Goal: Task Accomplishment & Management: Manage account settings

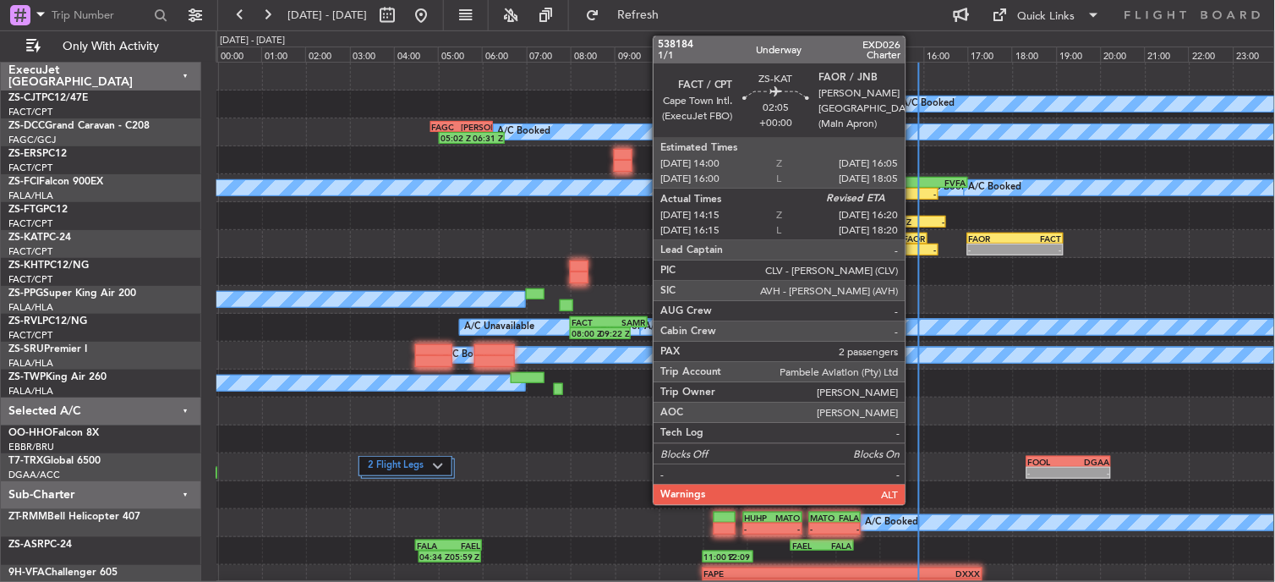
click at [914, 247] on div "-" at bounding box center [914, 249] width 45 height 10
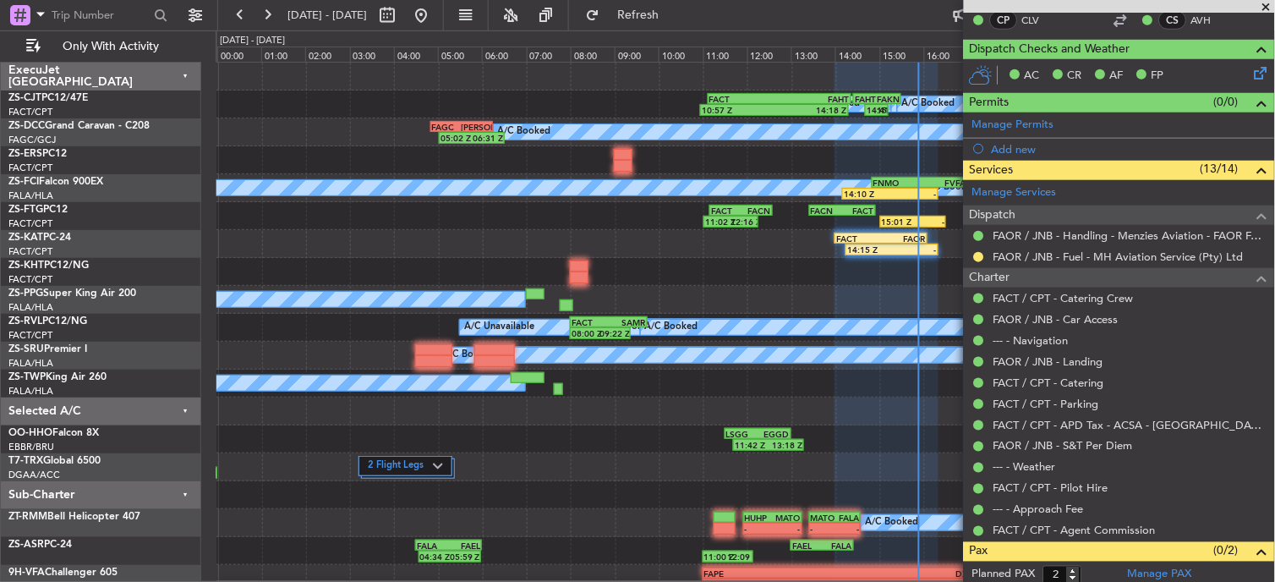
scroll to position [367, 0]
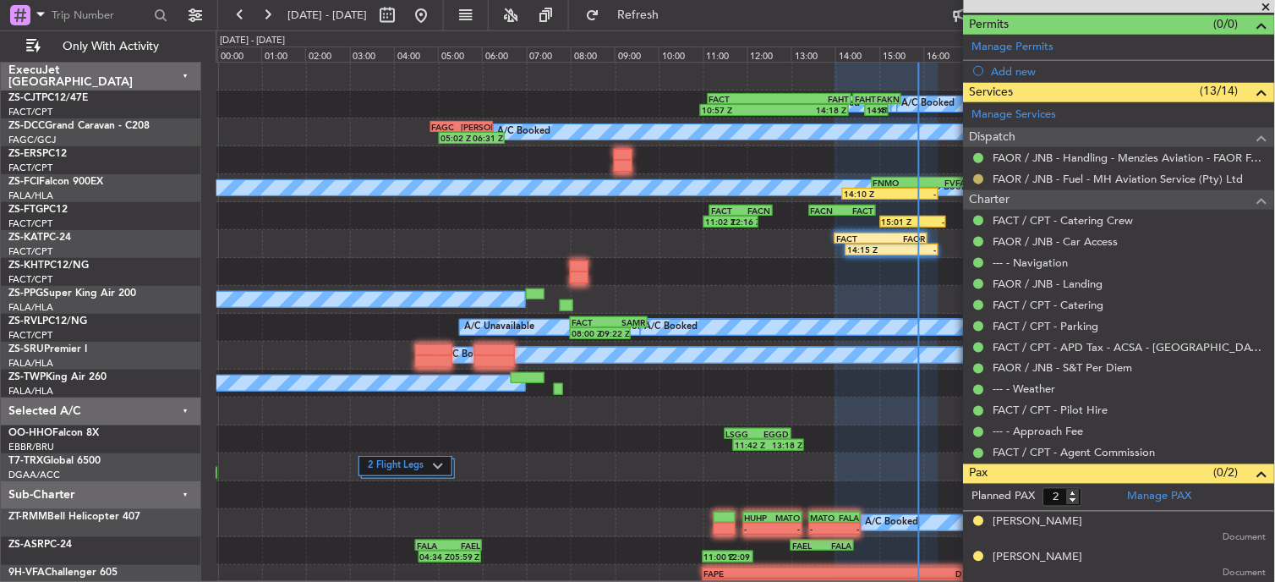
click at [979, 176] on button at bounding box center [979, 179] width 10 height 10
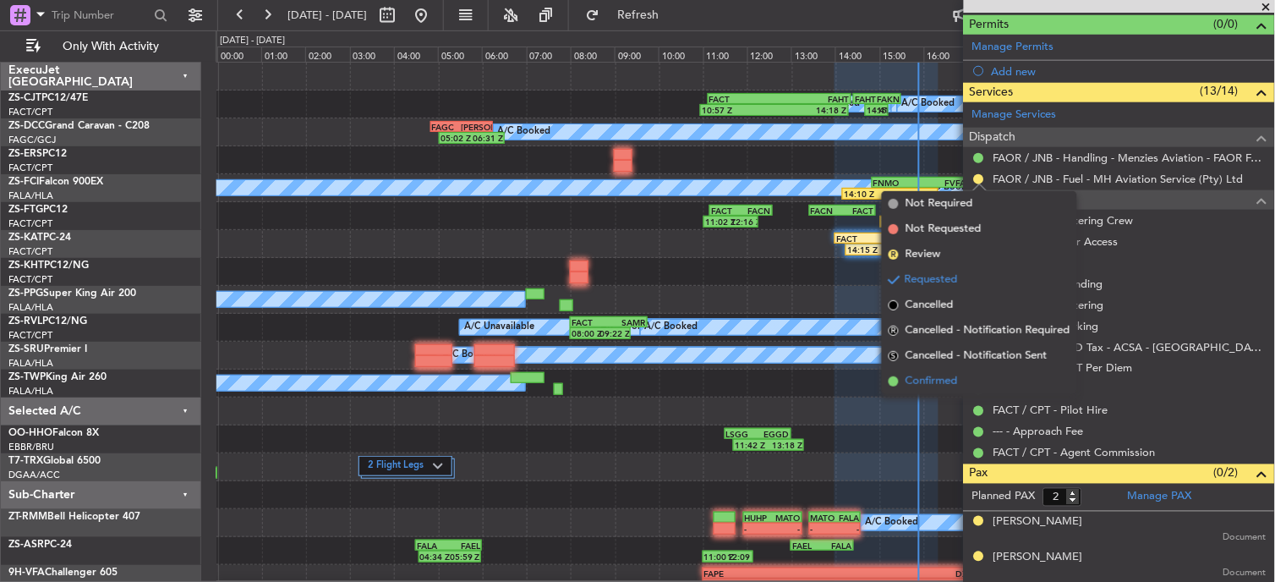
click at [935, 383] on span "Confirmed" at bounding box center [932, 381] width 52 height 17
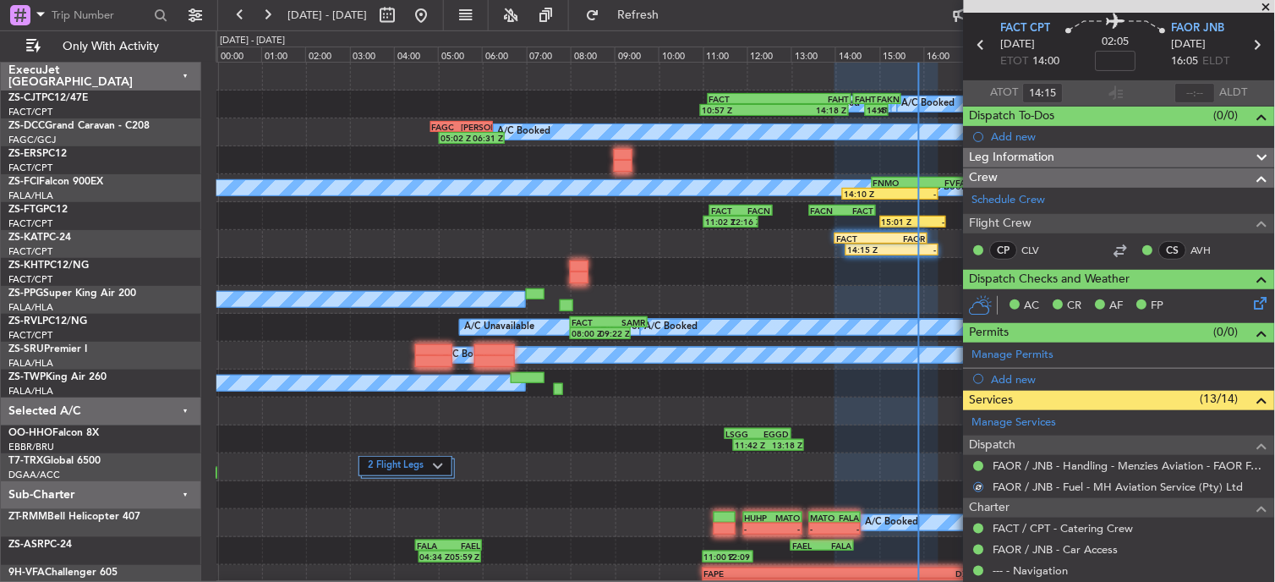
scroll to position [0, 0]
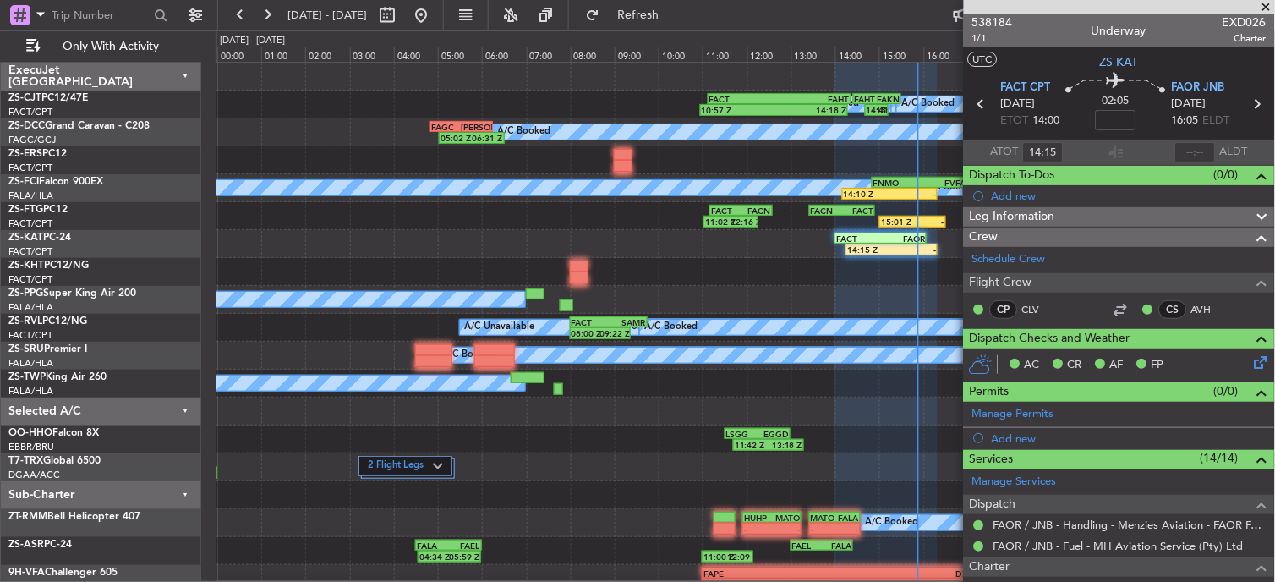
click at [1246, 106] on icon at bounding box center [1257, 104] width 22 height 22
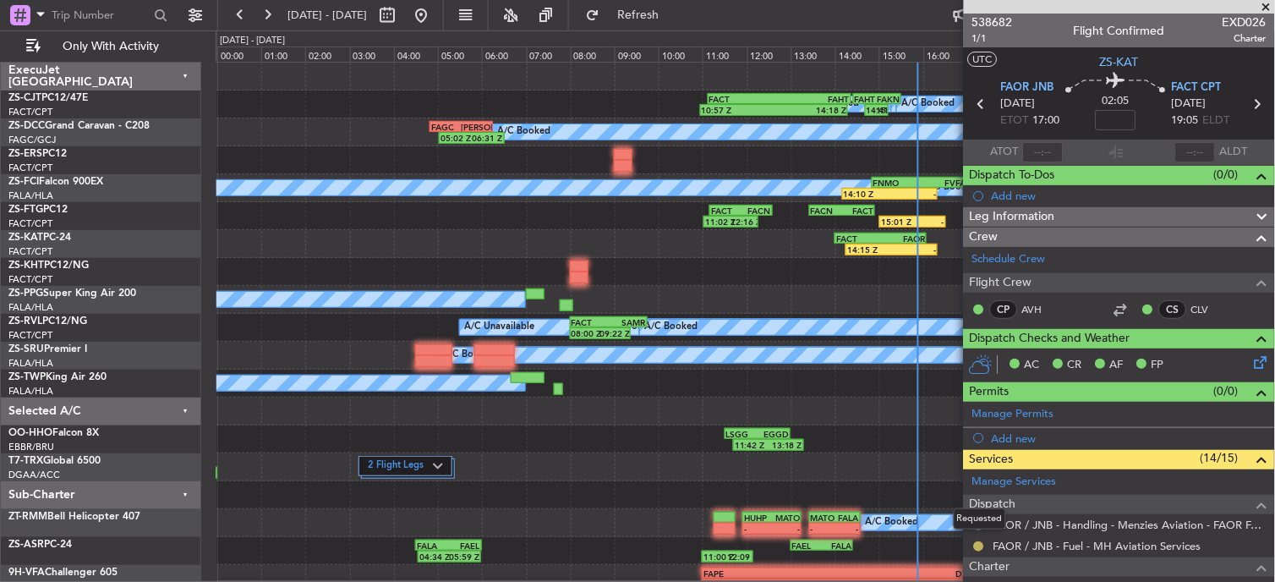
click at [983, 551] on button at bounding box center [979, 546] width 10 height 10
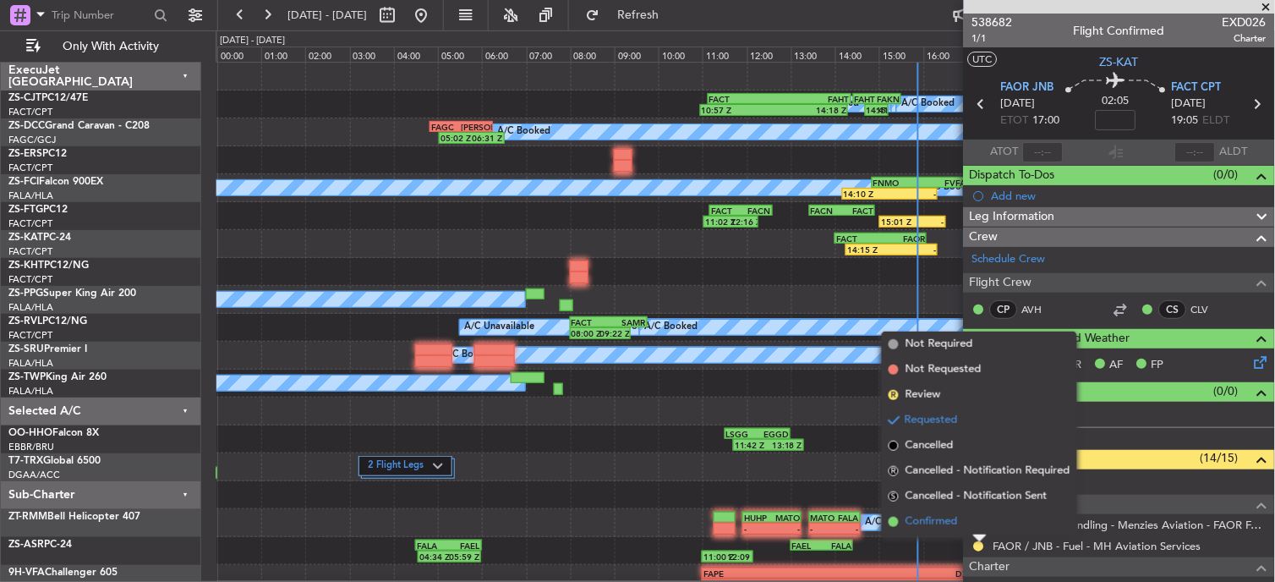
click at [937, 520] on span "Confirmed" at bounding box center [932, 521] width 52 height 17
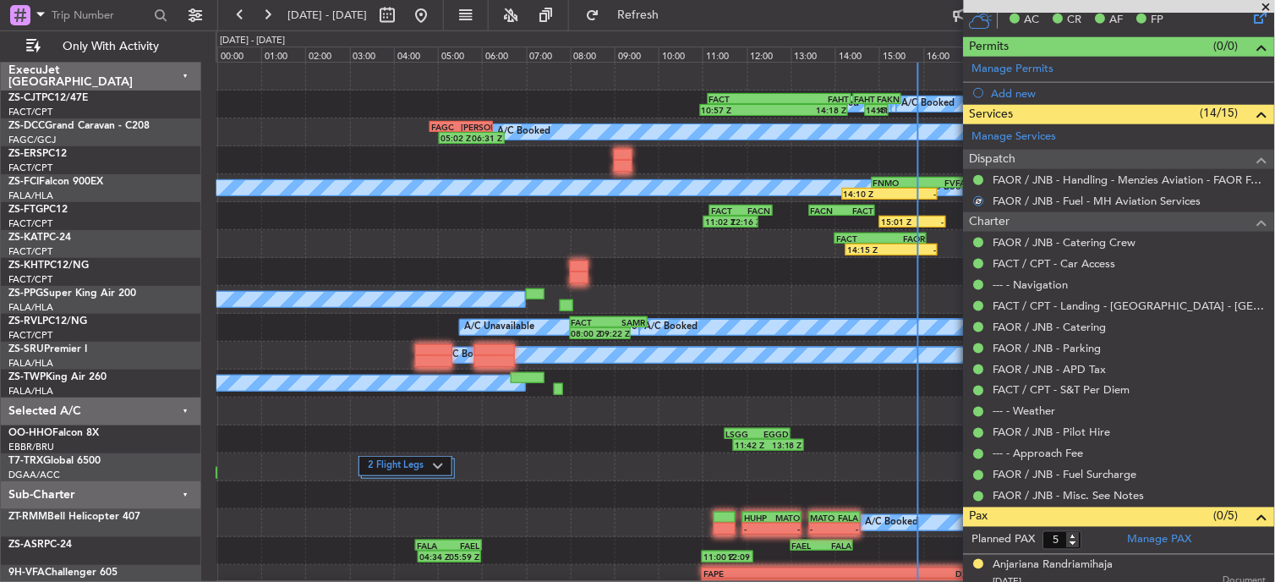
scroll to position [507, 0]
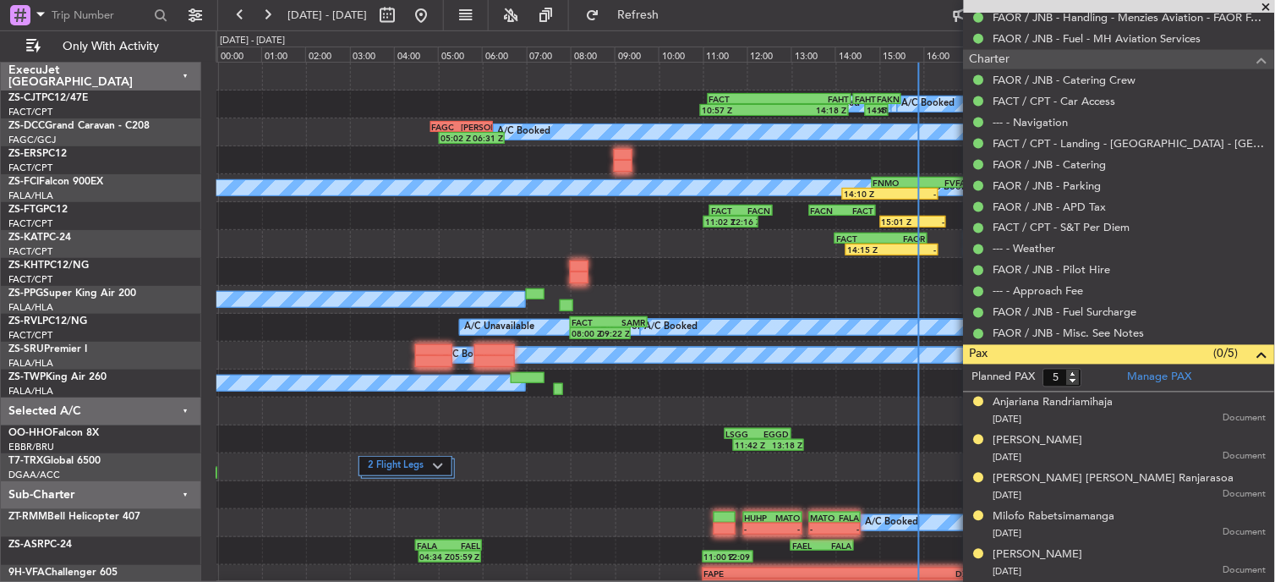
click at [1268, 4] on span at bounding box center [1266, 7] width 17 height 15
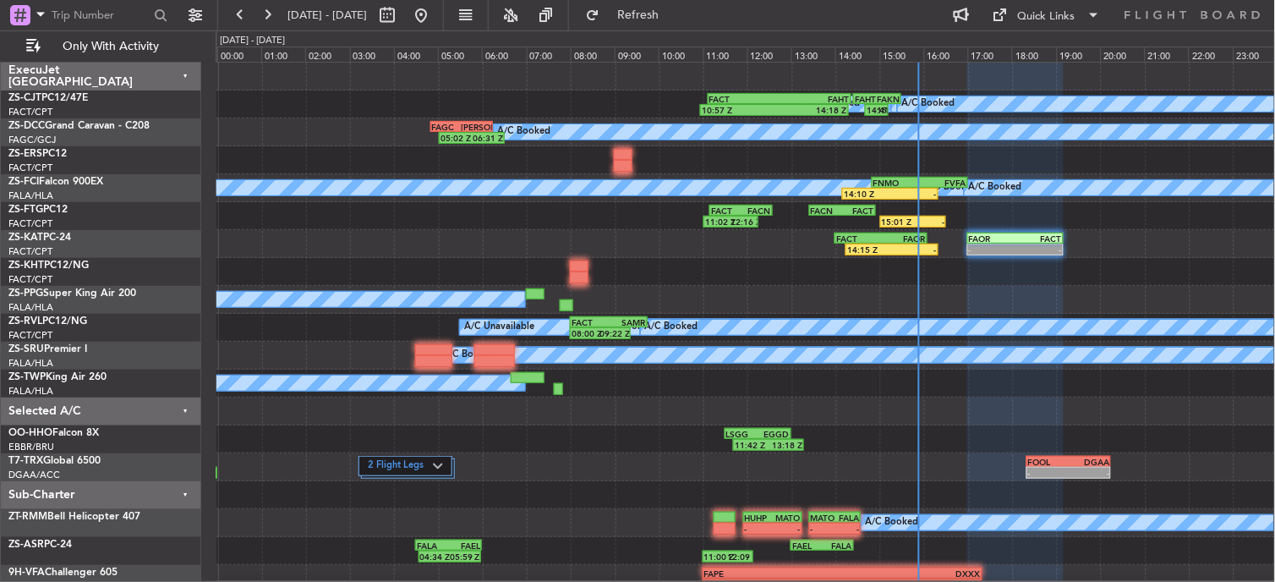
type input "0"
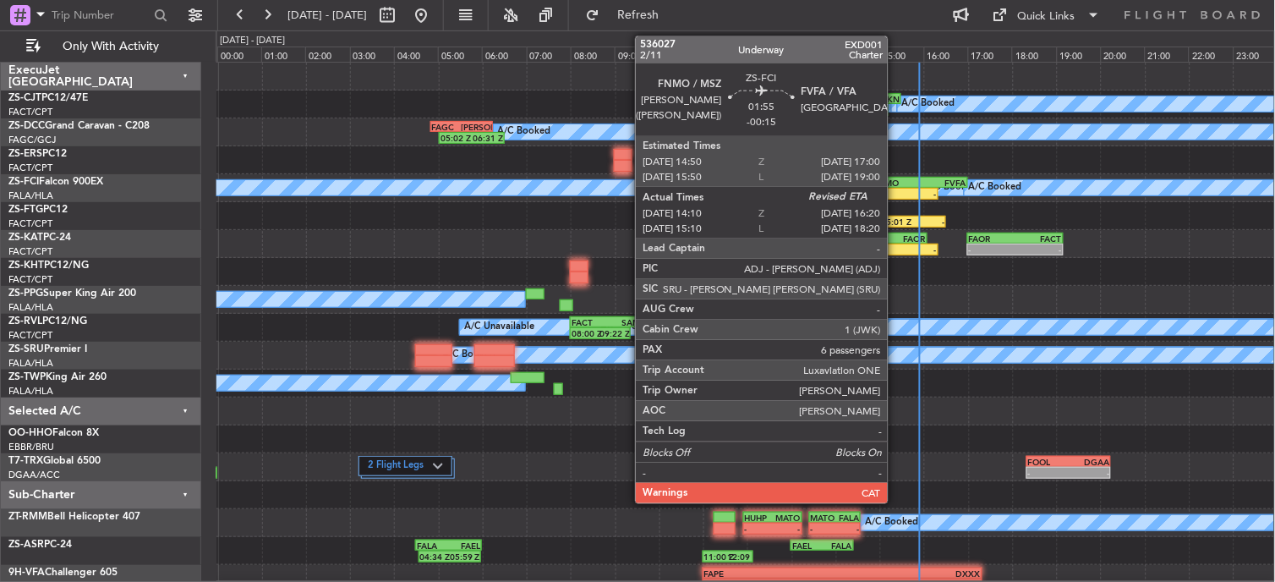
click at [896, 196] on div "-" at bounding box center [913, 194] width 47 height 10
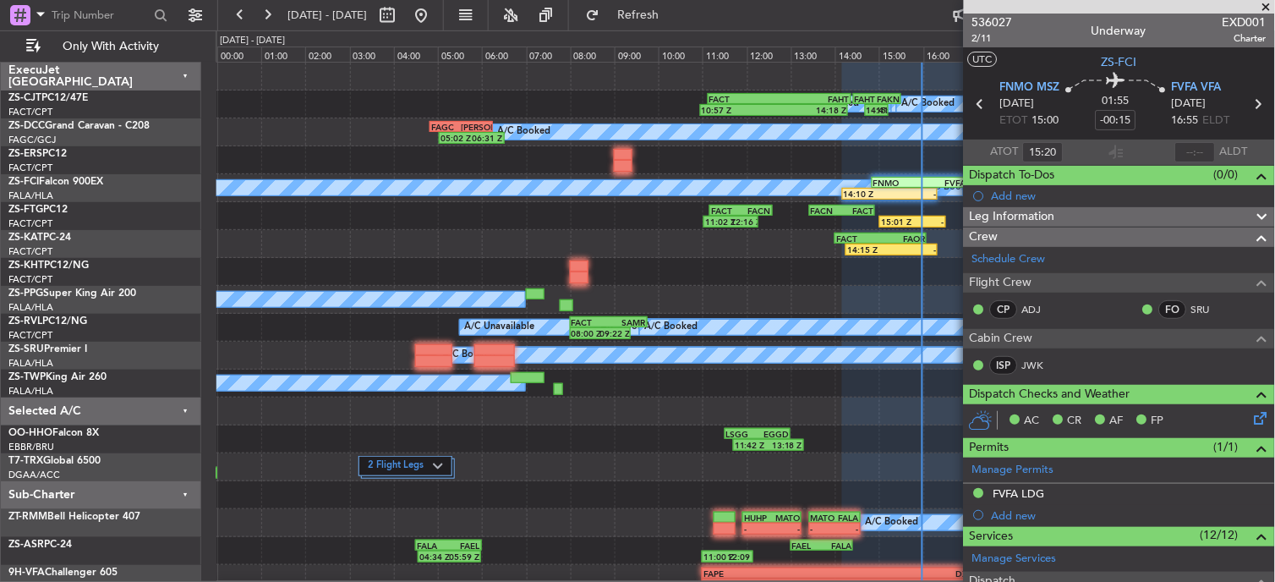
type input "14:20"
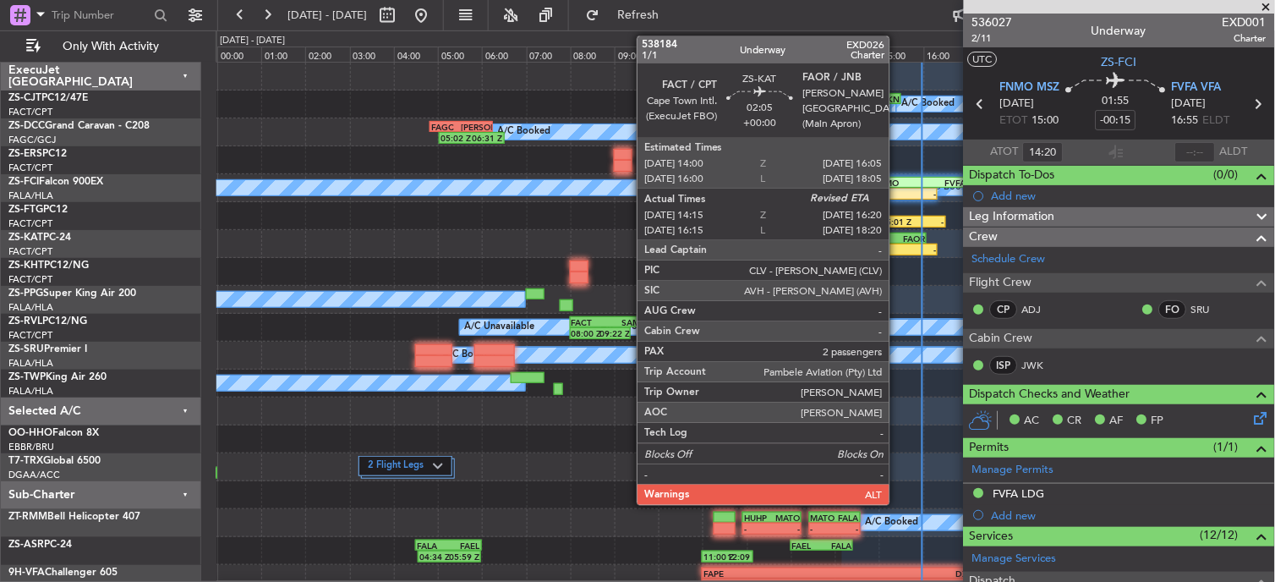
click at [898, 247] on div "-" at bounding box center [914, 249] width 45 height 10
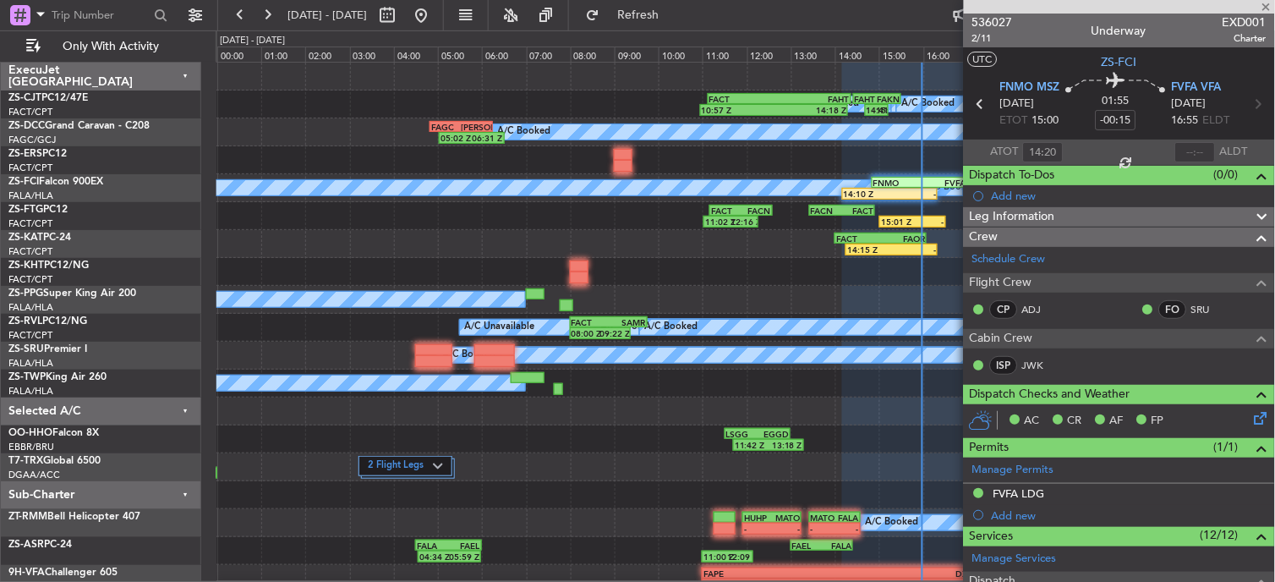
type input "14:15"
type input "2"
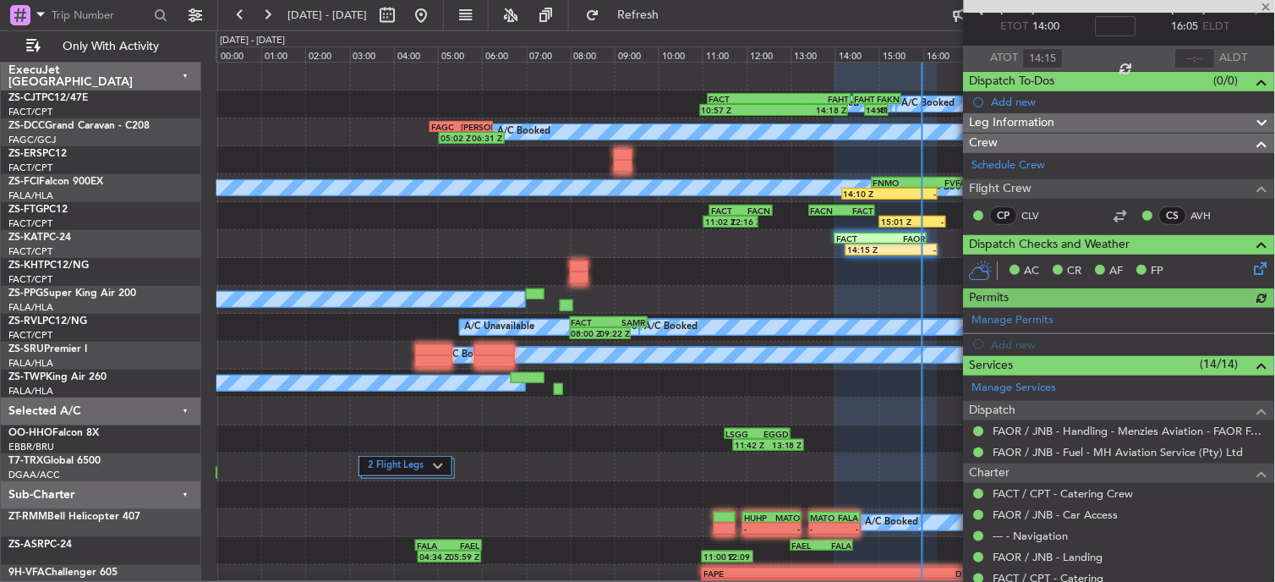
scroll to position [282, 0]
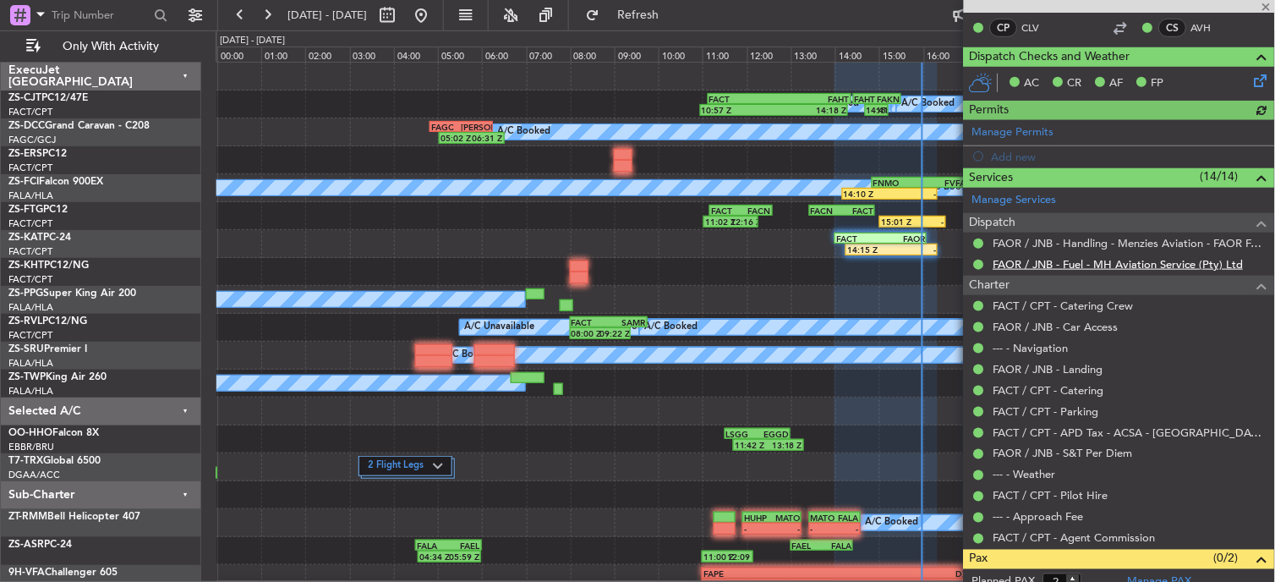
click at [1114, 268] on link "FAOR / JNB - Fuel - MH Aviation Service (Pty) Ltd" at bounding box center [1119, 264] width 250 height 14
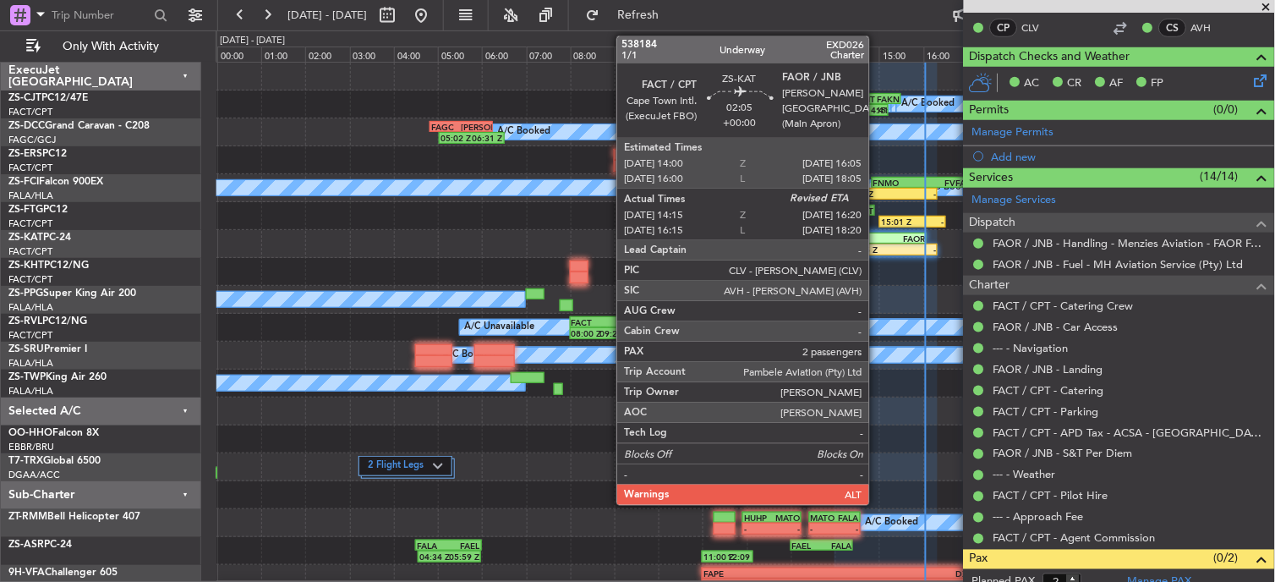
click at [878, 250] on div "14:15 Z" at bounding box center [869, 249] width 45 height 10
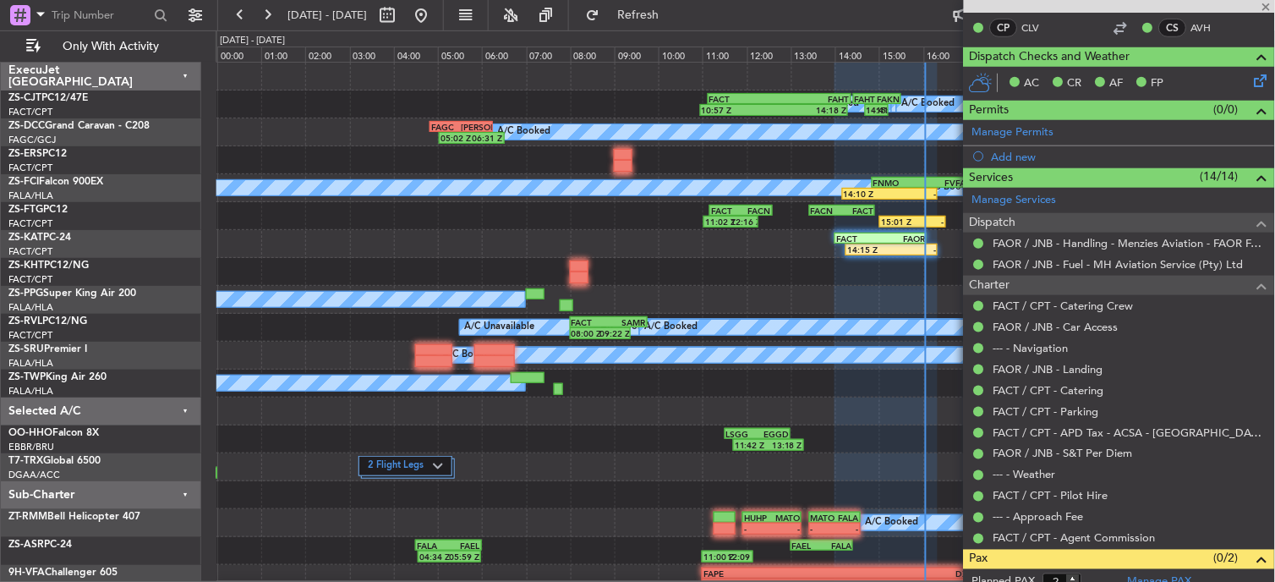
scroll to position [0, 0]
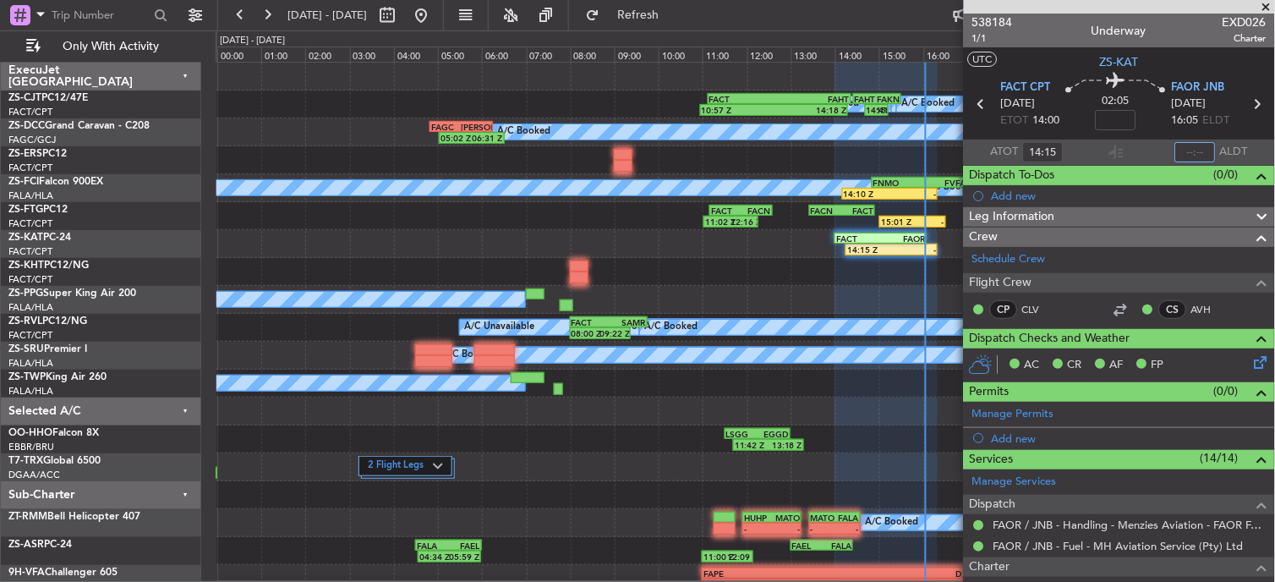
click at [1195, 150] on input "text" at bounding box center [1195, 152] width 41 height 20
type input "16:01"
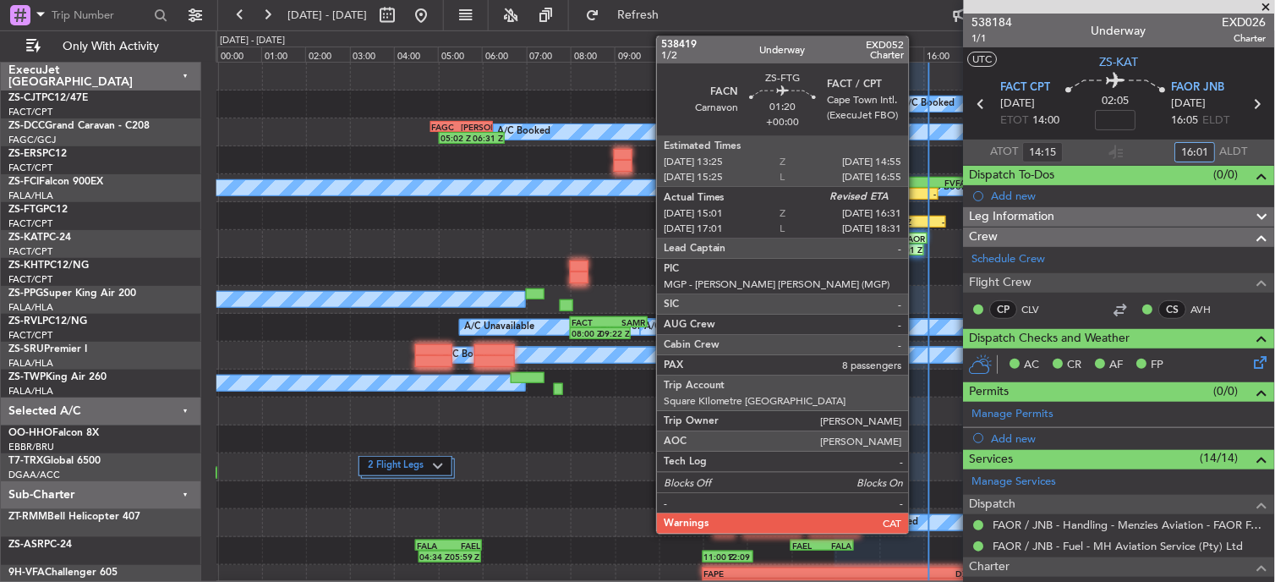
click at [918, 220] on div "-" at bounding box center [928, 221] width 31 height 10
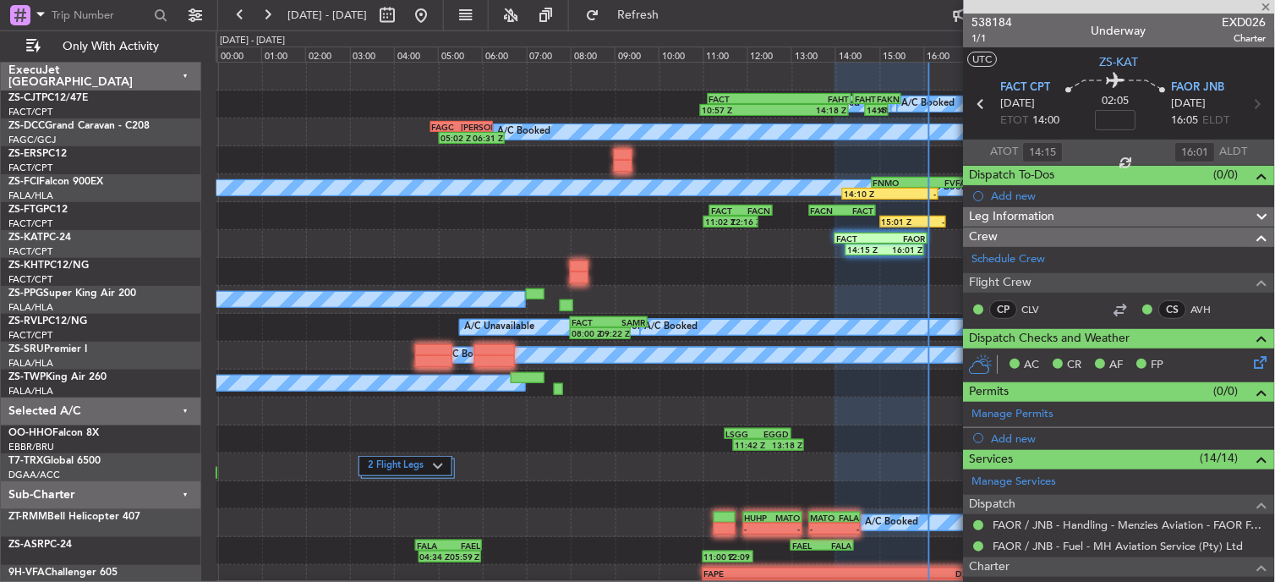
type input "15:06"
type input "8"
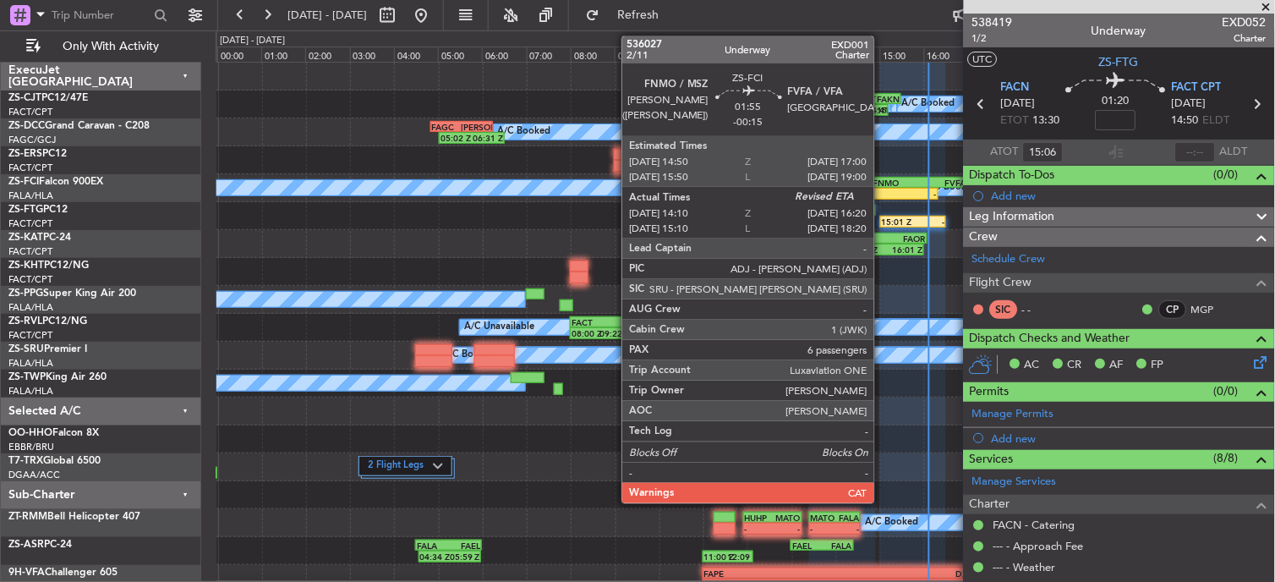
click at [883, 200] on div "A/C Booked A/C Booked A/C Booked A/C Booked 14:10 Z - FNMO 14:50 Z FVFA 17:00 Z" at bounding box center [745, 188] width 1059 height 28
click at [884, 189] on div "14:10 Z" at bounding box center [867, 194] width 47 height 10
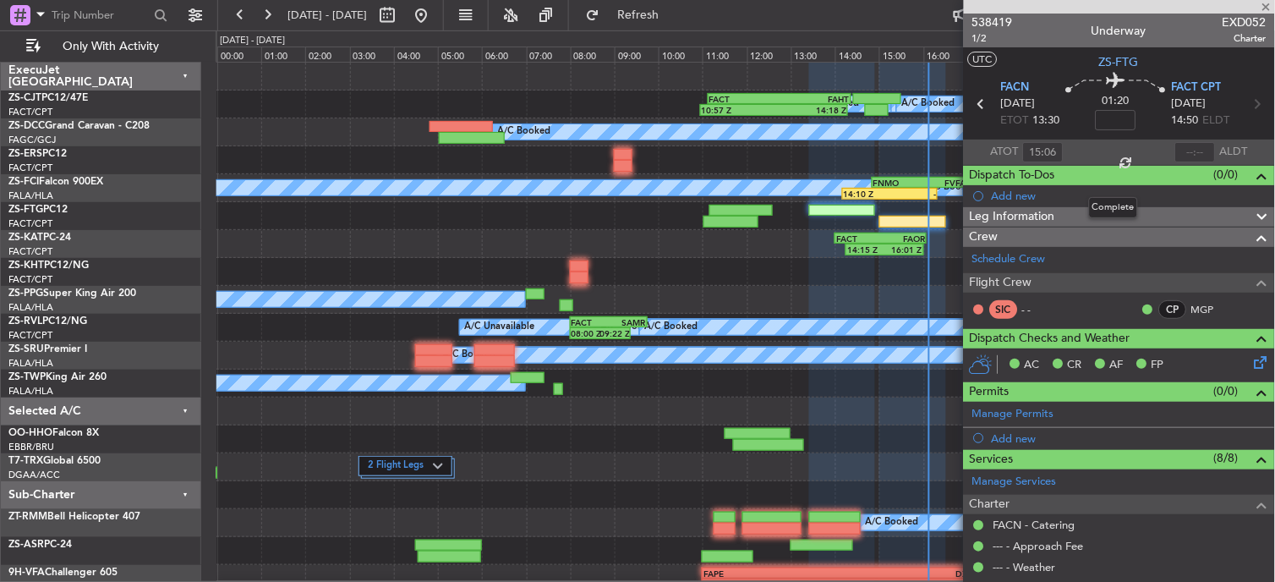
type input "-00:15"
type input "14:20"
type input "6"
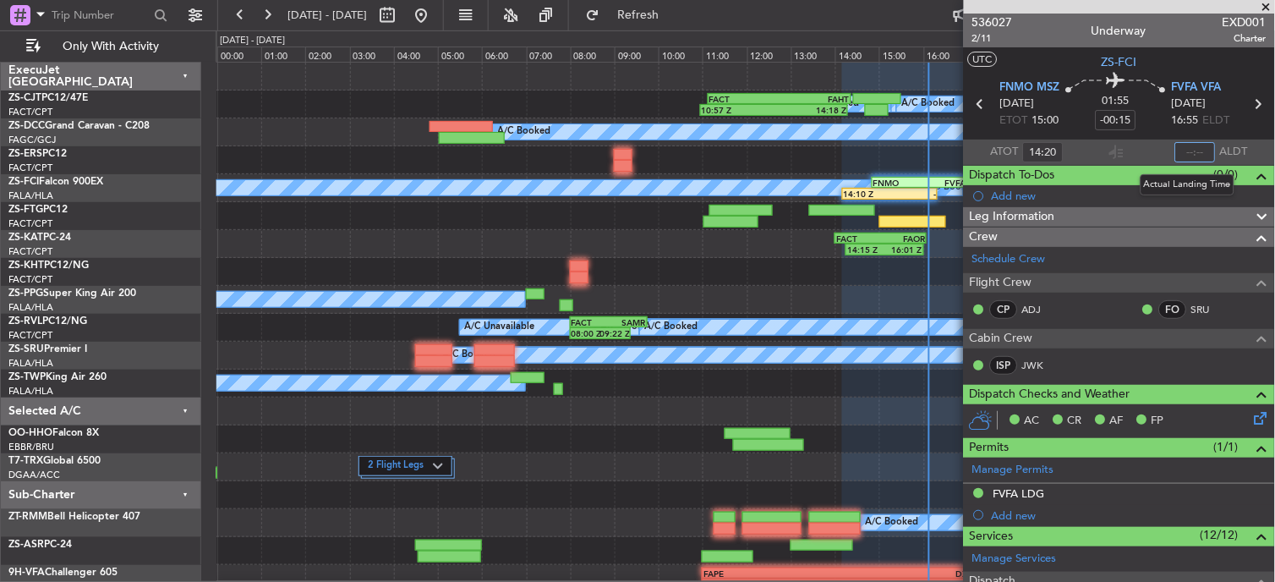
click at [1176, 147] on input "text" at bounding box center [1195, 152] width 41 height 20
type input "16:06"
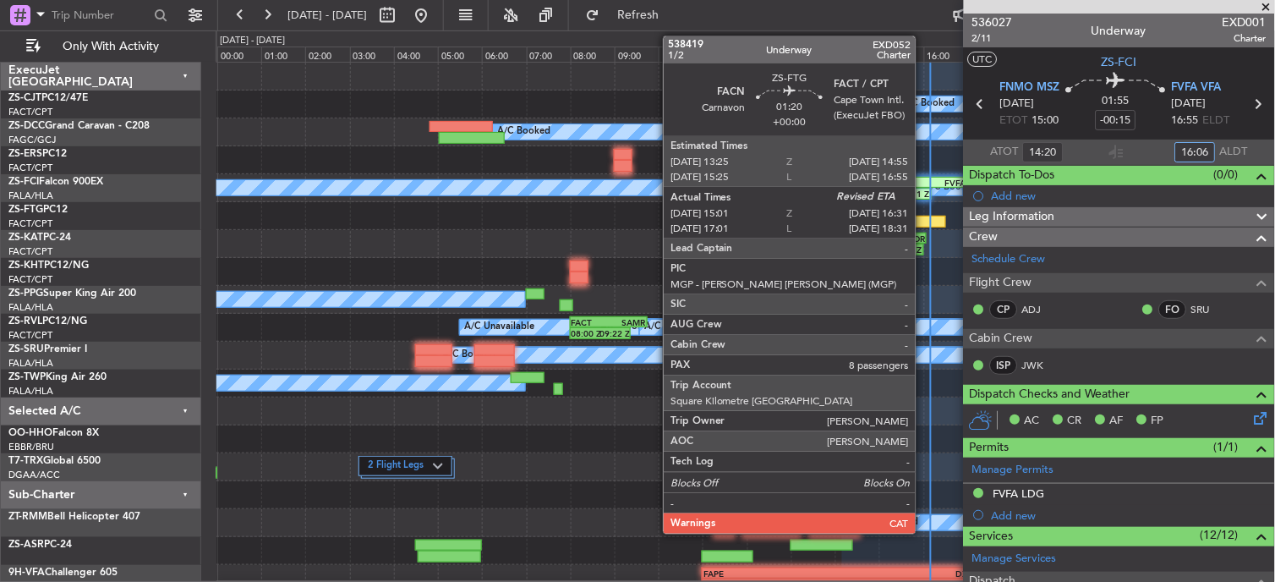
click at [924, 223] on div at bounding box center [912, 222] width 67 height 12
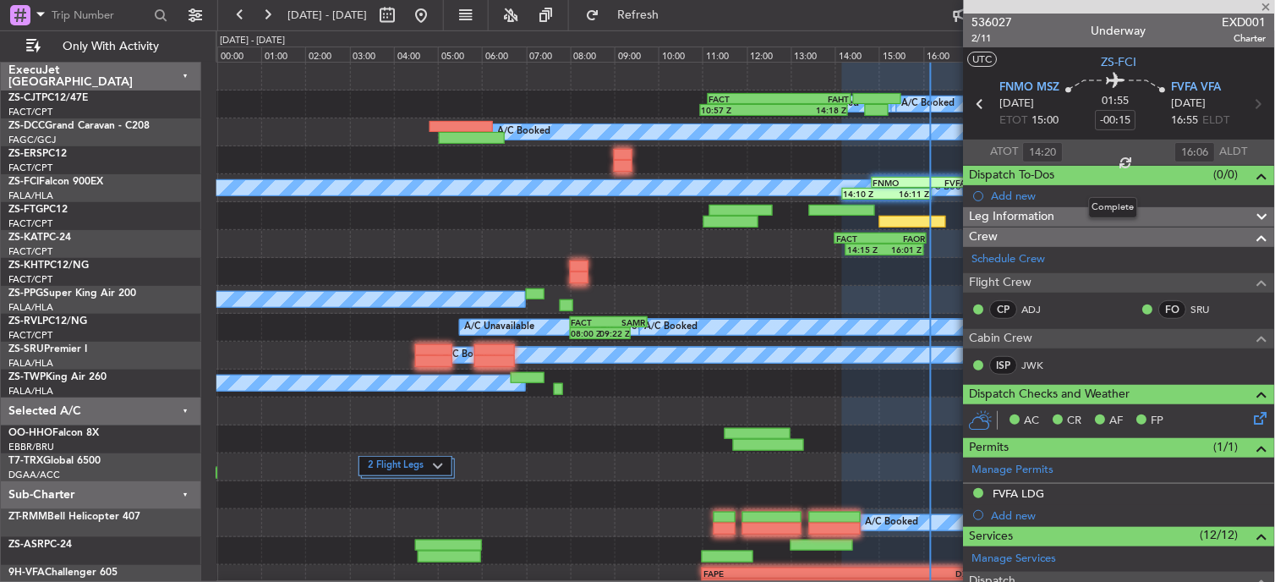
type input "15:06"
type input "8"
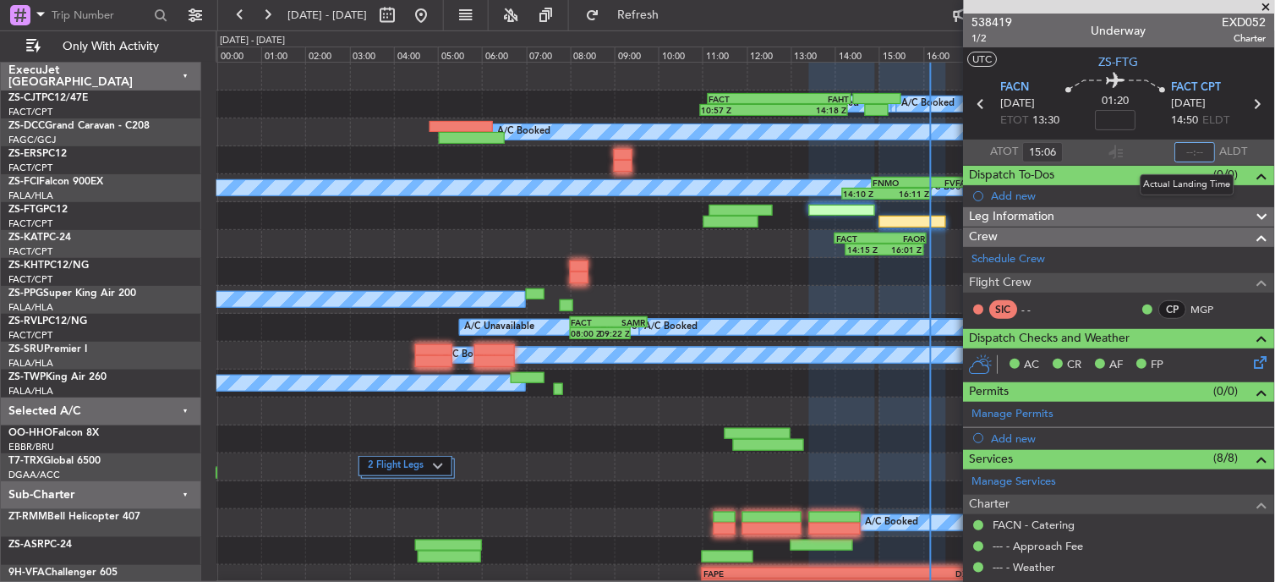
click at [1185, 158] on input "text" at bounding box center [1195, 152] width 41 height 20
type input "16:02"
click at [1274, 8] on span at bounding box center [1266, 7] width 17 height 15
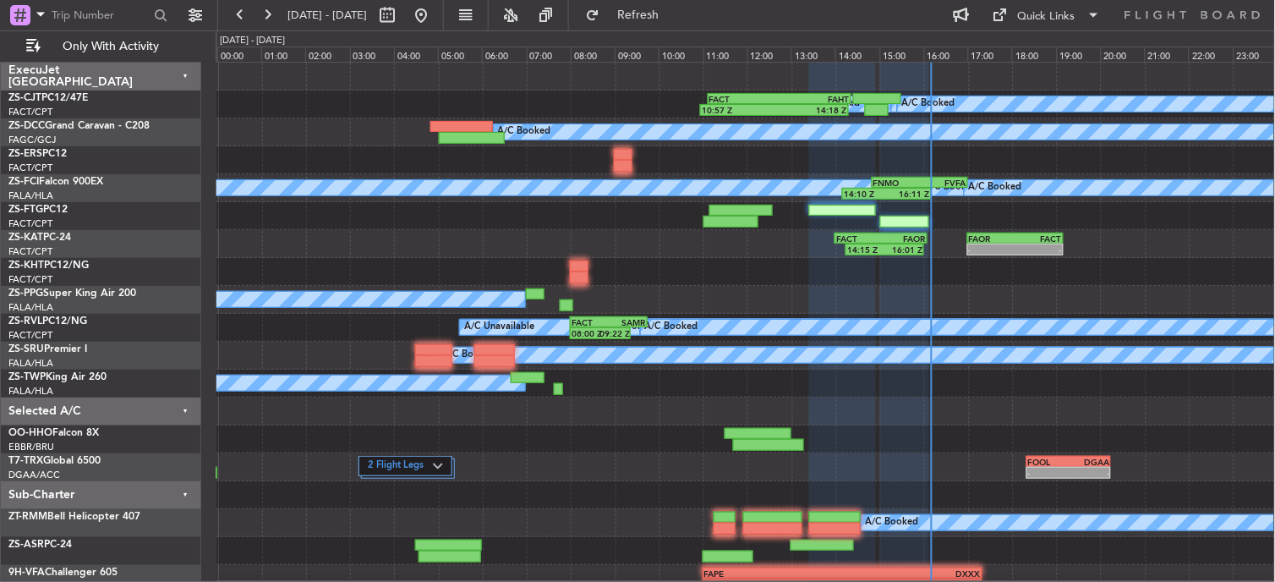
type input "0"
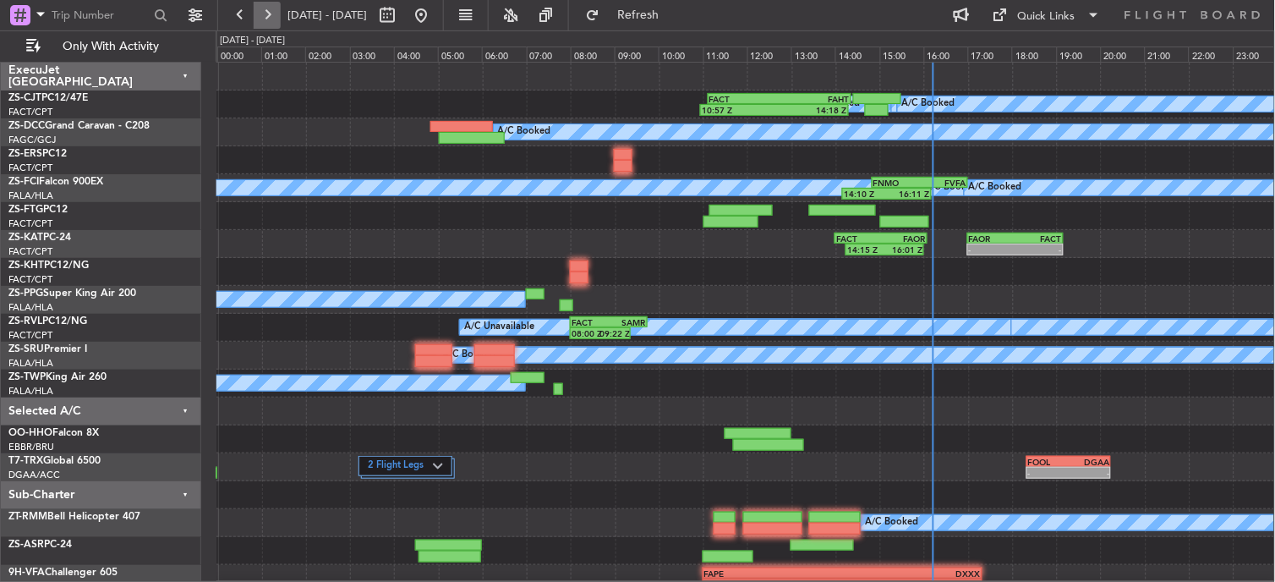
click at [271, 25] on button at bounding box center [267, 15] width 27 height 27
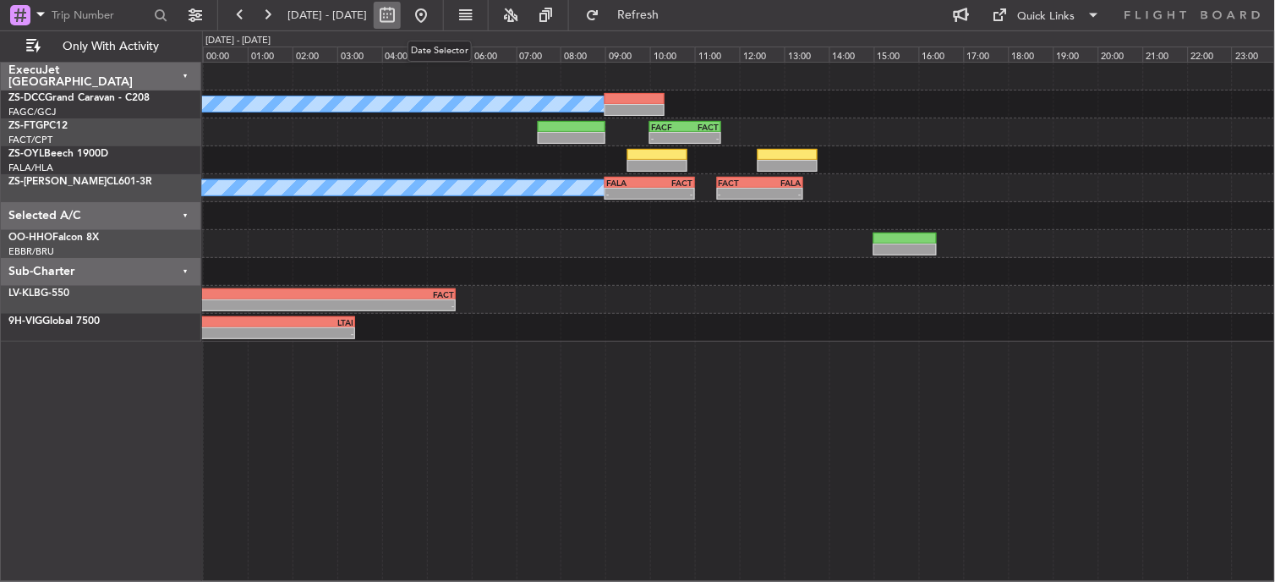
click at [401, 19] on button at bounding box center [387, 15] width 27 height 27
select select "10"
select select "2025"
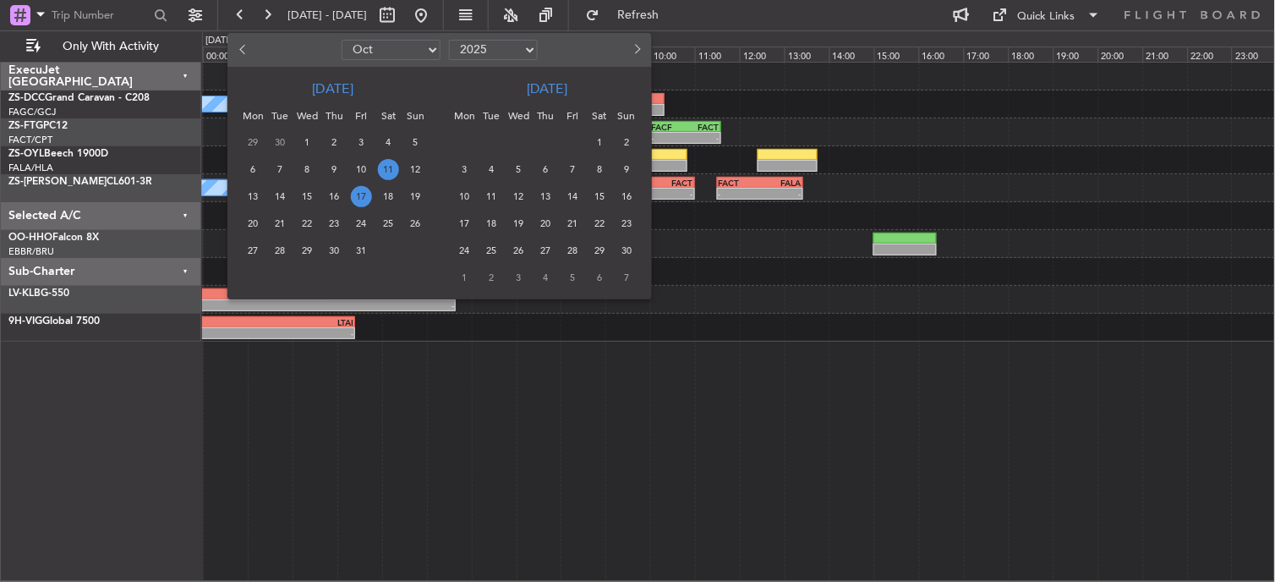
click at [360, 190] on span "17" at bounding box center [361, 196] width 21 height 21
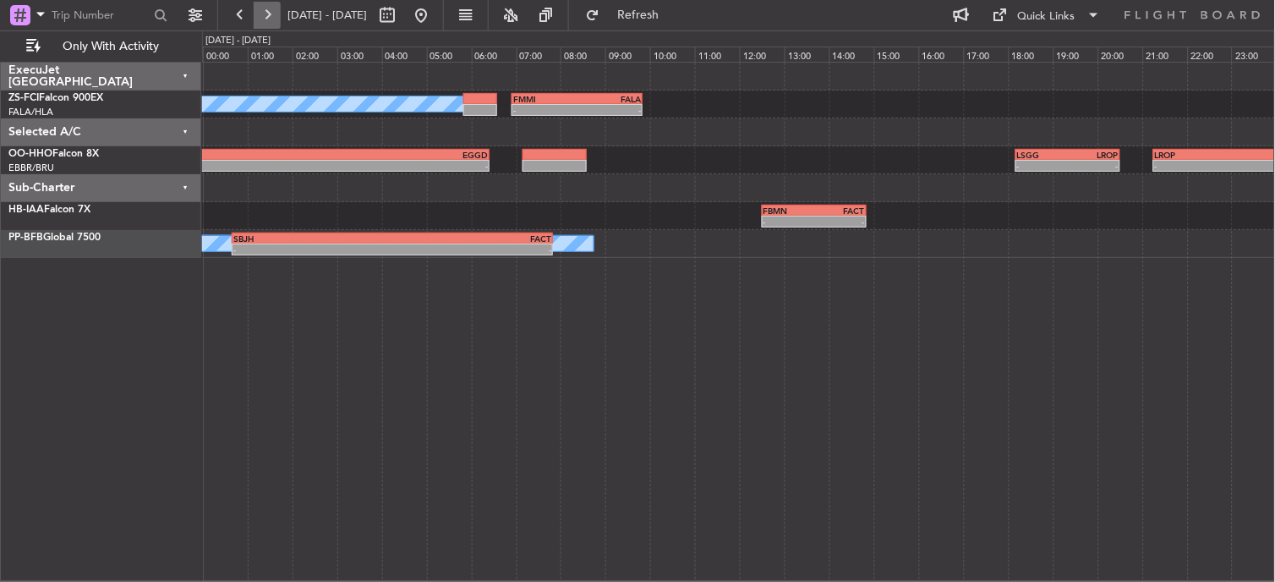
click at [258, 12] on button at bounding box center [267, 15] width 27 height 27
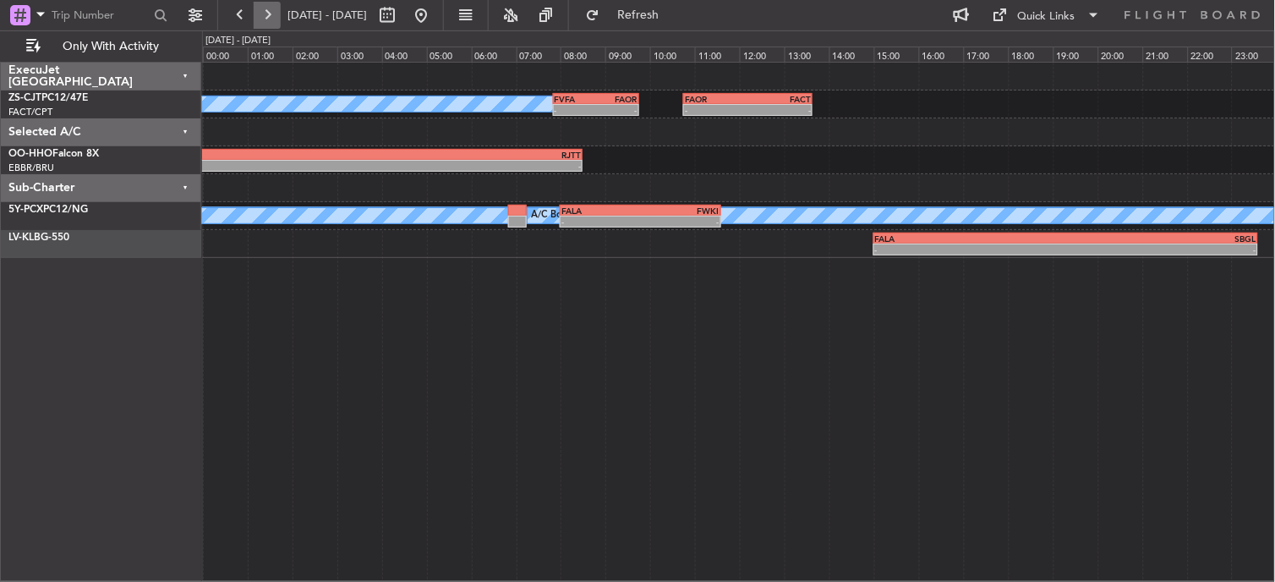
click at [274, 15] on button at bounding box center [267, 15] width 27 height 27
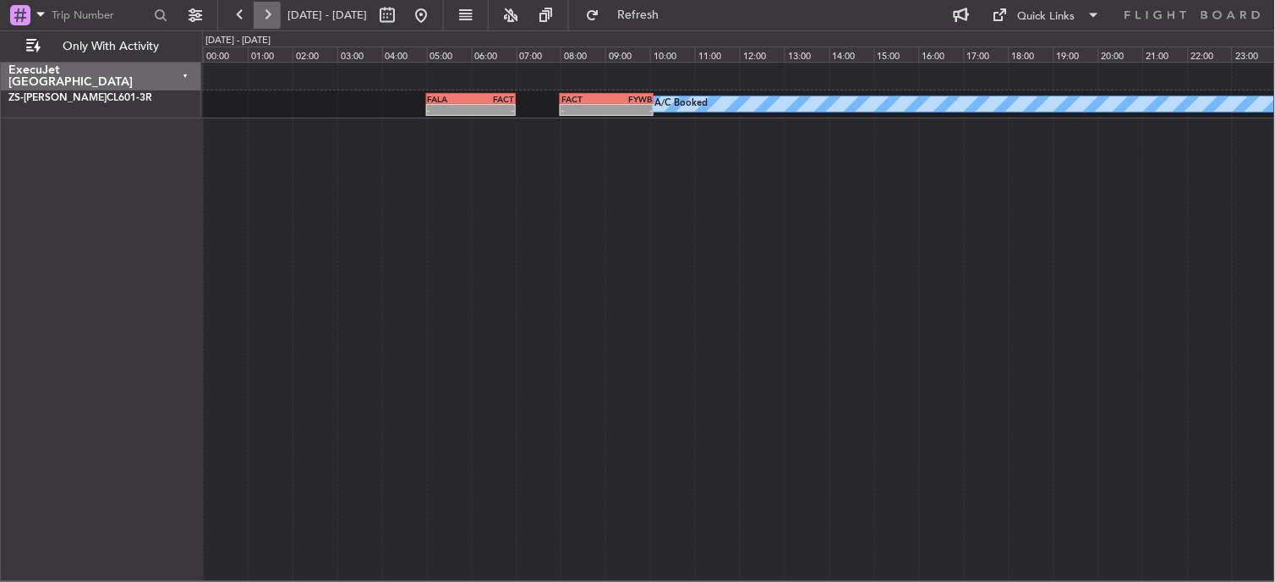
click at [275, 19] on button at bounding box center [267, 15] width 27 height 27
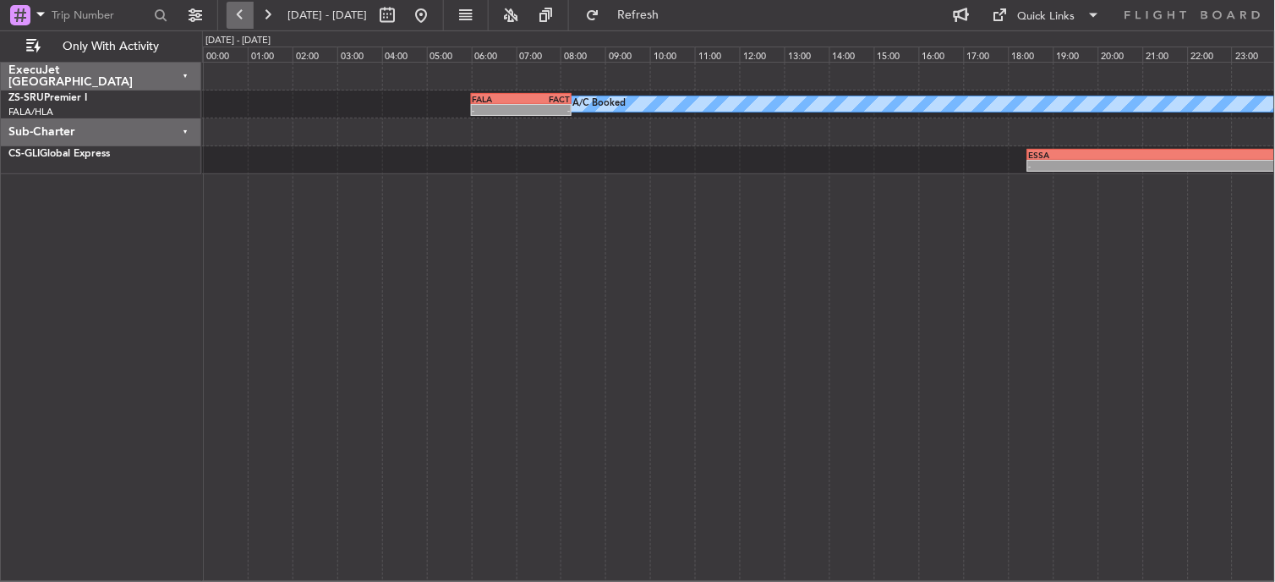
click at [241, 13] on button at bounding box center [240, 15] width 27 height 27
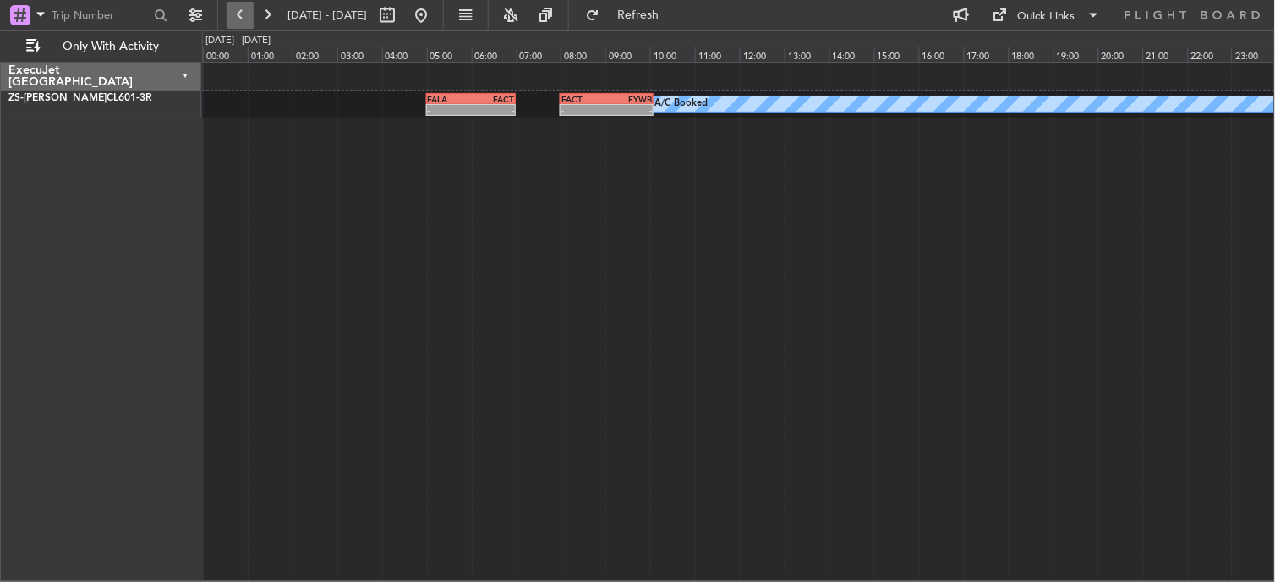
click at [238, 18] on button at bounding box center [240, 15] width 27 height 27
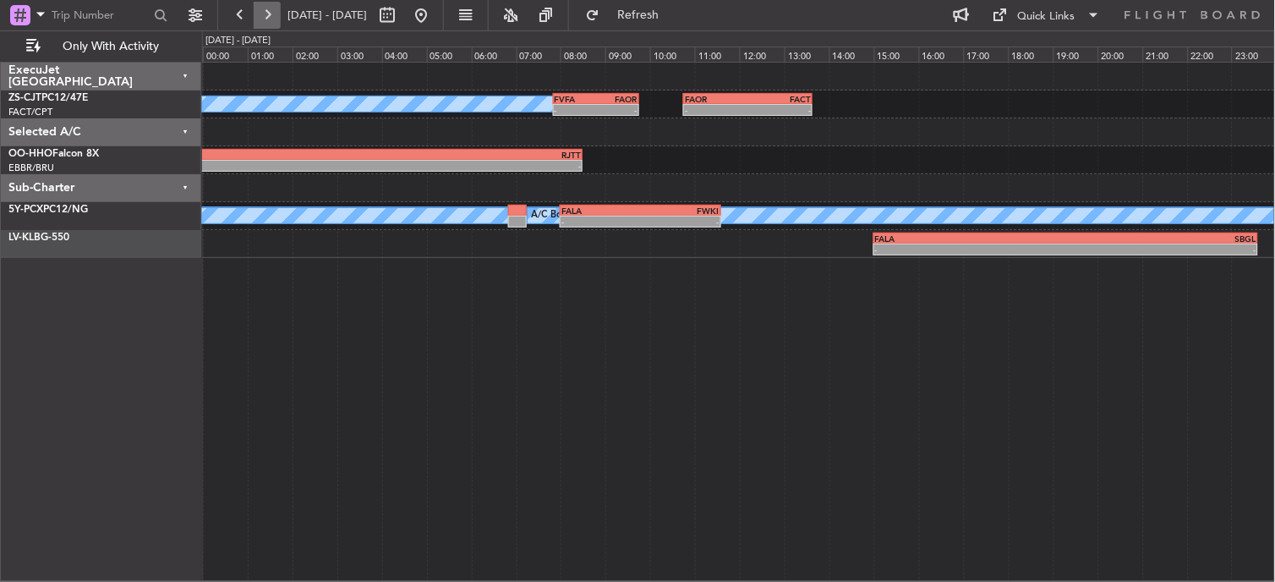
click at [267, 12] on button at bounding box center [267, 15] width 27 height 27
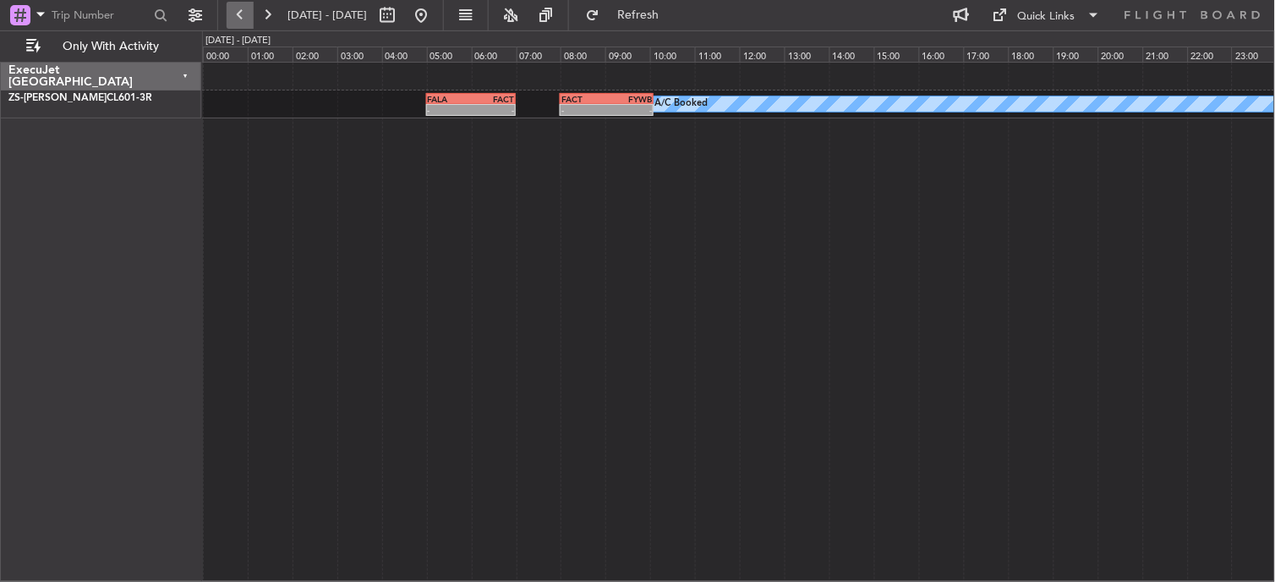
click at [246, 18] on button at bounding box center [240, 15] width 27 height 27
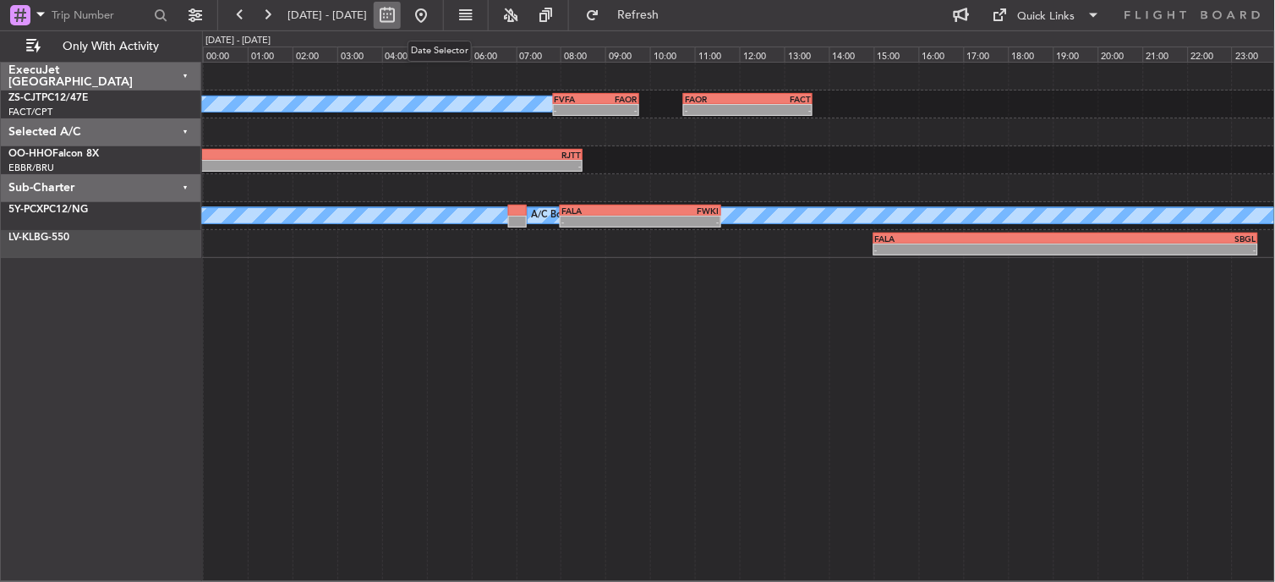
click at [401, 15] on button at bounding box center [387, 15] width 27 height 27
select select "10"
select select "2025"
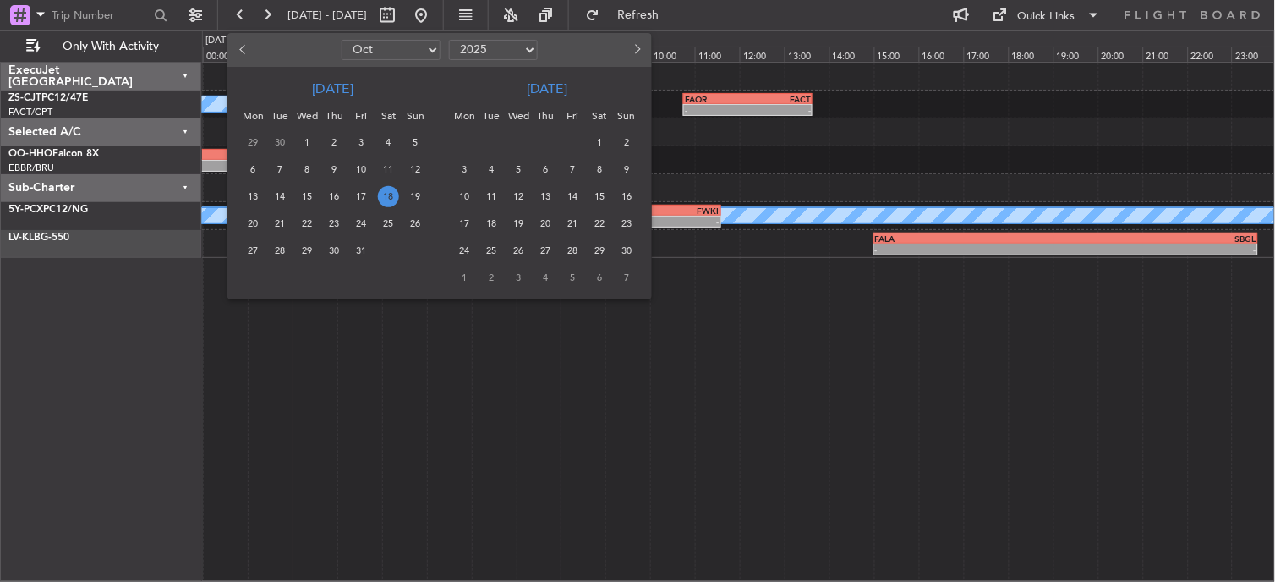
click at [307, 417] on div at bounding box center [637, 291] width 1275 height 582
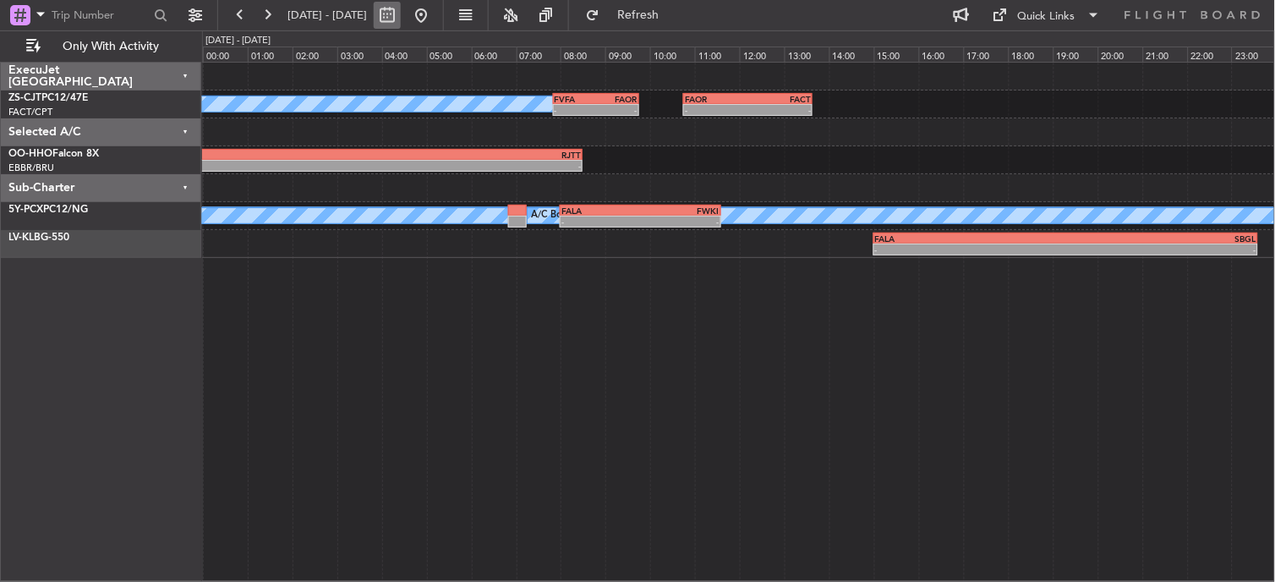
click at [401, 19] on button at bounding box center [387, 15] width 27 height 27
select select "10"
select select "2025"
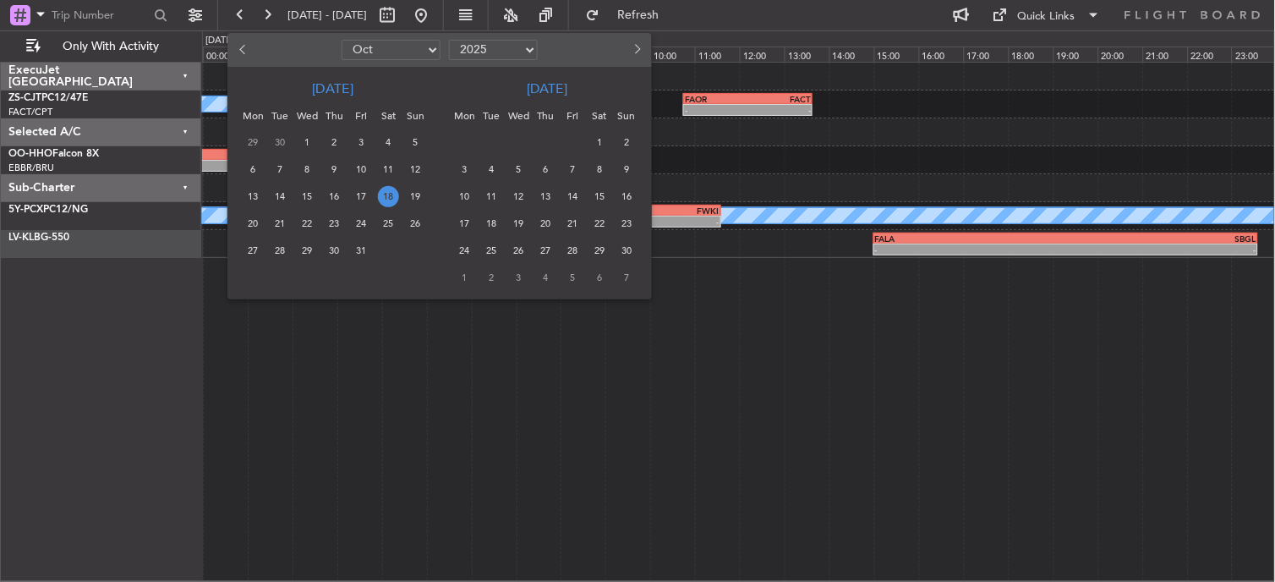
click at [239, 54] on button "Previous month" at bounding box center [243, 49] width 19 height 27
click at [567, 167] on span "10" at bounding box center [572, 169] width 21 height 21
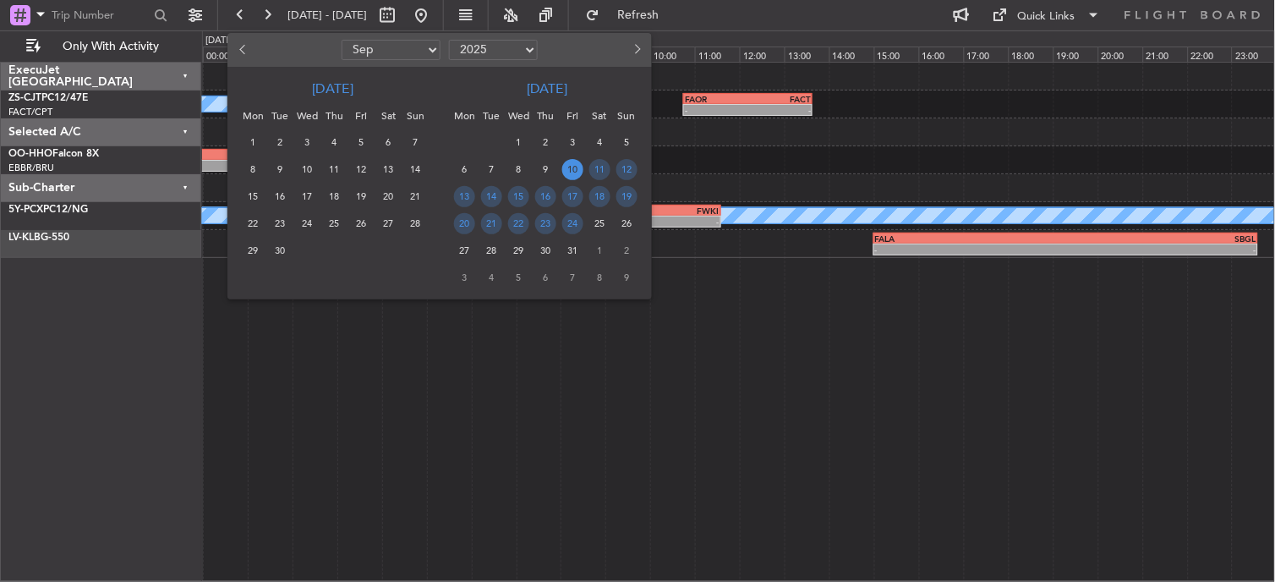
click at [569, 169] on span "10" at bounding box center [572, 169] width 21 height 21
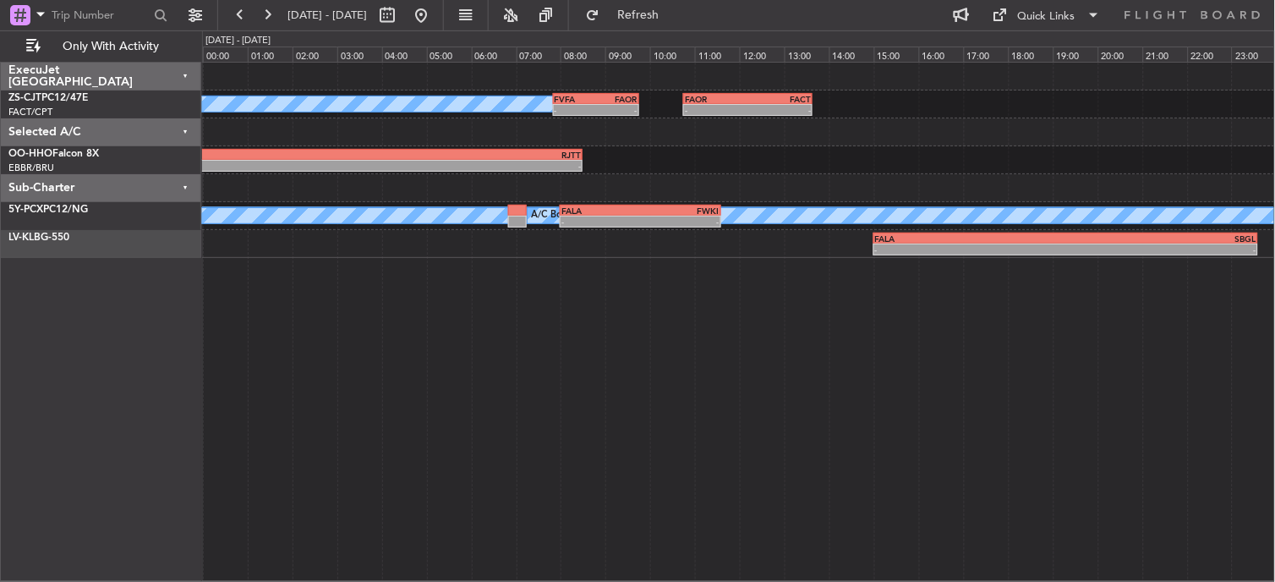
select select "10"
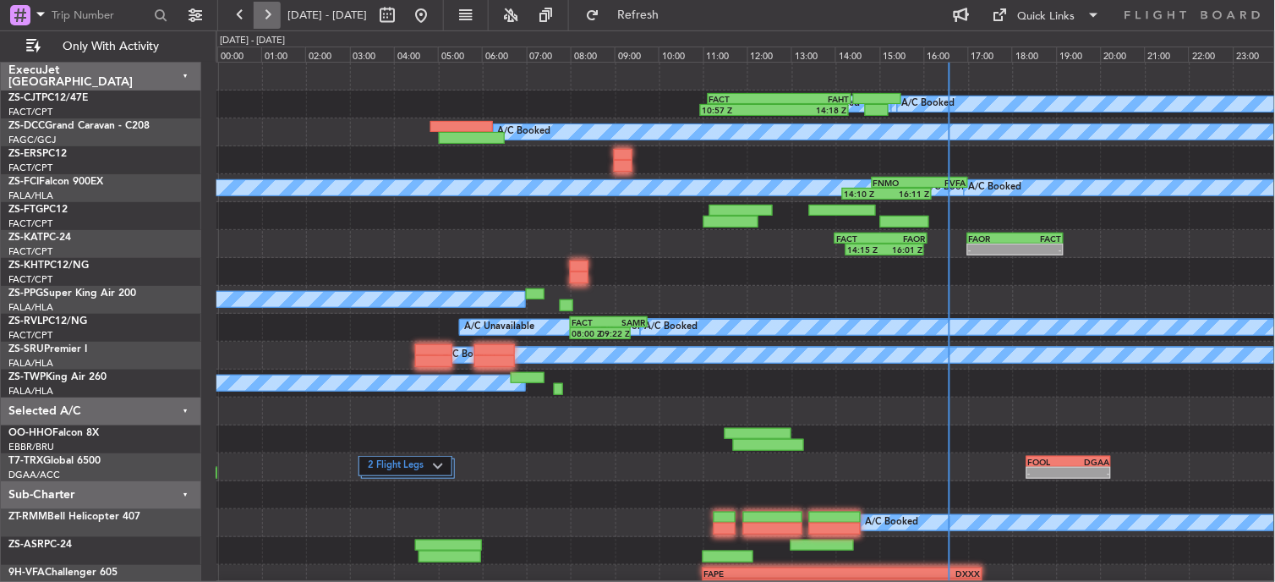
click at [272, 9] on button at bounding box center [267, 15] width 27 height 27
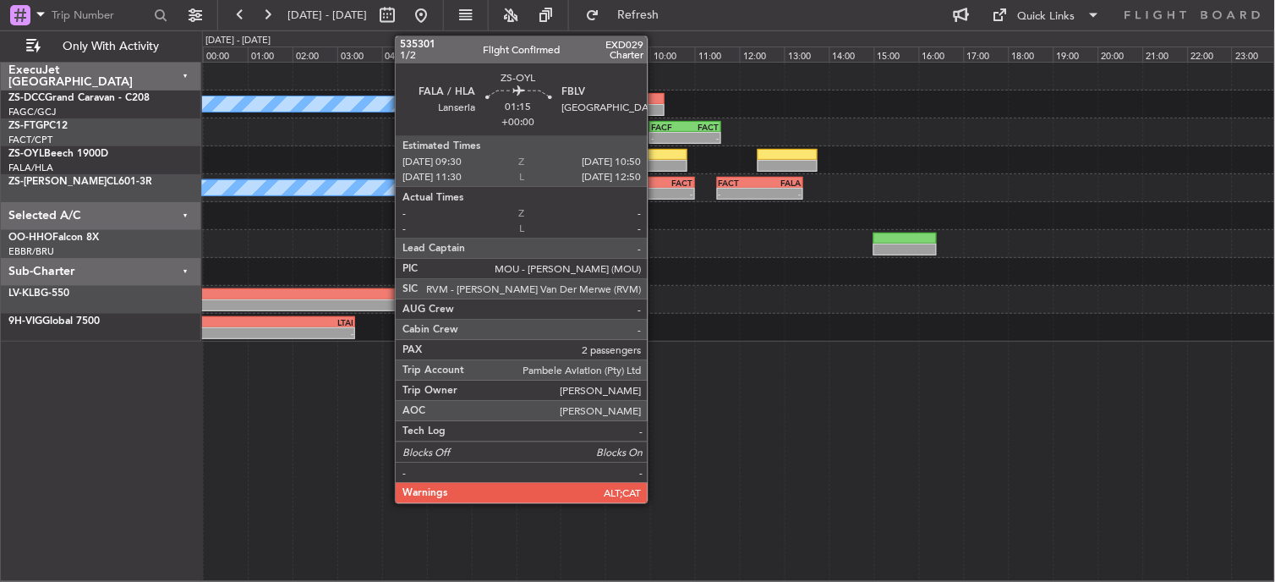
click at [656, 159] on div at bounding box center [738, 160] width 1073 height 28
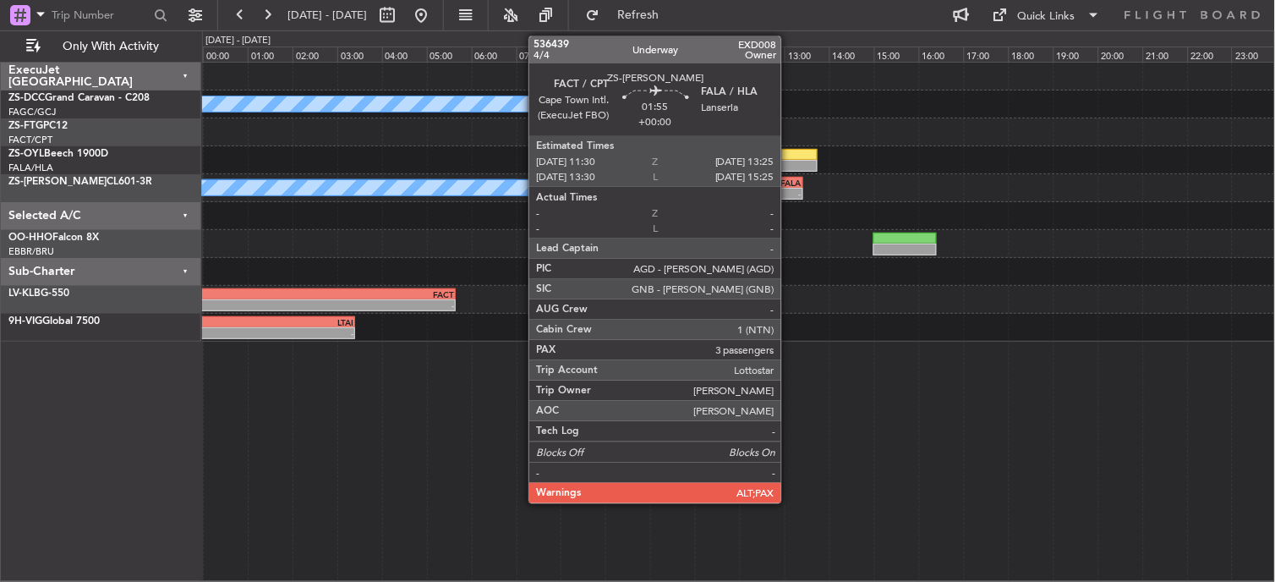
click at [790, 194] on div "-" at bounding box center [780, 194] width 41 height 10
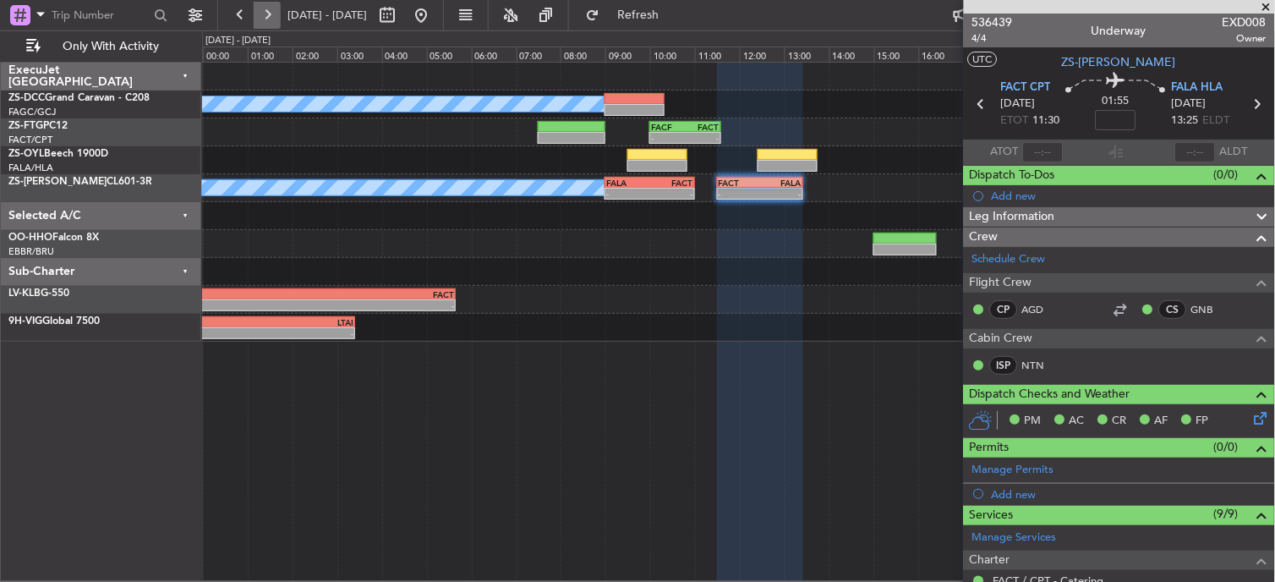
click at [260, 22] on button at bounding box center [267, 15] width 27 height 27
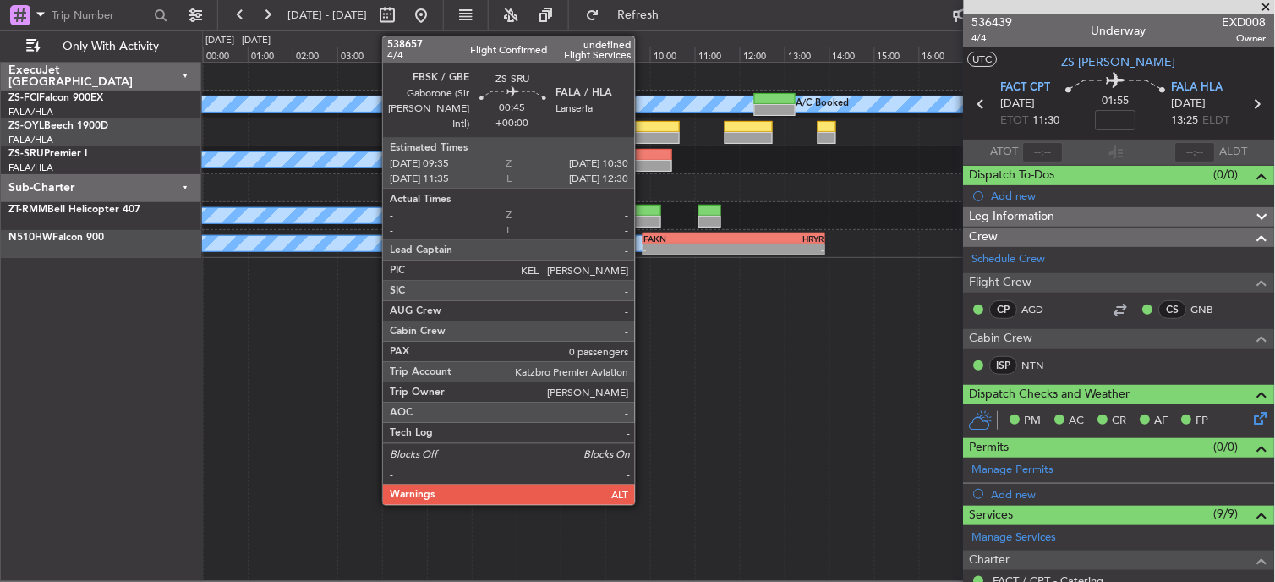
click at [644, 161] on div at bounding box center [651, 166] width 41 height 12
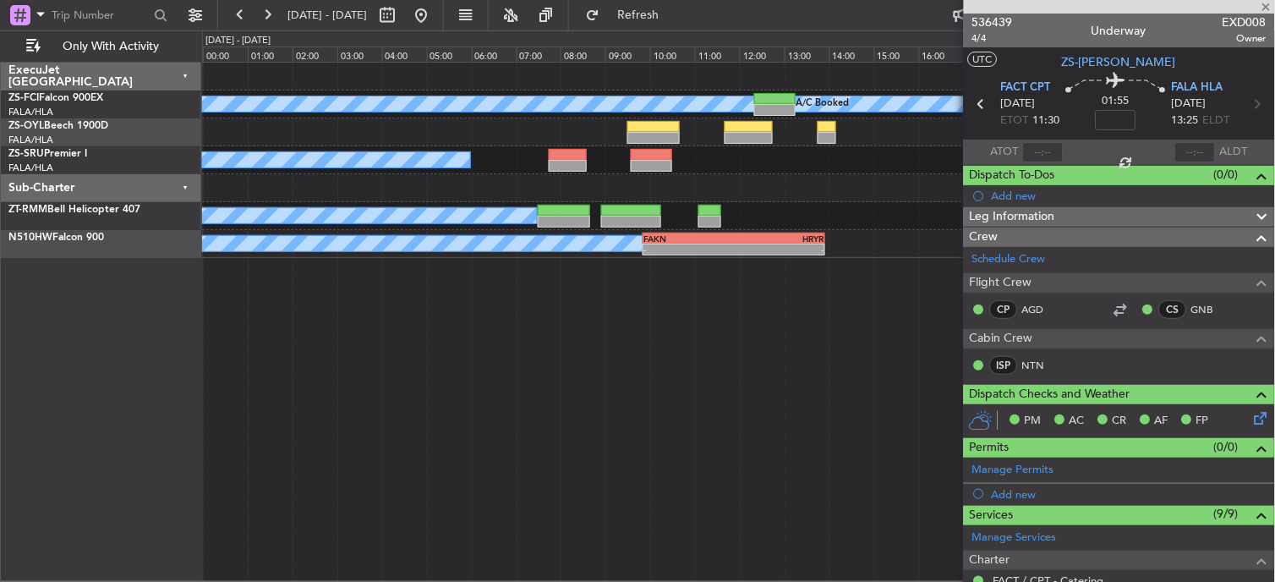
type input "0"
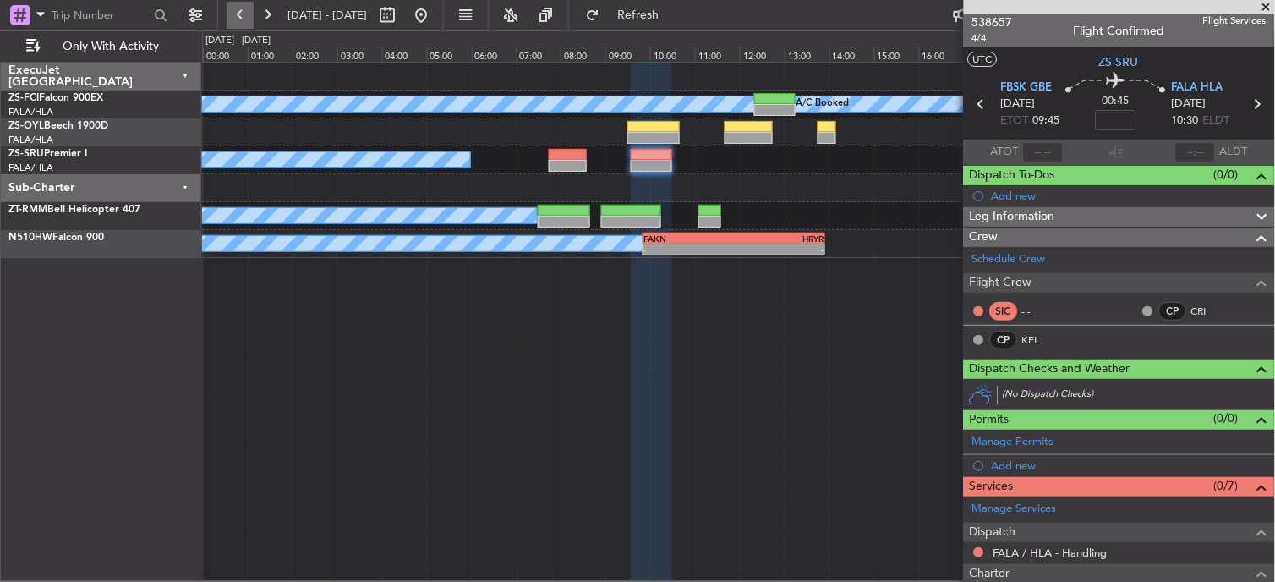
click at [249, 15] on button at bounding box center [240, 15] width 27 height 27
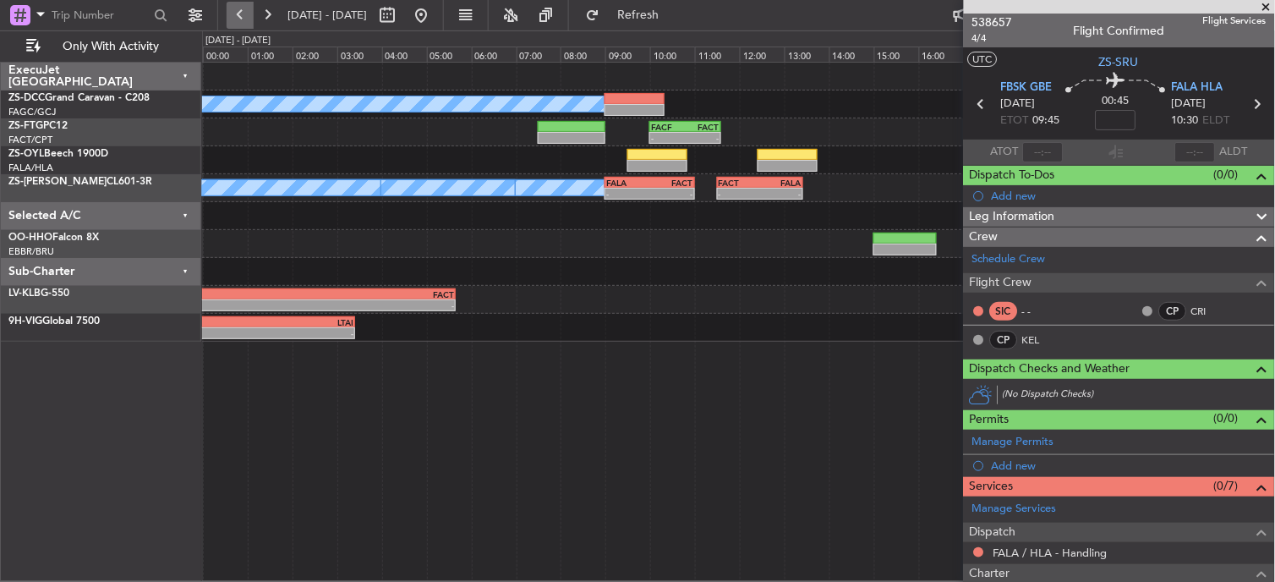
click at [245, 19] on button at bounding box center [240, 15] width 27 height 27
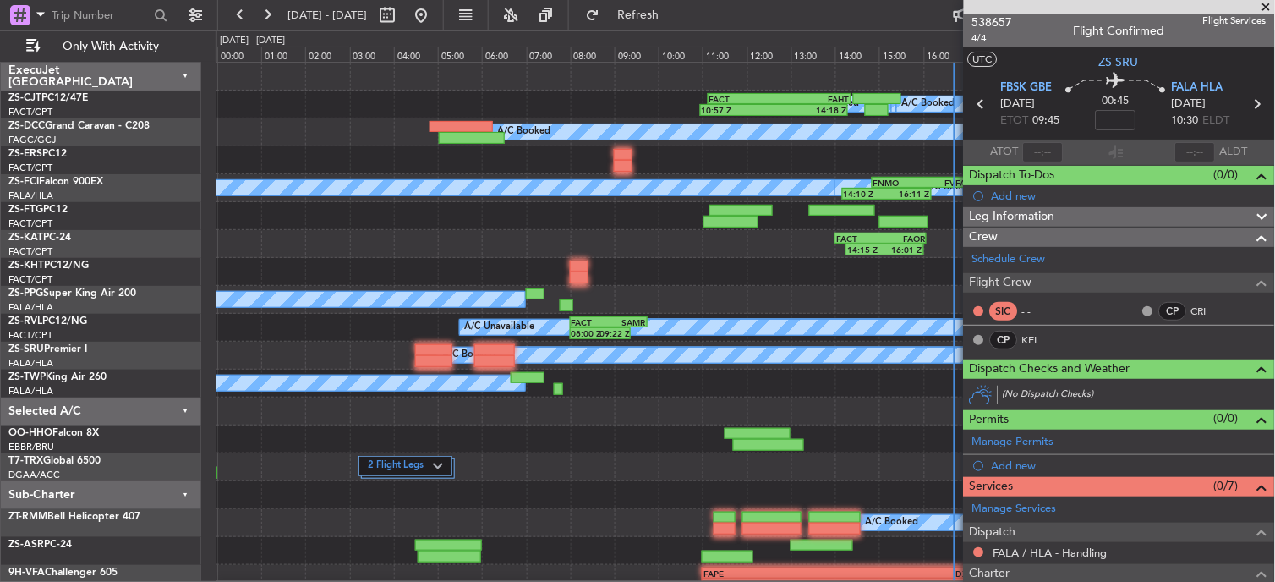
click at [1268, 7] on span at bounding box center [1266, 7] width 17 height 15
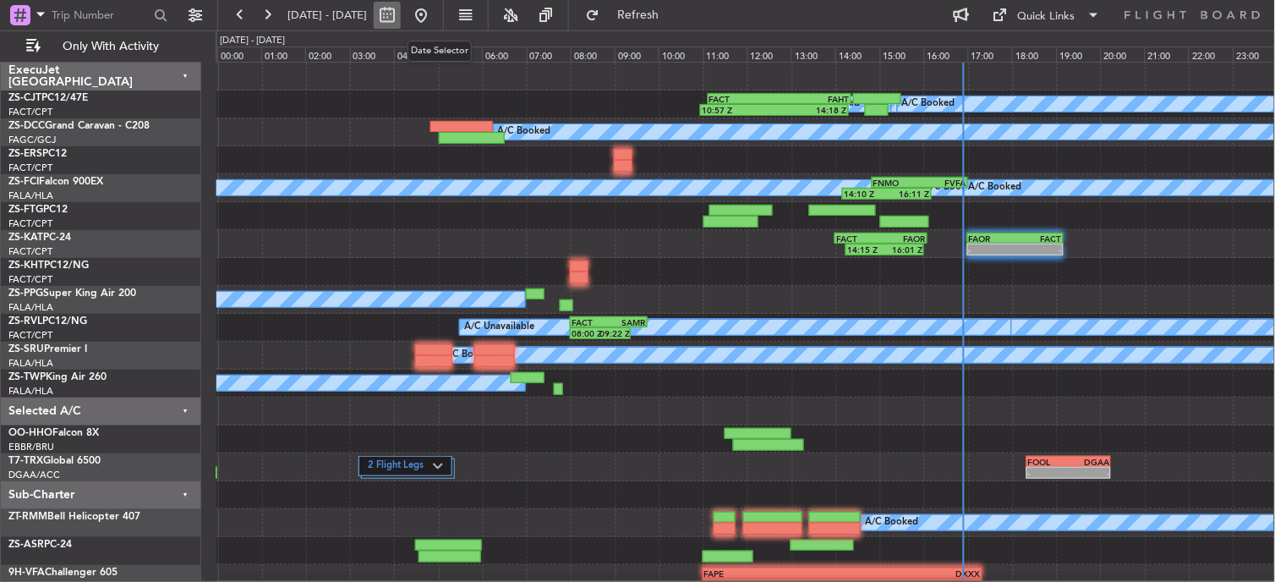
click at [401, 24] on button at bounding box center [387, 15] width 27 height 27
select select "10"
select select "2025"
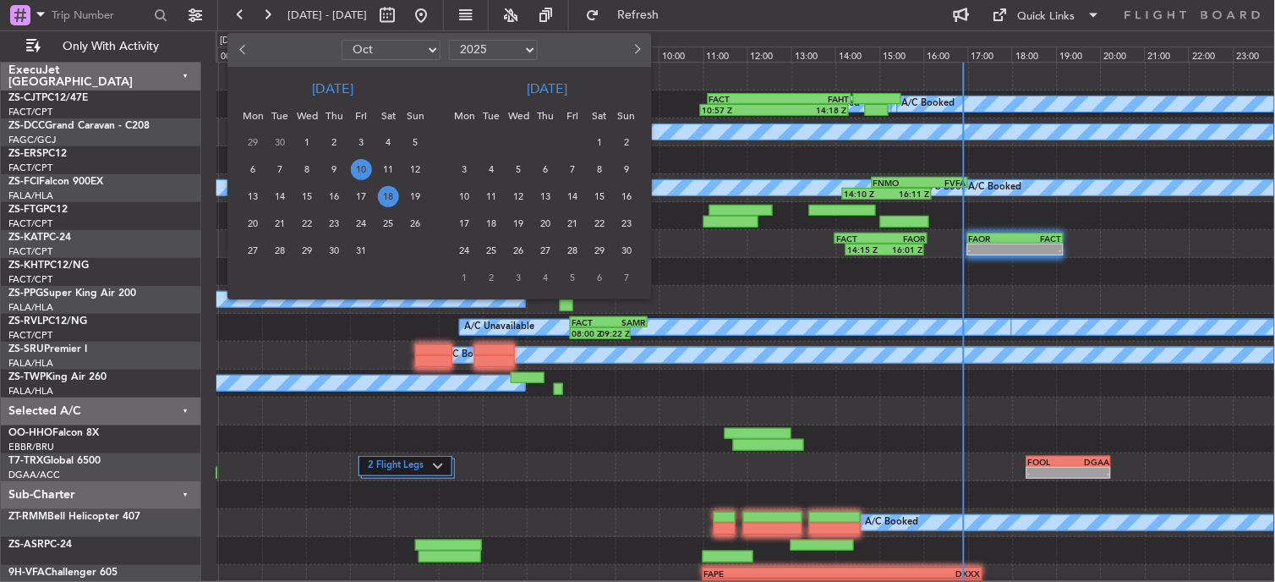
click at [395, 206] on div "18" at bounding box center [388, 197] width 27 height 27
click at [392, 194] on span "18" at bounding box center [388, 196] width 21 height 21
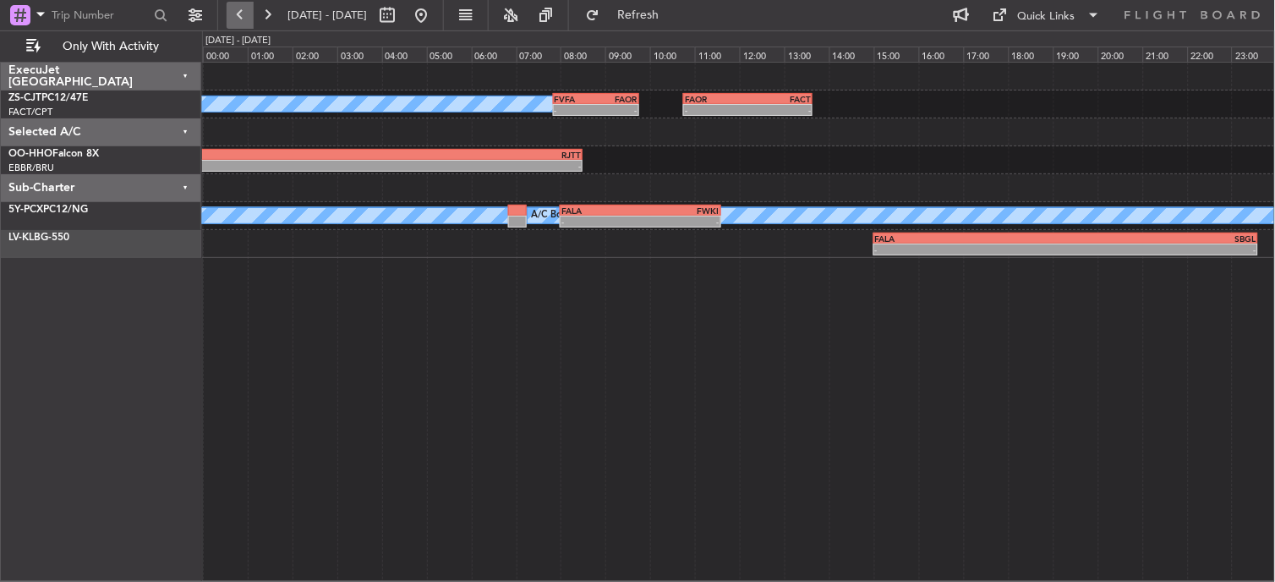
click at [252, 25] on button at bounding box center [240, 15] width 27 height 27
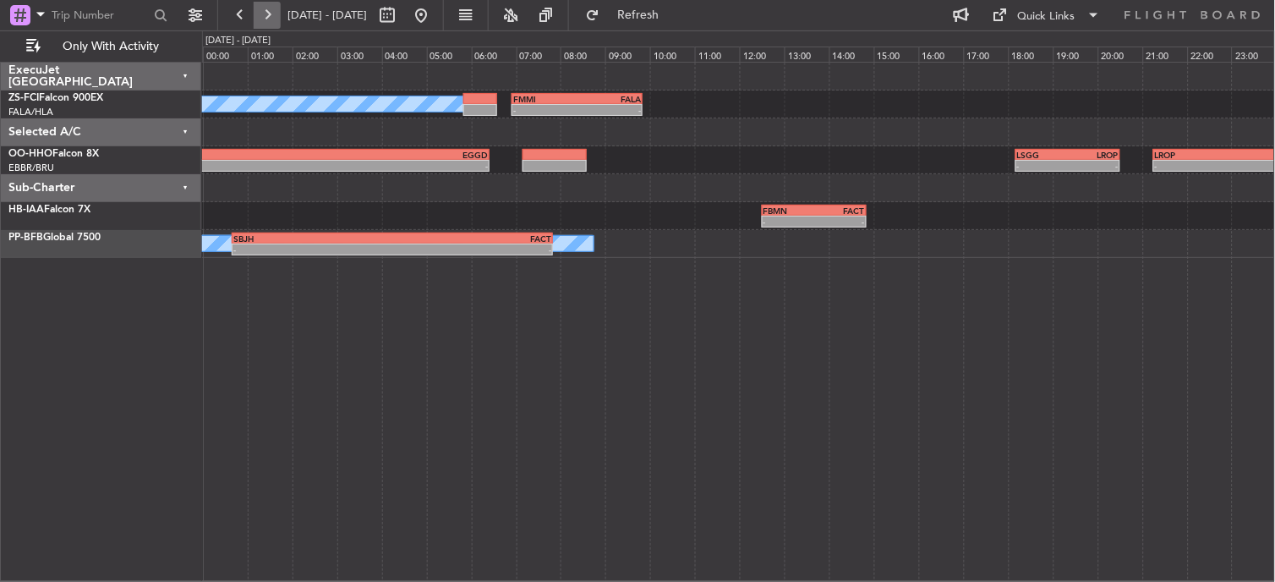
click at [262, 10] on button at bounding box center [267, 15] width 27 height 27
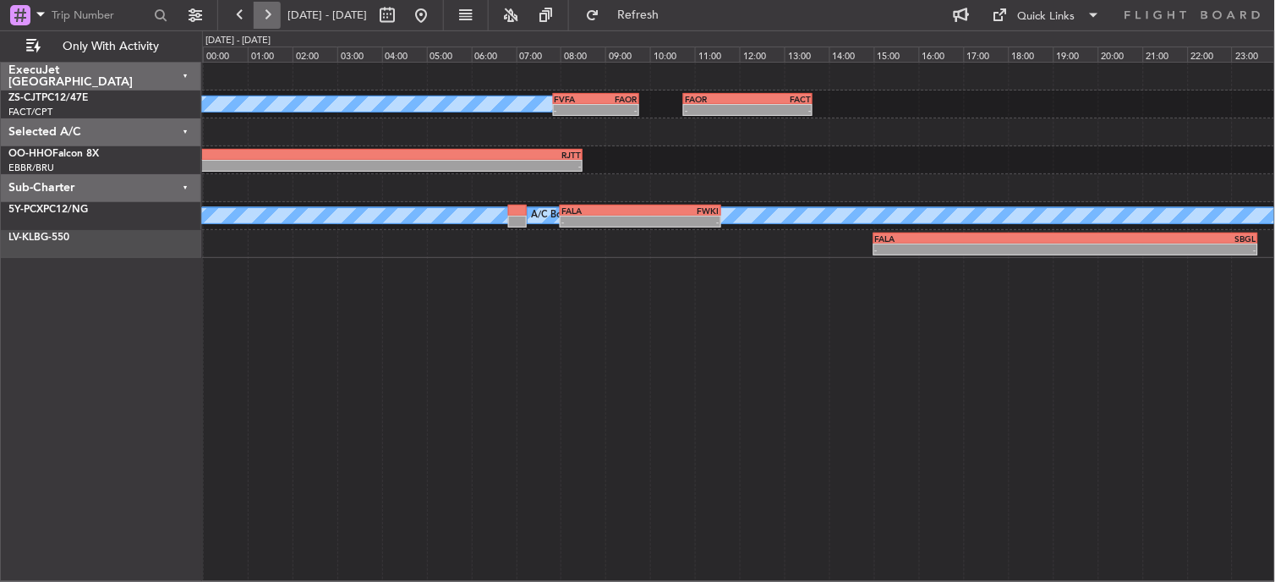
click at [266, 11] on button at bounding box center [267, 15] width 27 height 27
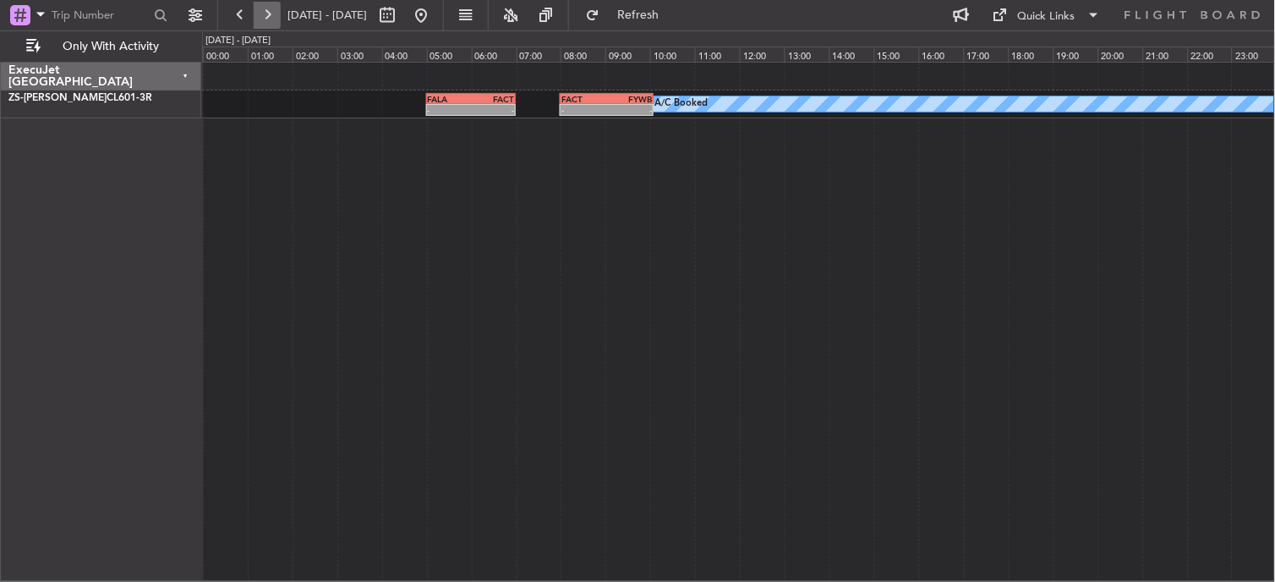
click at [262, 23] on button at bounding box center [267, 15] width 27 height 27
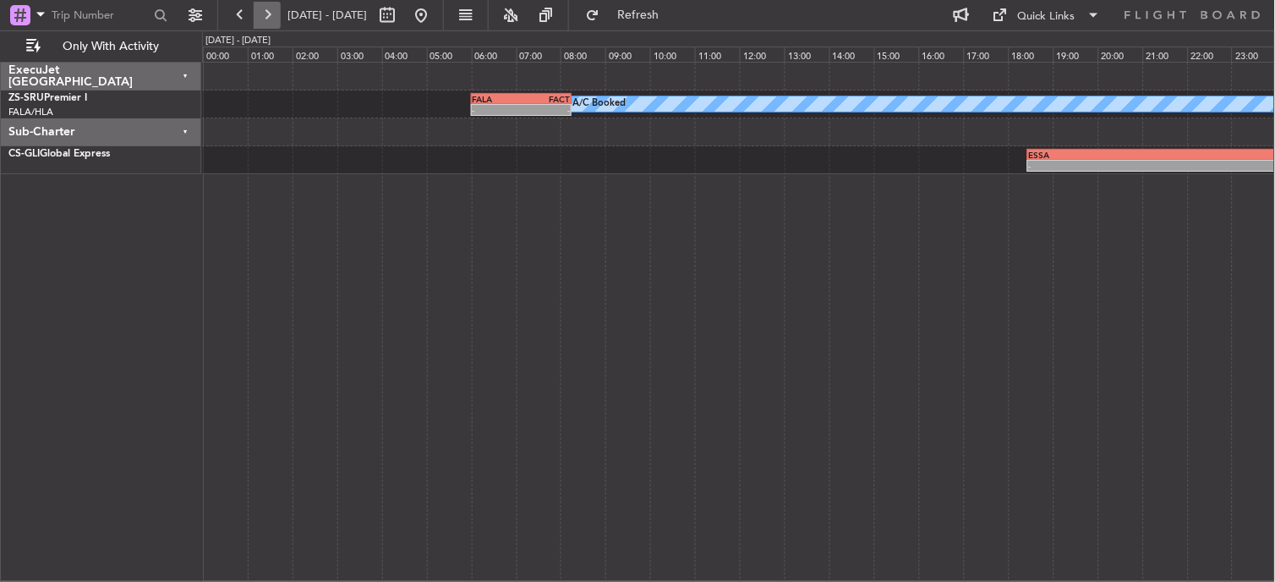
click at [271, 26] on button at bounding box center [267, 15] width 27 height 27
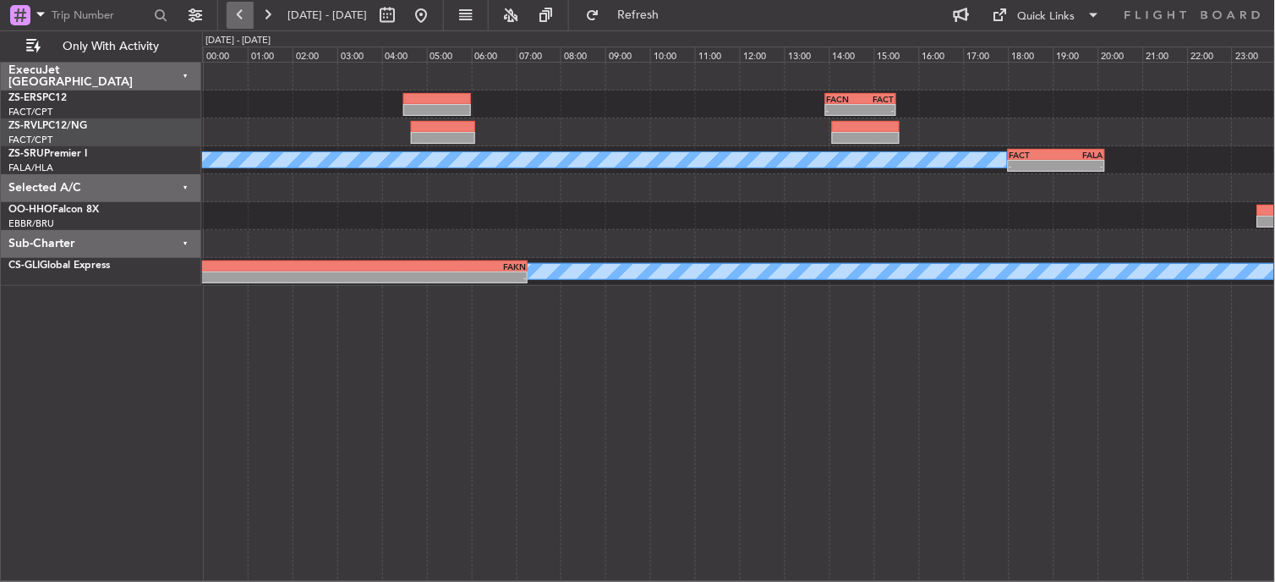
click at [245, 13] on button at bounding box center [240, 15] width 27 height 27
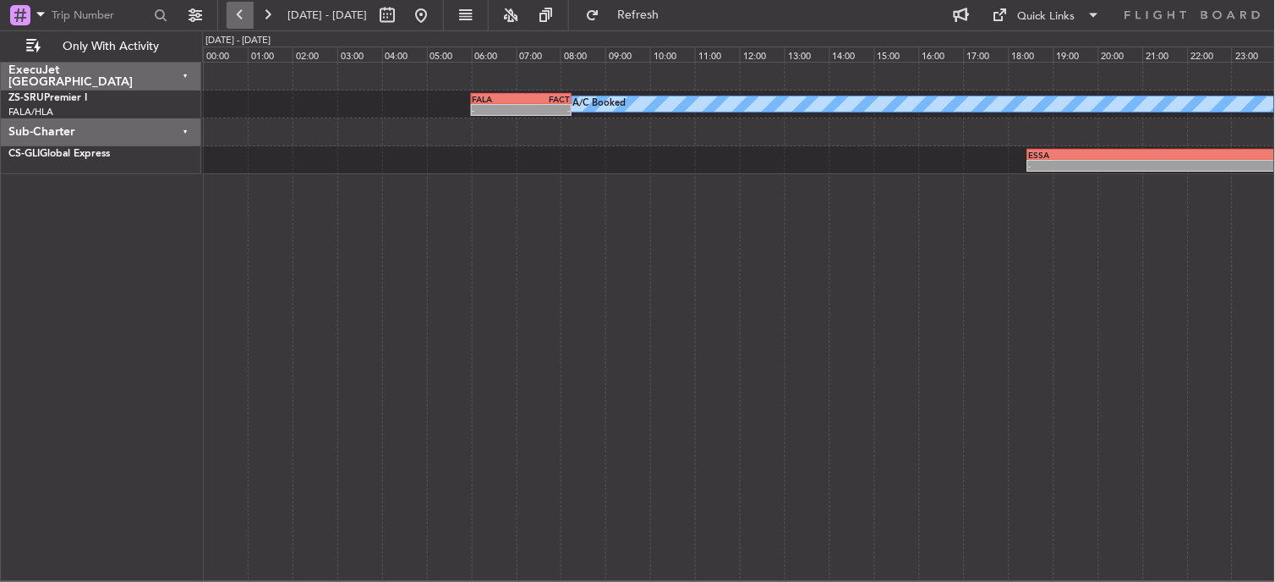
click at [246, 6] on button at bounding box center [240, 15] width 27 height 27
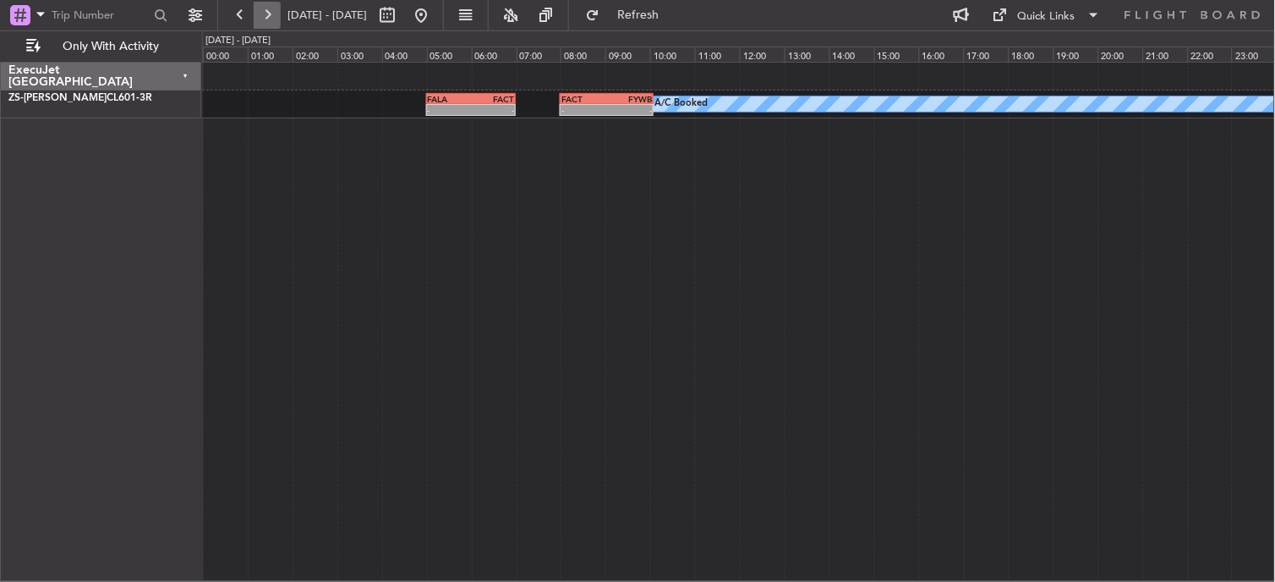
click at [267, 22] on button at bounding box center [267, 15] width 27 height 27
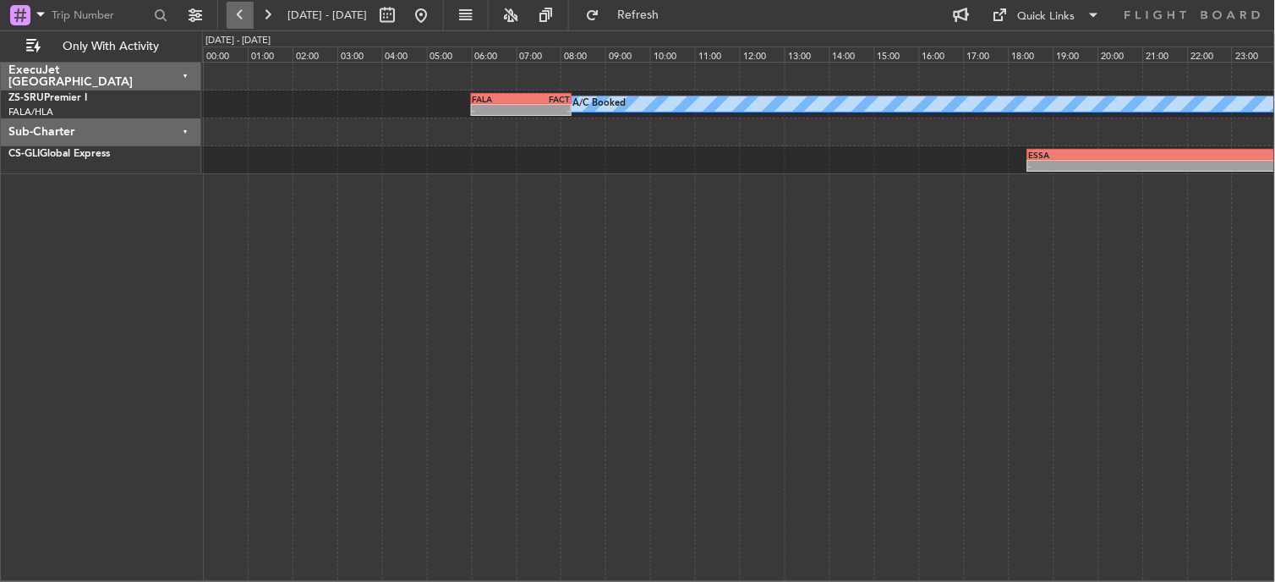
click at [234, 17] on button at bounding box center [240, 15] width 27 height 27
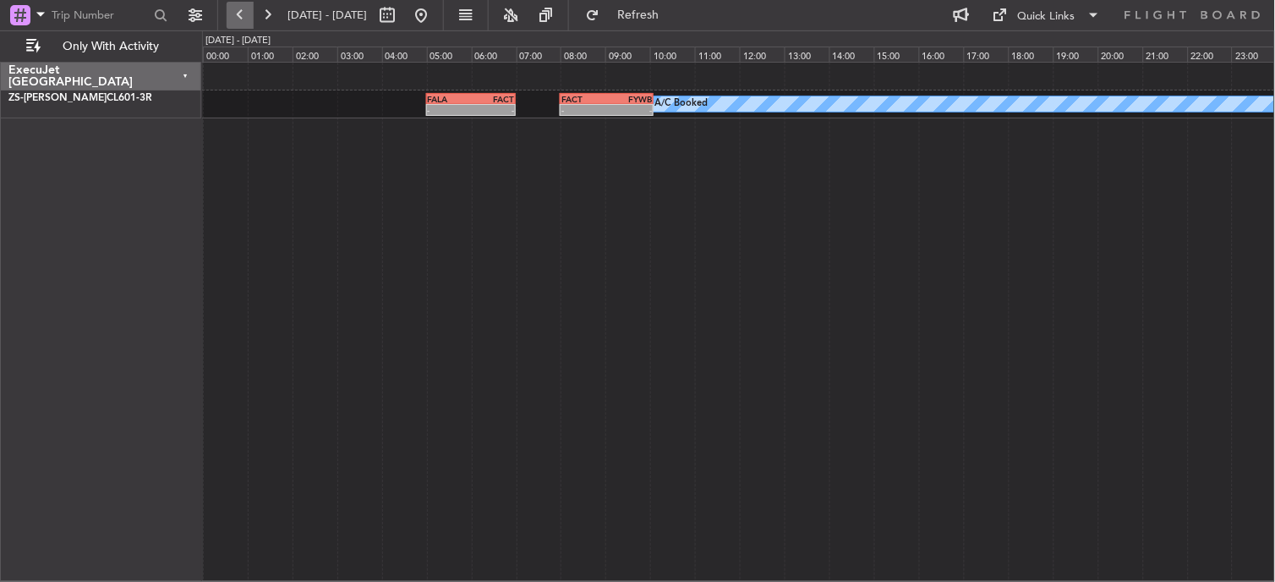
click at [234, 17] on button at bounding box center [240, 15] width 27 height 27
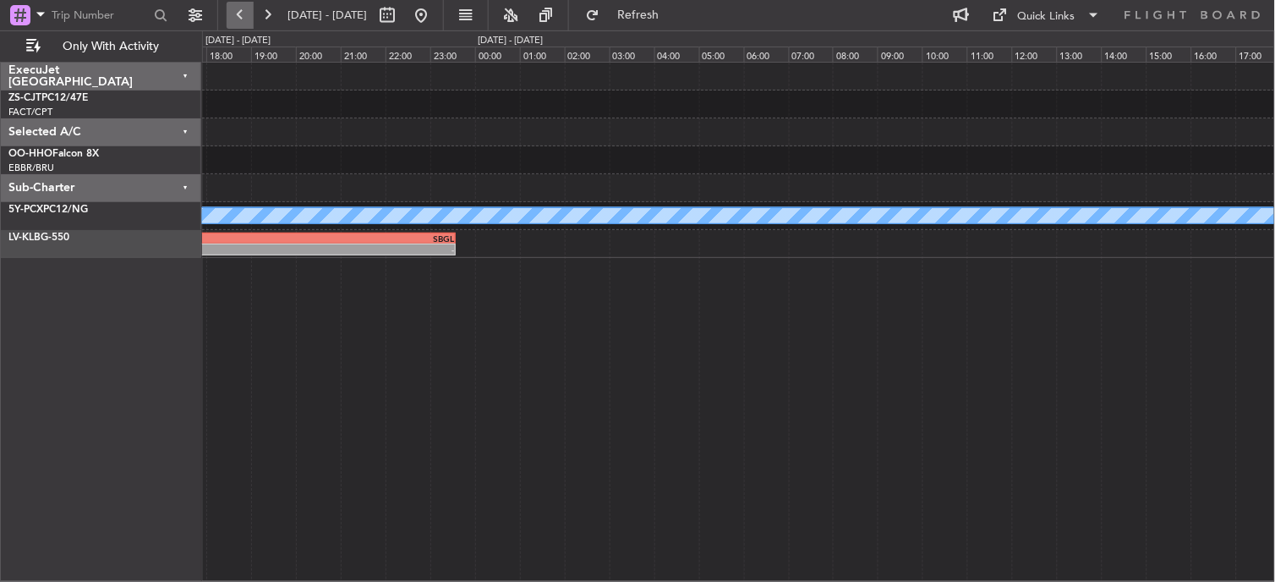
click at [234, 17] on button at bounding box center [240, 15] width 27 height 27
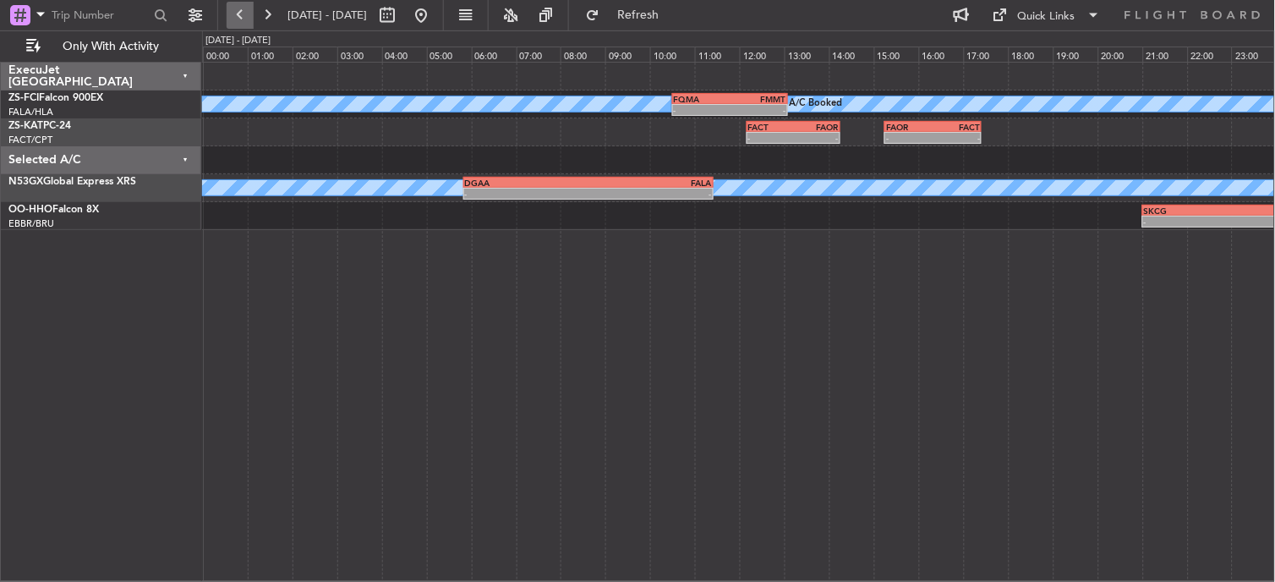
click at [234, 17] on button at bounding box center [240, 15] width 27 height 27
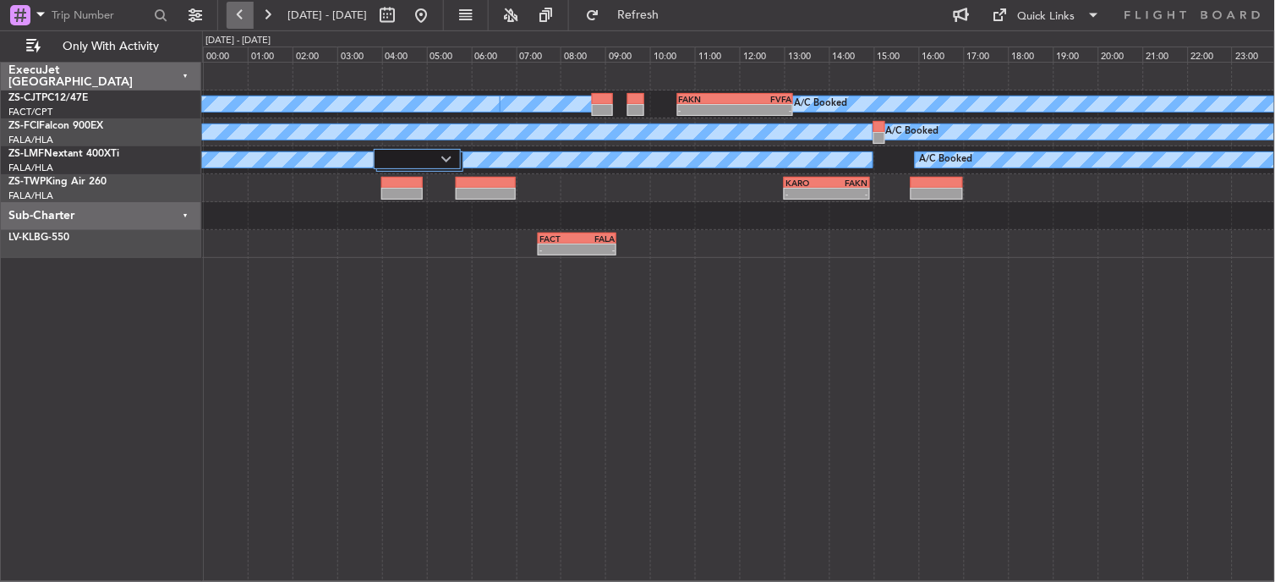
click at [234, 17] on button at bounding box center [240, 15] width 27 height 27
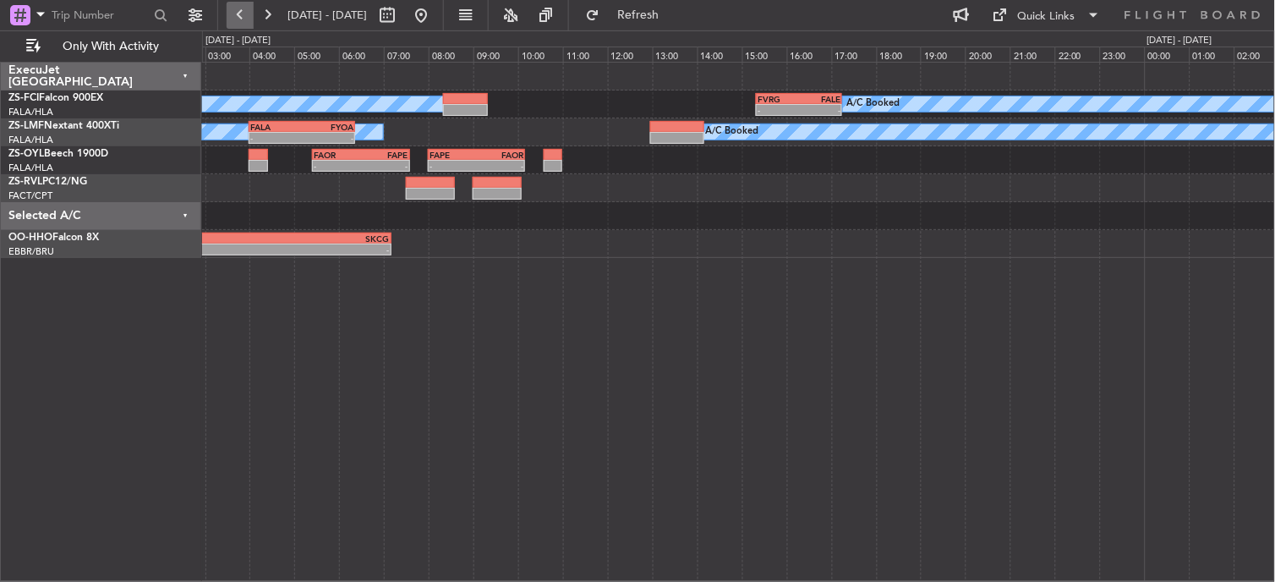
click at [234, 17] on button at bounding box center [240, 15] width 27 height 27
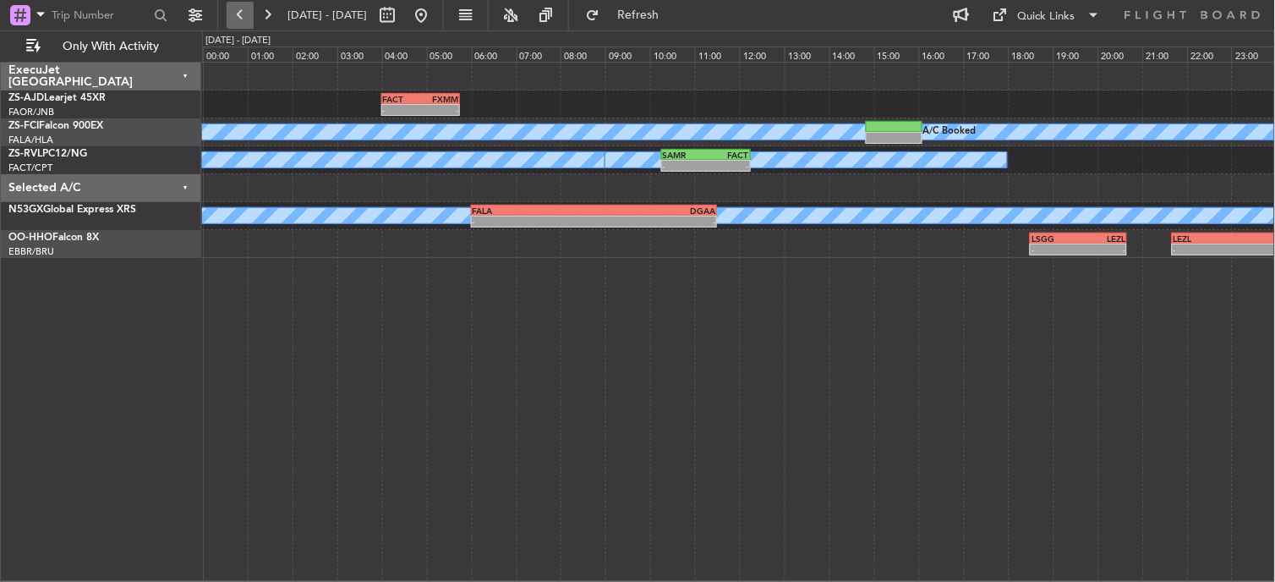
click at [234, 17] on button at bounding box center [240, 15] width 27 height 27
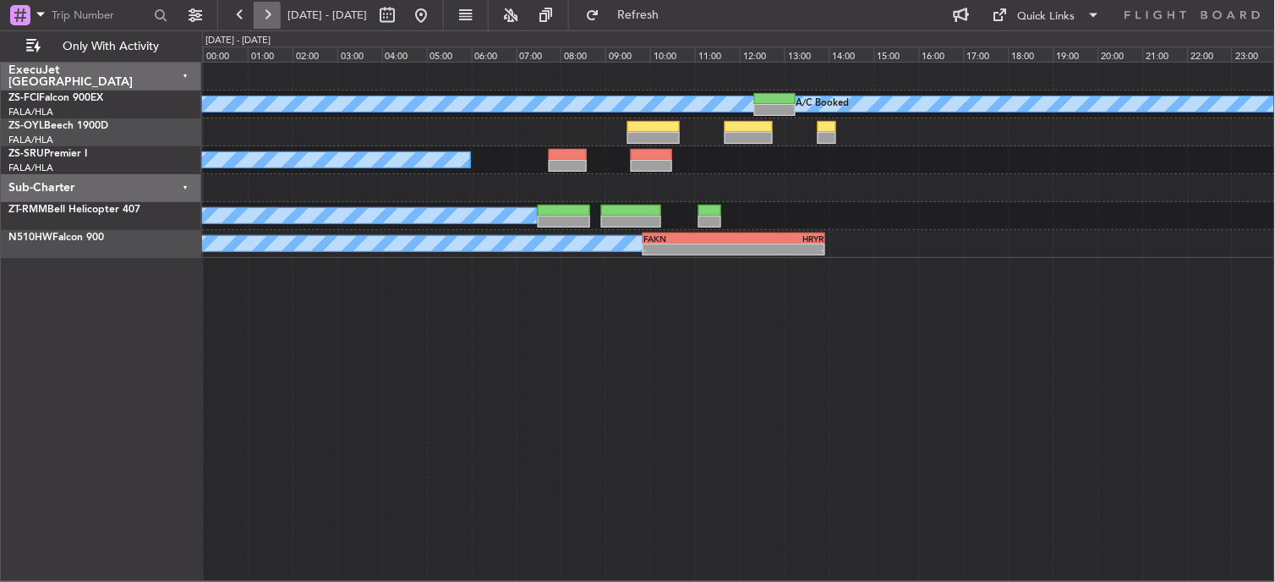
click at [271, 14] on button at bounding box center [267, 15] width 27 height 27
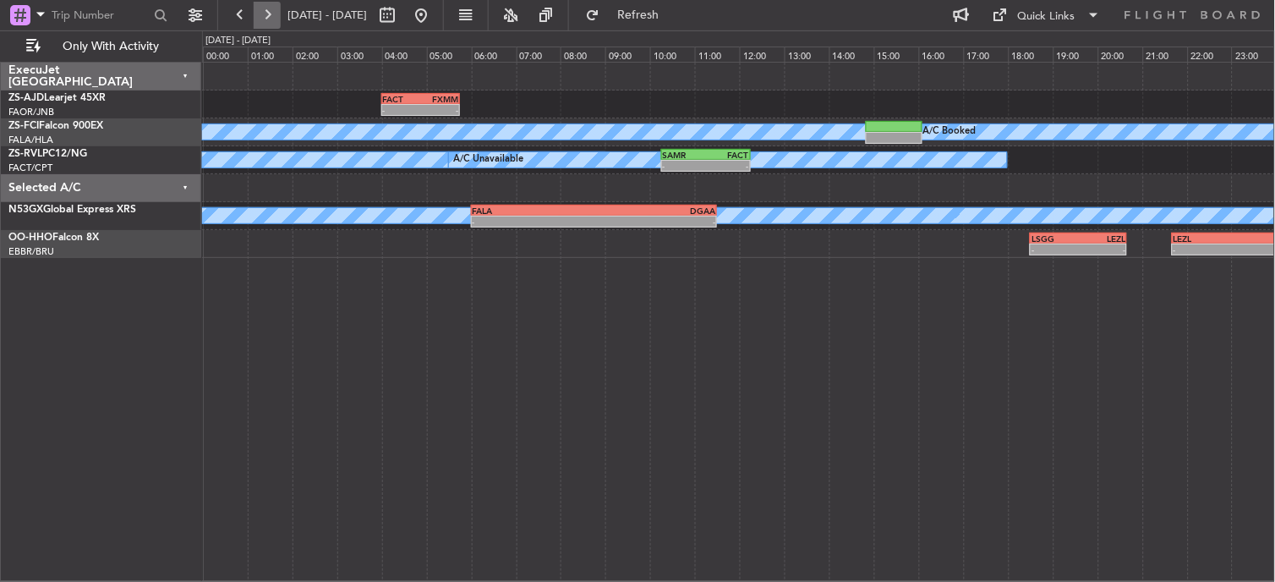
click at [258, 3] on button at bounding box center [267, 15] width 27 height 27
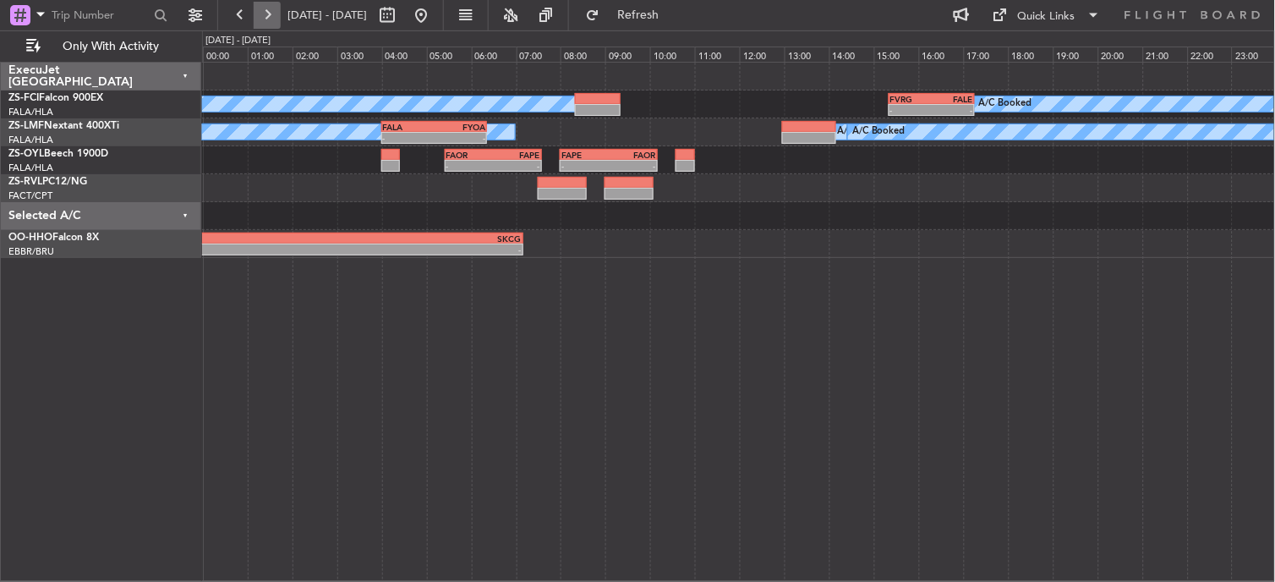
click at [275, 13] on button at bounding box center [267, 15] width 27 height 27
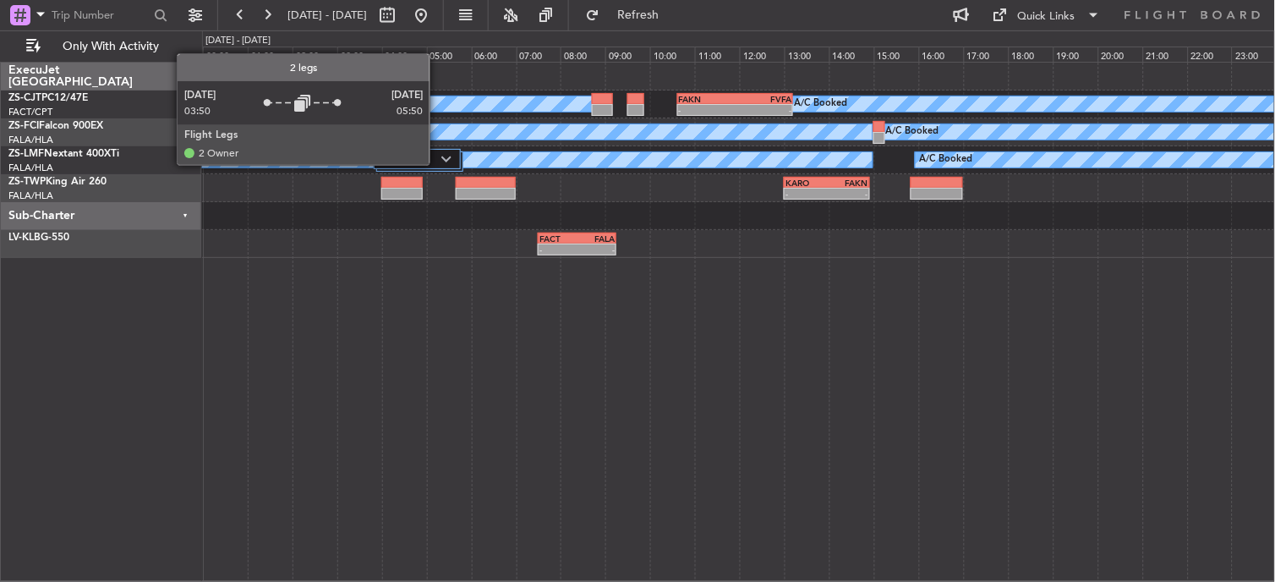
click at [438, 165] on div at bounding box center [417, 159] width 87 height 20
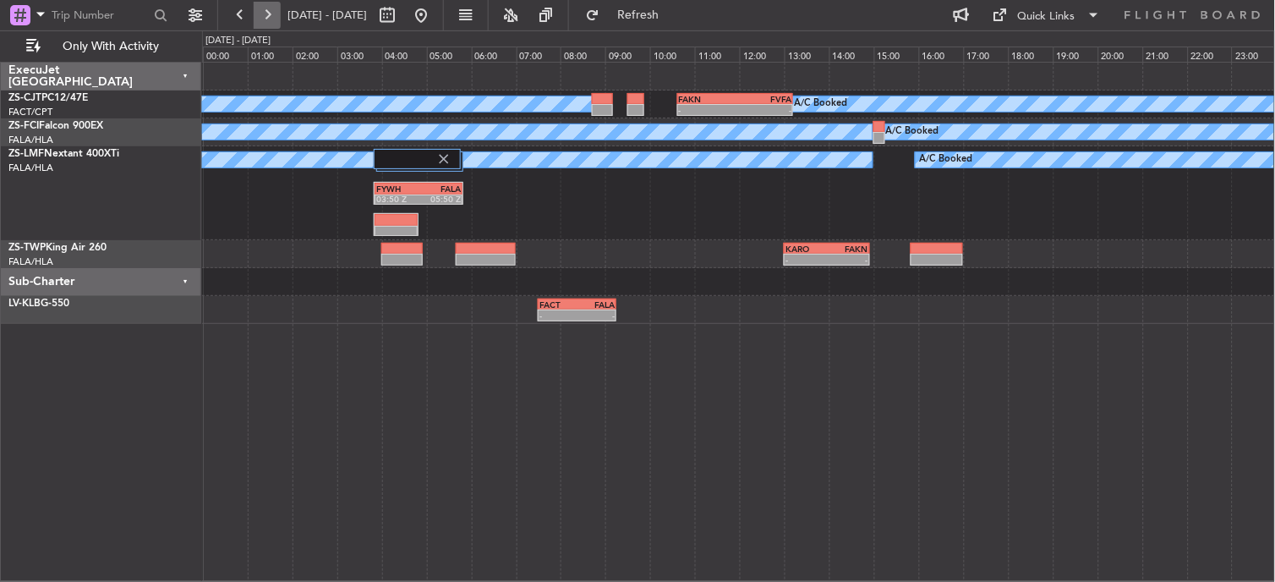
click at [274, 11] on button at bounding box center [267, 15] width 27 height 27
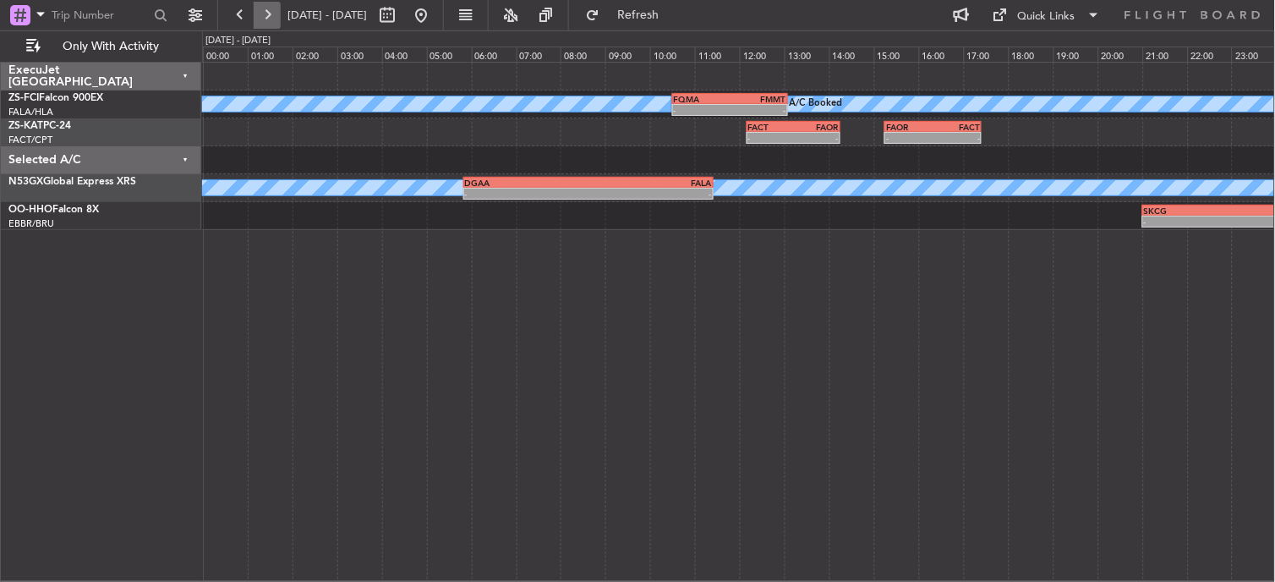
click at [277, 17] on button at bounding box center [267, 15] width 27 height 27
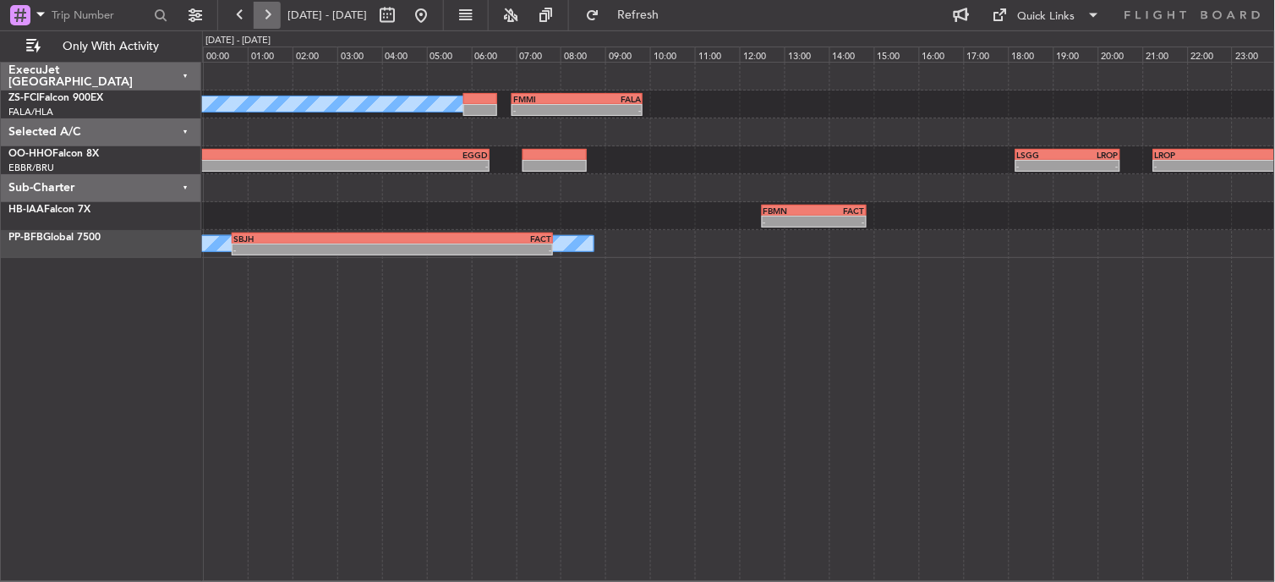
click at [273, 17] on button at bounding box center [267, 15] width 27 height 27
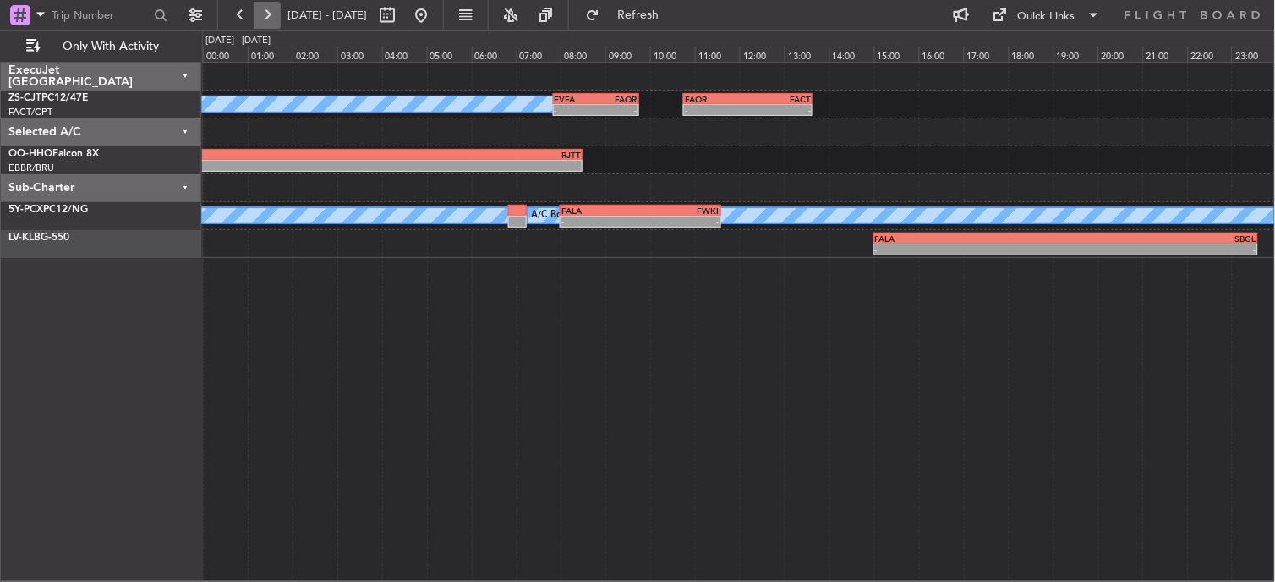
click at [269, 19] on button at bounding box center [267, 15] width 27 height 27
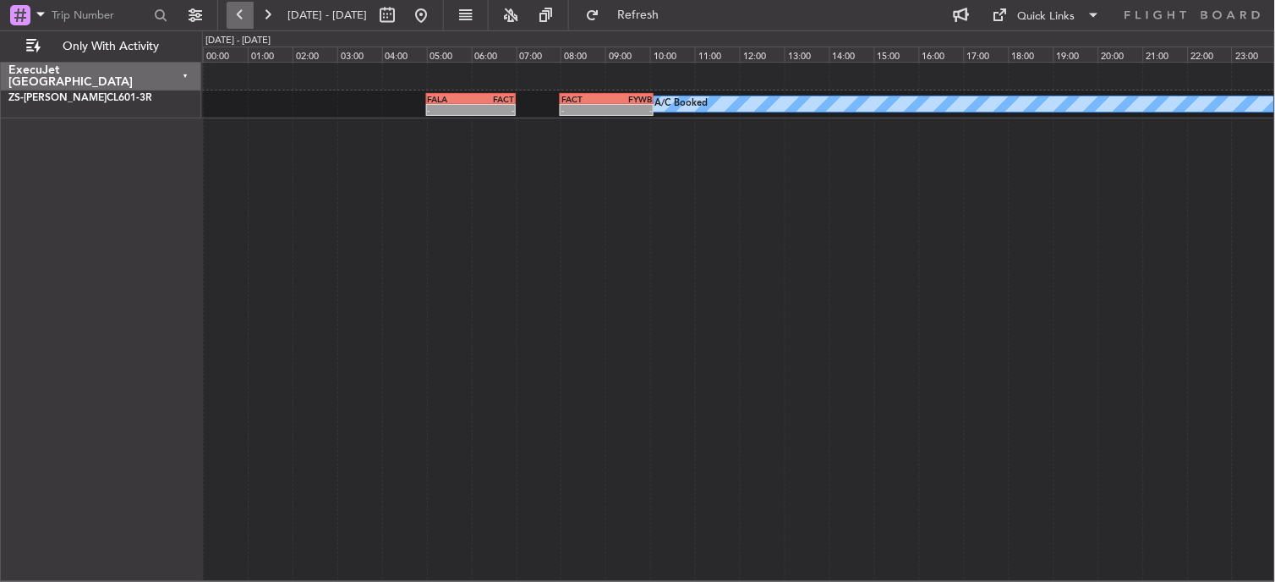
click at [247, 20] on button at bounding box center [240, 15] width 27 height 27
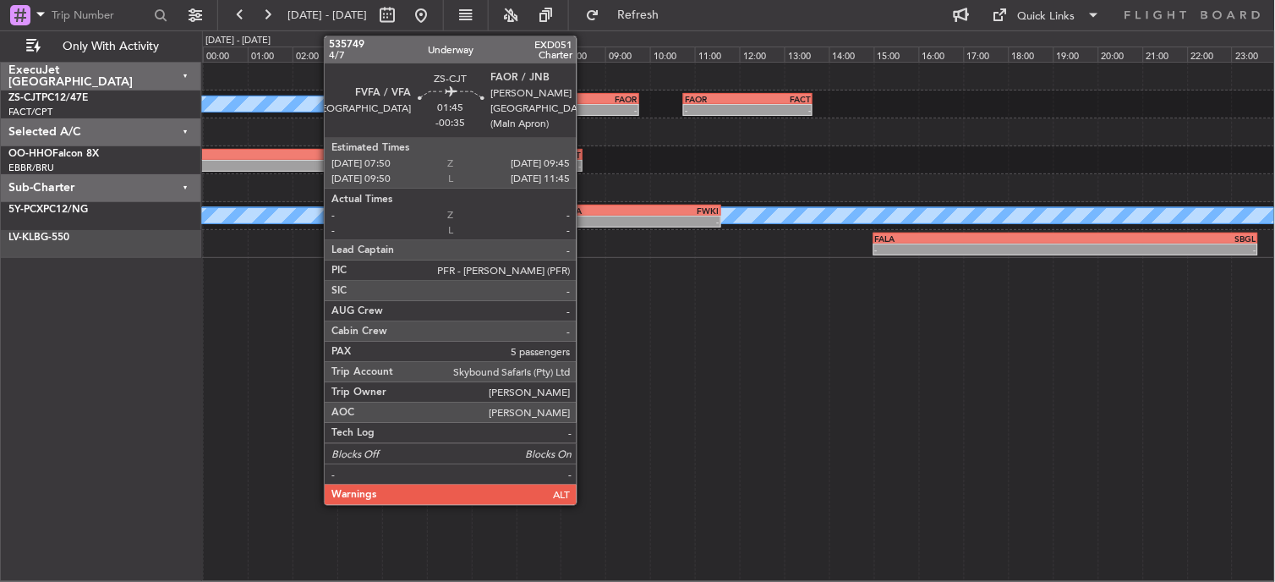
click at [585, 99] on div "FVFA" at bounding box center [575, 99] width 41 height 10
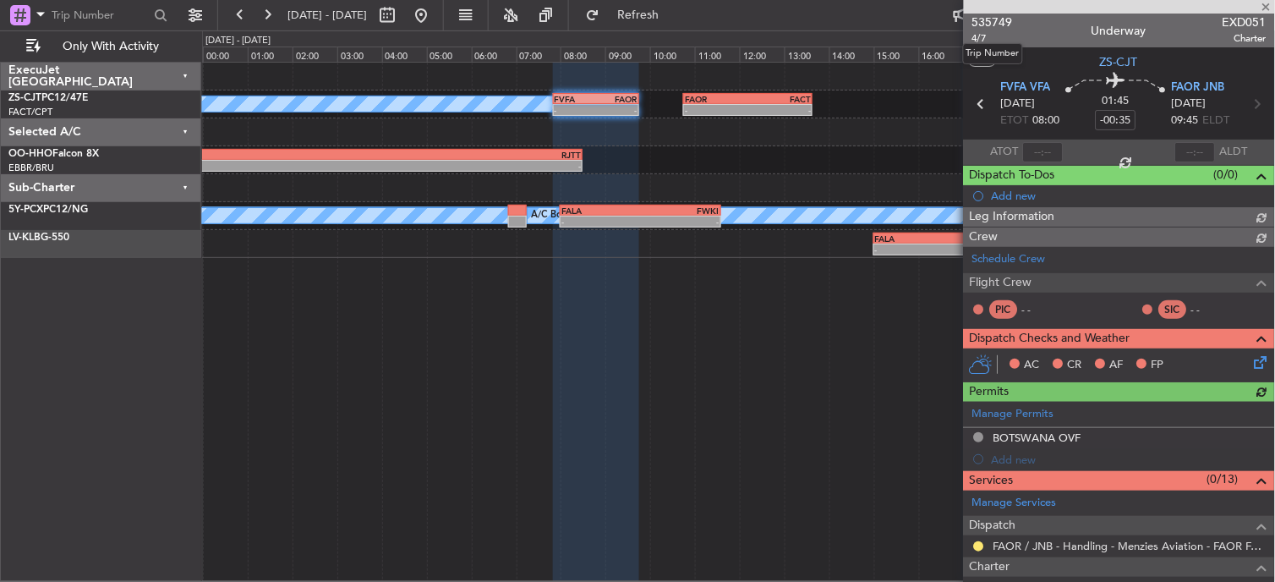
click at [976, 14] on span "535749" at bounding box center [992, 23] width 41 height 18
click at [401, 19] on button at bounding box center [387, 15] width 27 height 27
select select "10"
select select "2025"
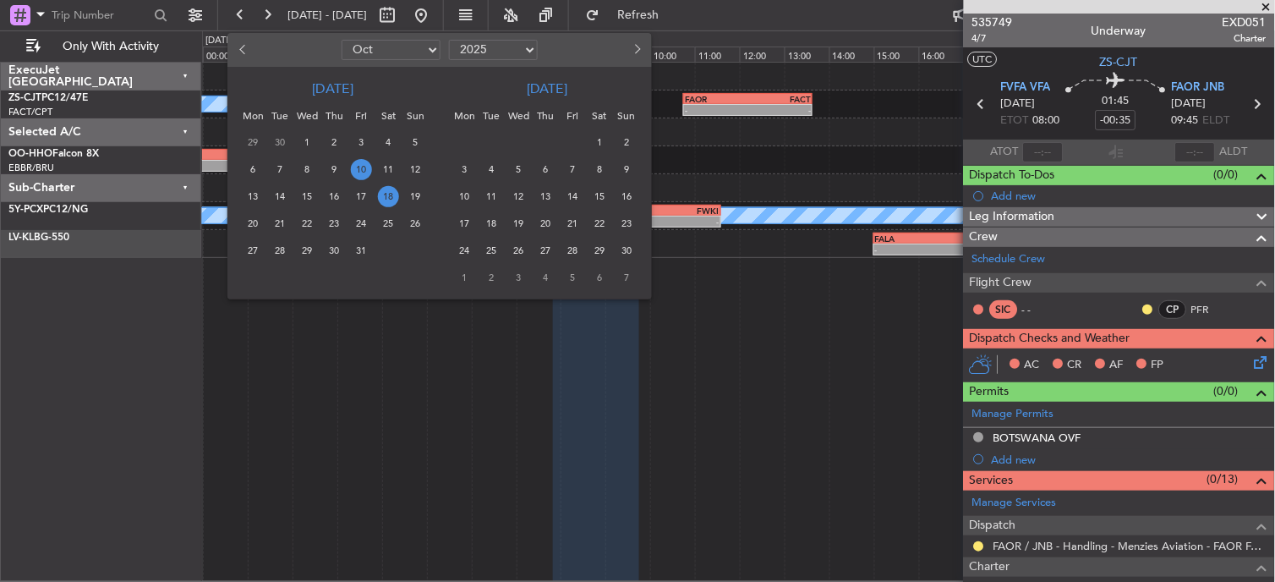
click at [368, 167] on span "10" at bounding box center [361, 169] width 21 height 21
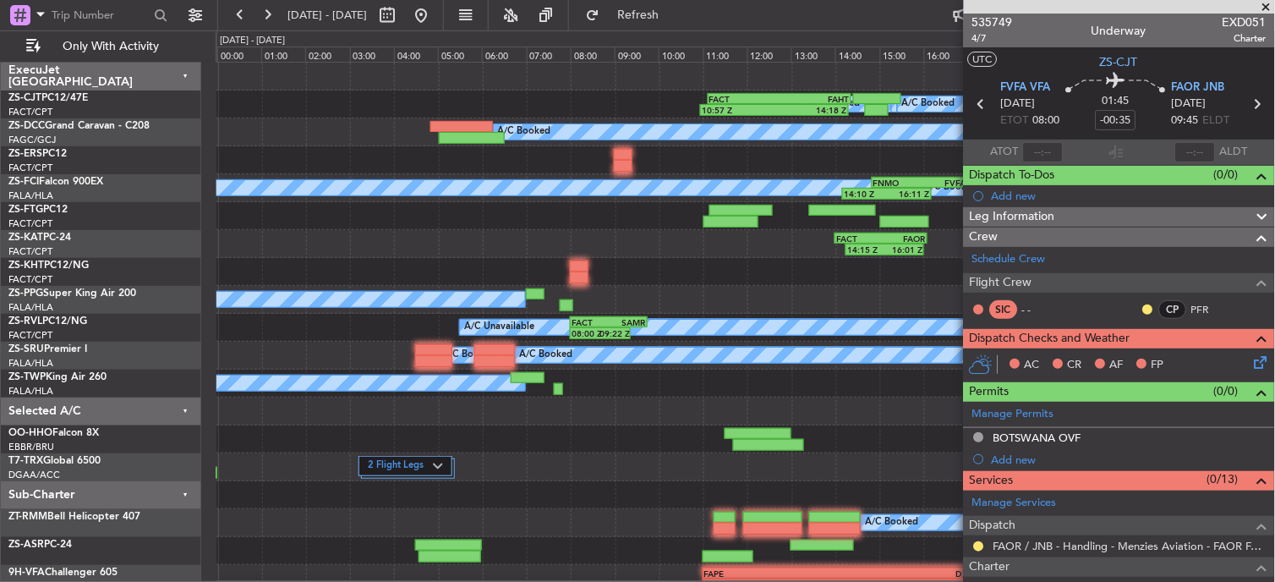
click at [1274, 3] on html "10 Oct 2025 - 10 Oct 2025 Refresh Quick Links Only With Activity A/C Booked A/C…" at bounding box center [637, 291] width 1275 height 582
click at [1268, 3] on span at bounding box center [1266, 7] width 17 height 15
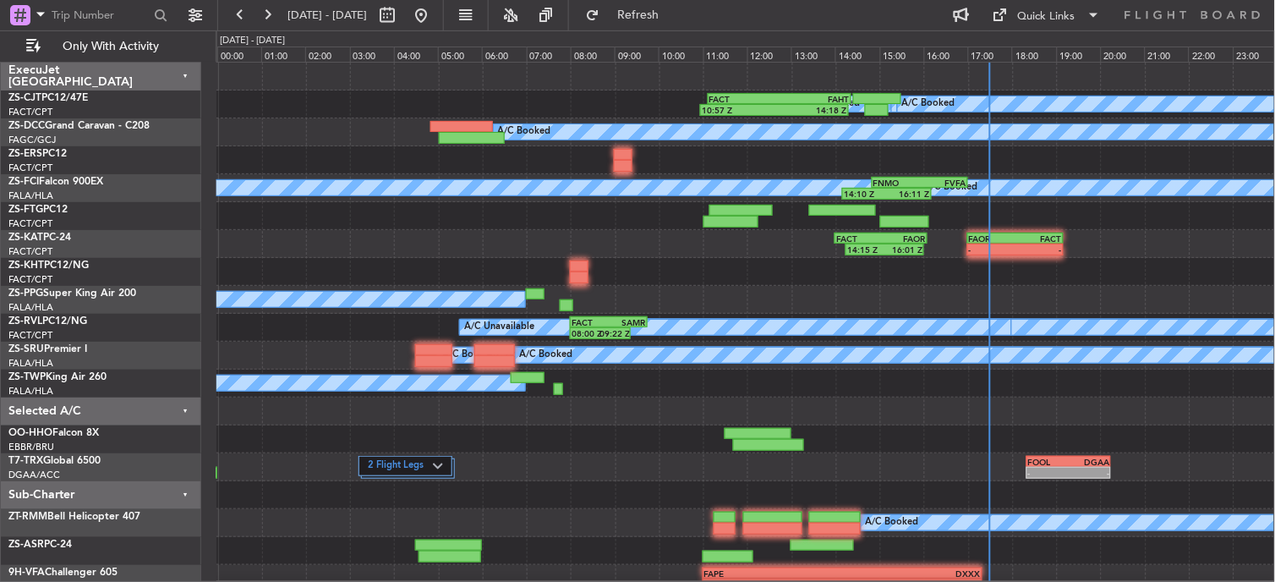
type input "0"
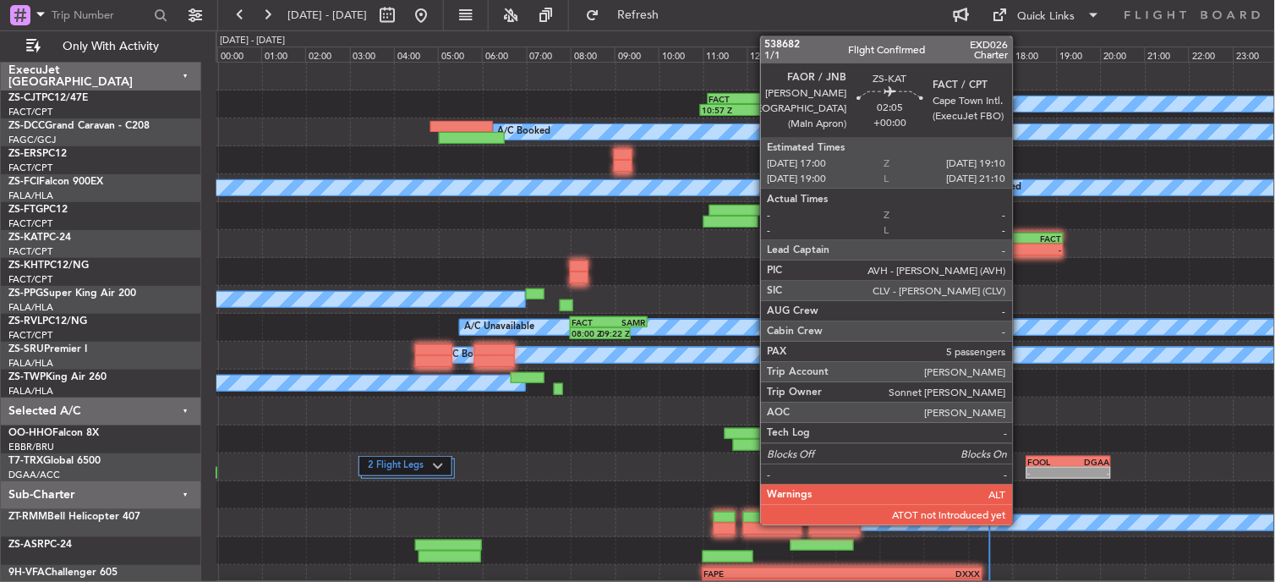
click at [1022, 239] on div "FACT" at bounding box center [1039, 238] width 47 height 10
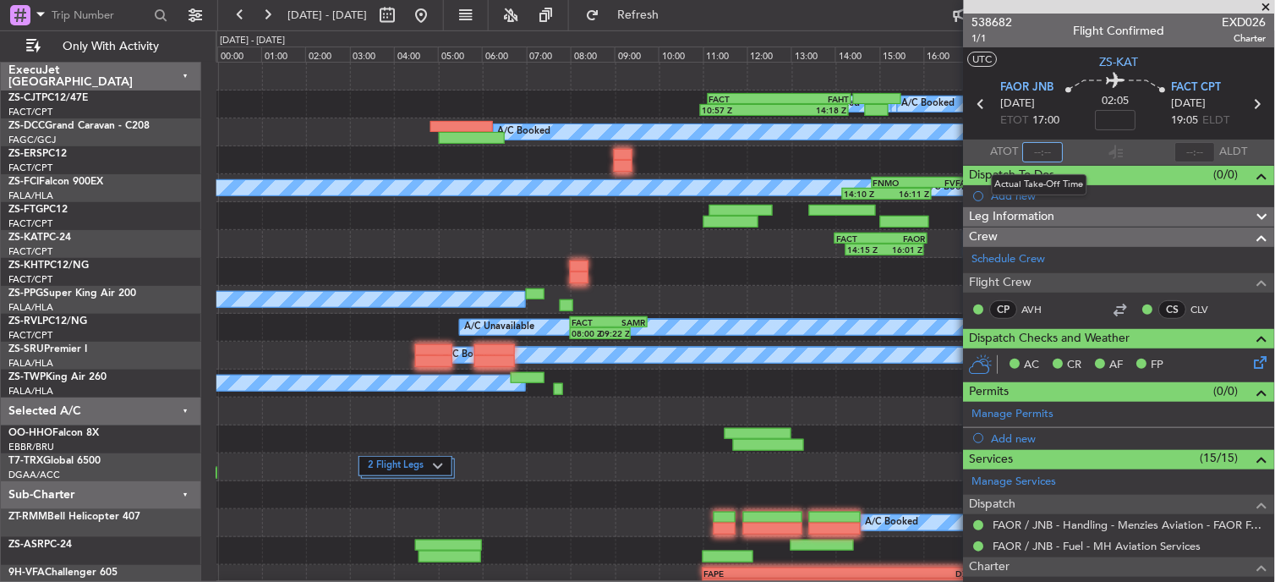
click at [1046, 161] on input "text" at bounding box center [1043, 152] width 41 height 20
type input "7"
type input "17:28"
click at [1265, 5] on span at bounding box center [1266, 7] width 17 height 15
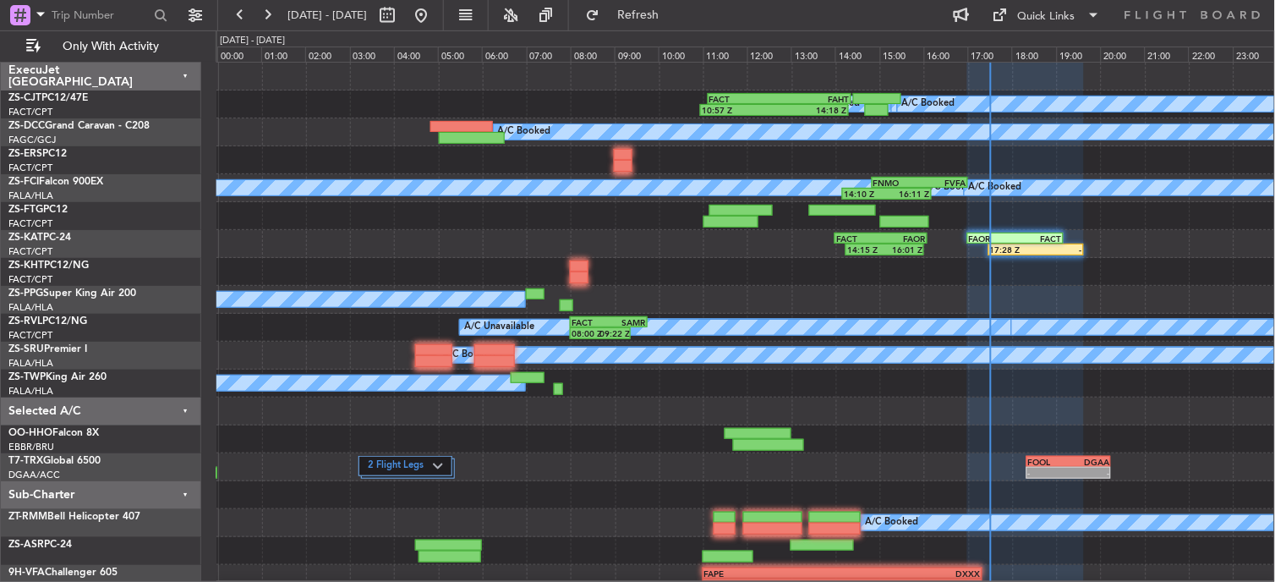
type input "0"
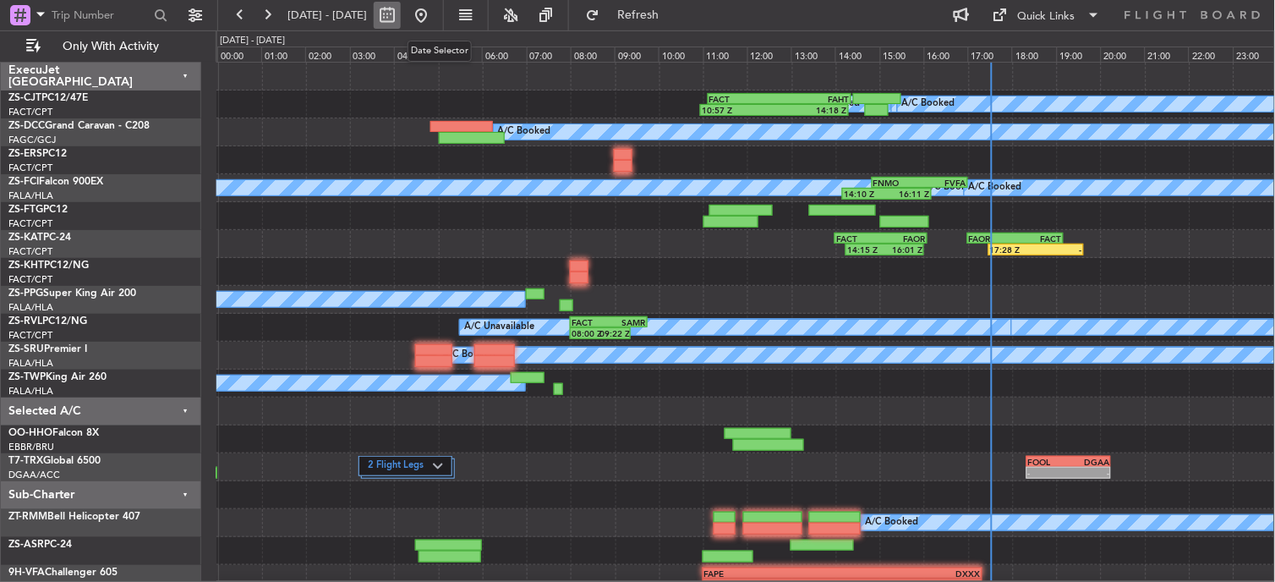
click at [401, 20] on button at bounding box center [387, 15] width 27 height 27
select select "10"
select select "2025"
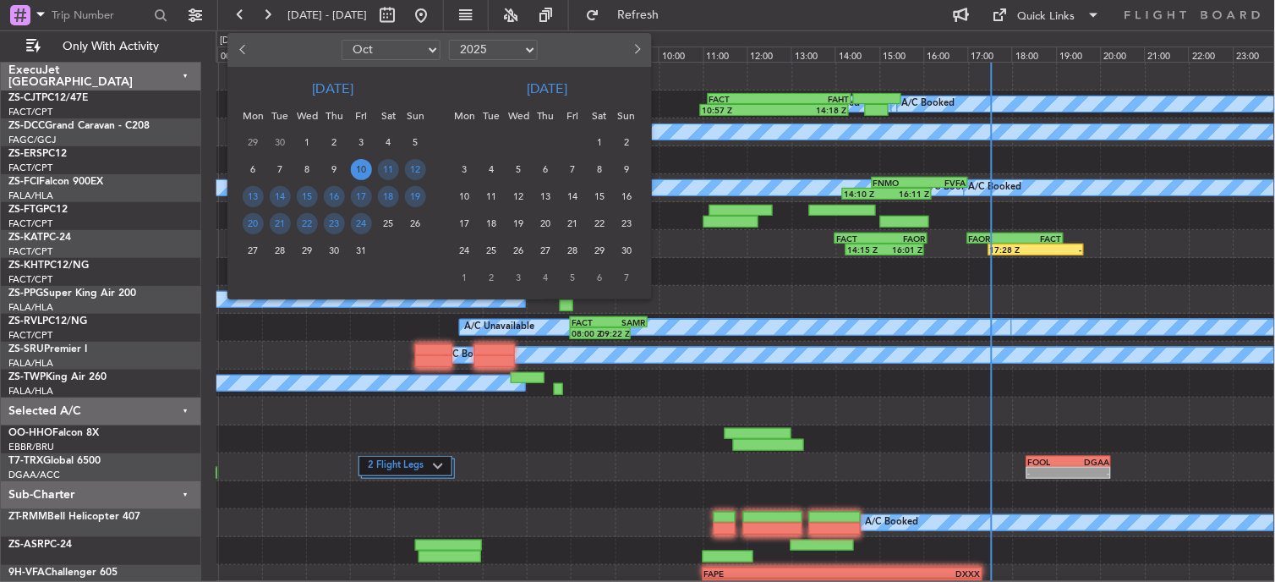
click at [876, 21] on div at bounding box center [637, 291] width 1275 height 582
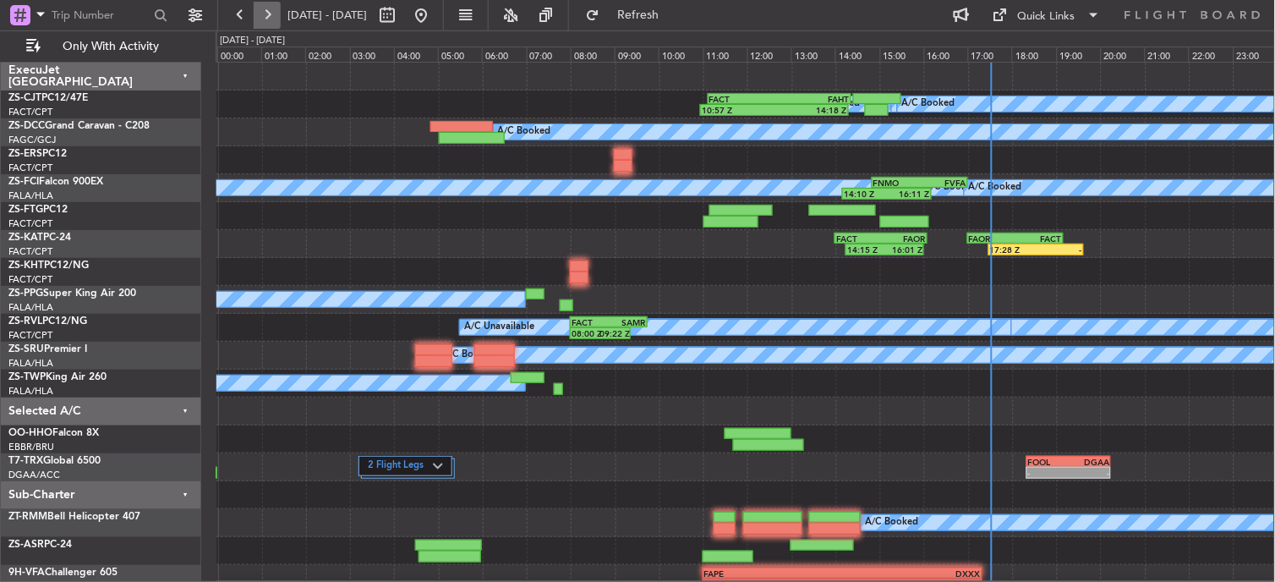
click at [265, 19] on button at bounding box center [267, 15] width 27 height 27
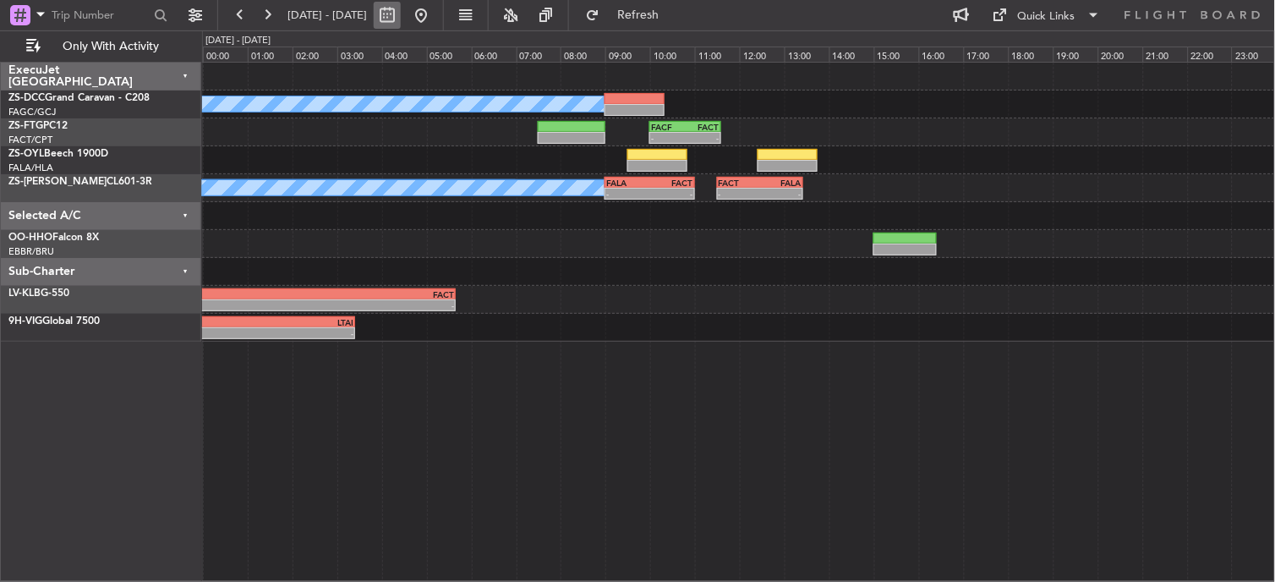
click at [401, 25] on button at bounding box center [387, 15] width 27 height 27
select select "10"
select select "2025"
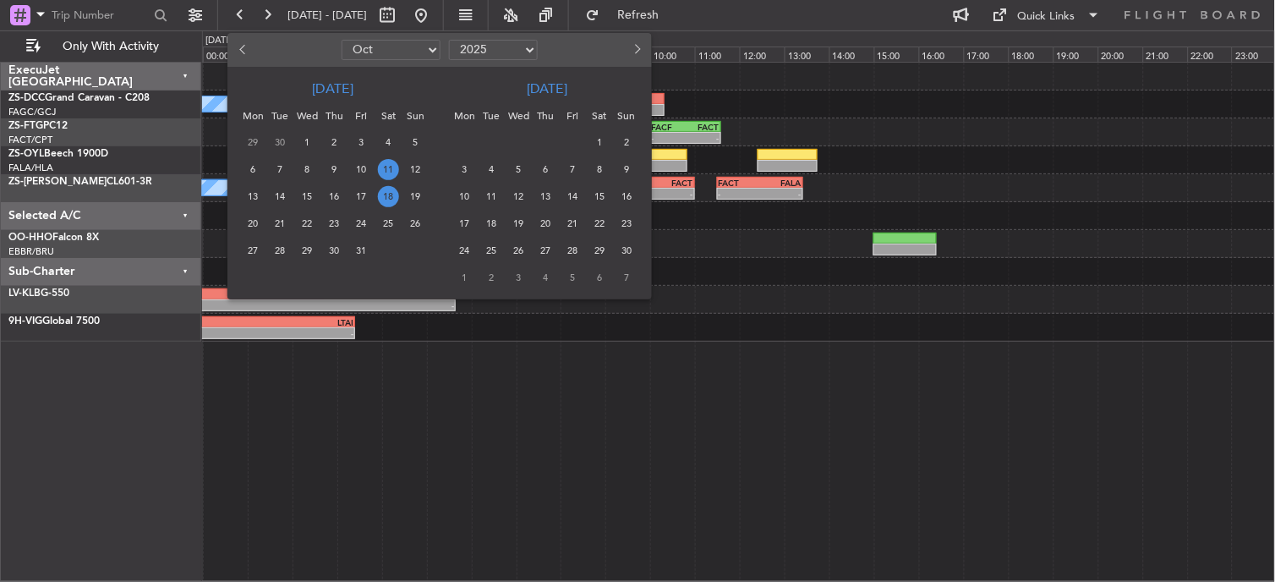
click at [391, 187] on span "18" at bounding box center [388, 196] width 21 height 21
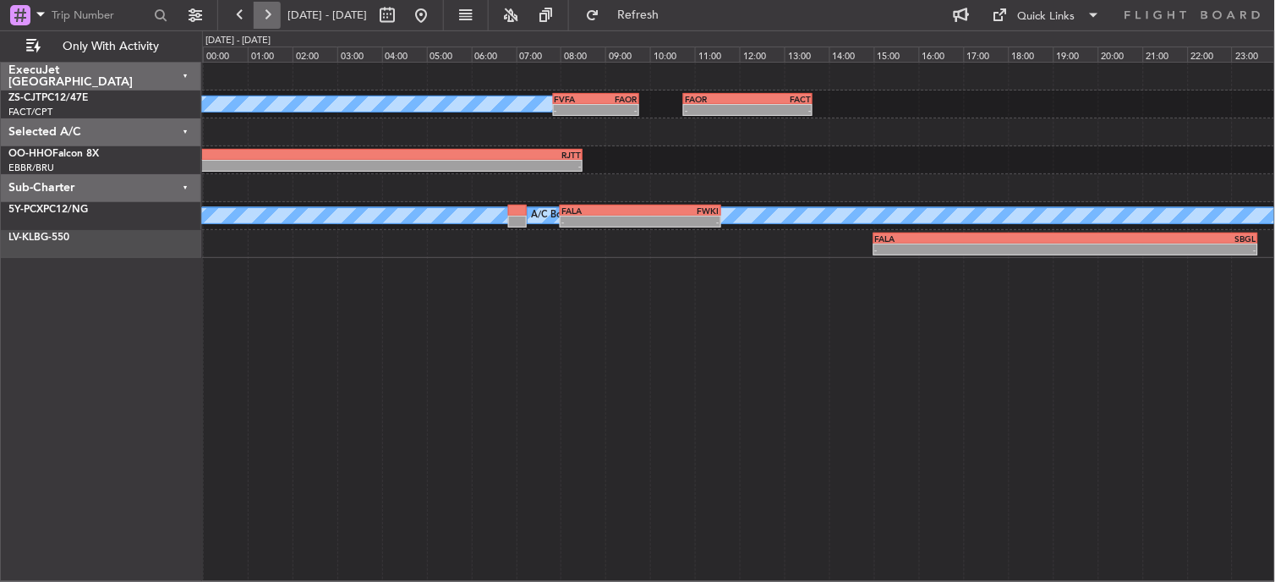
click at [266, 20] on button at bounding box center [267, 15] width 27 height 27
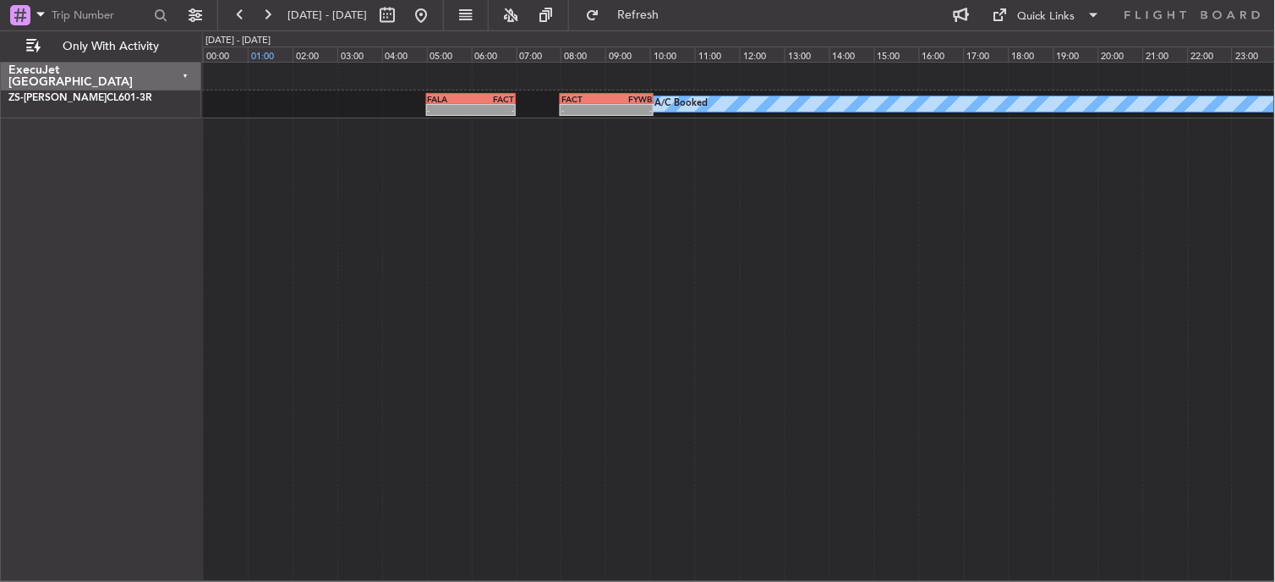
click at [265, 52] on div "0 0 00:00 01:00 02:00 03:00 04:00 05:00 Sunday - 19 Oct 06:00 07:00 08:00 09:00…" at bounding box center [739, 46] width 1072 height 30
click at [245, 18] on button at bounding box center [240, 15] width 27 height 27
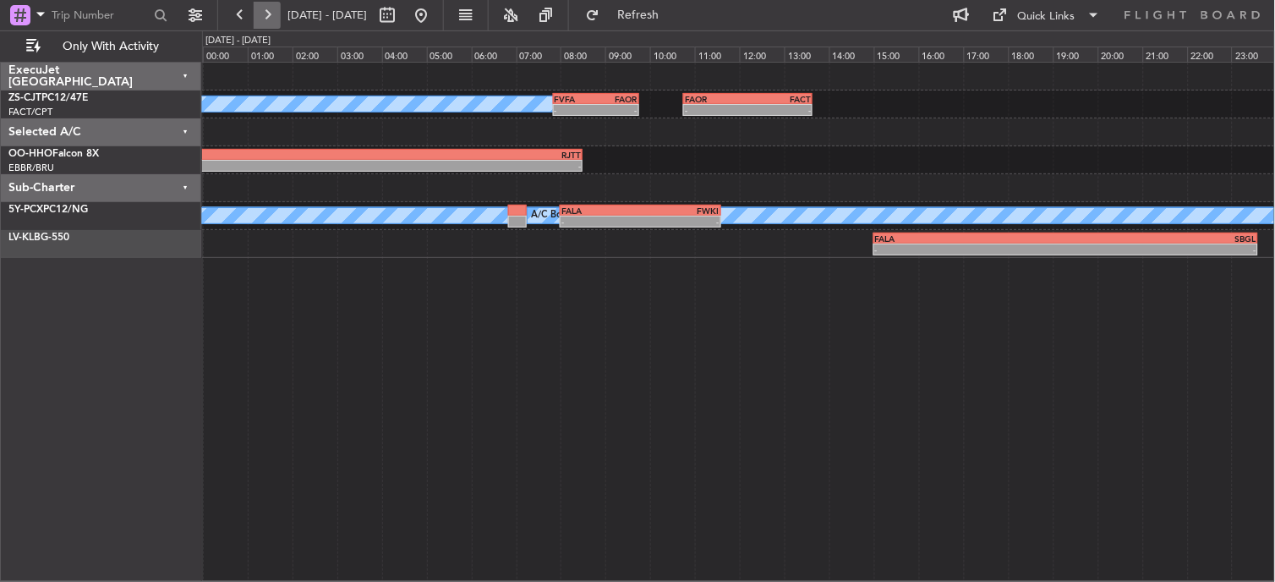
click at [263, 12] on button at bounding box center [267, 15] width 27 height 27
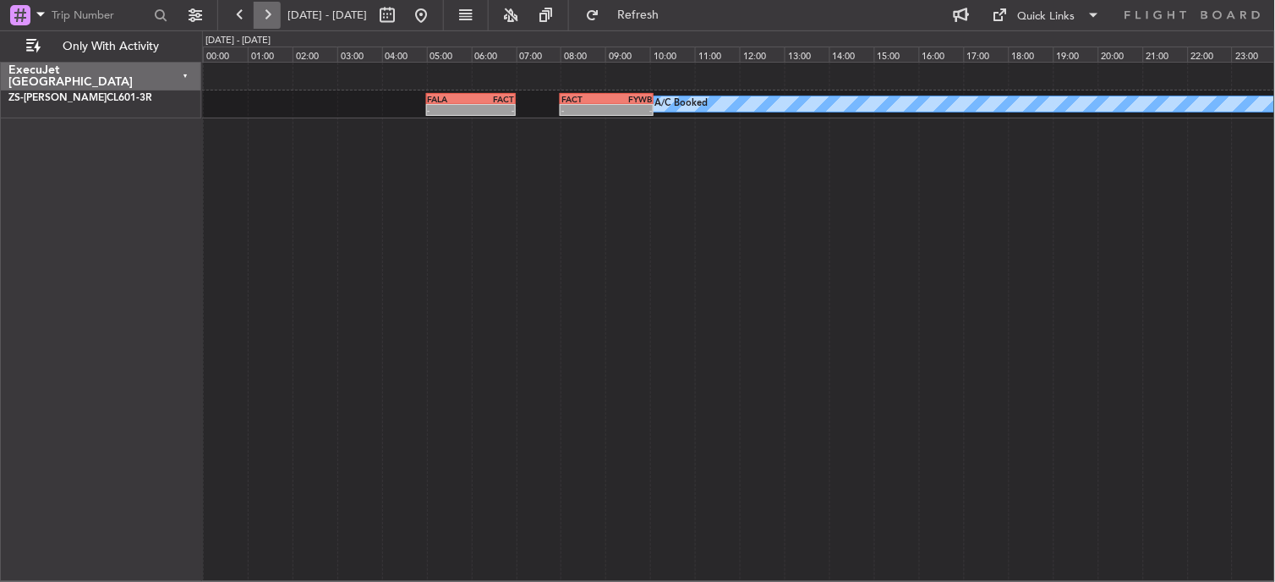
click at [264, 10] on button at bounding box center [267, 15] width 27 height 27
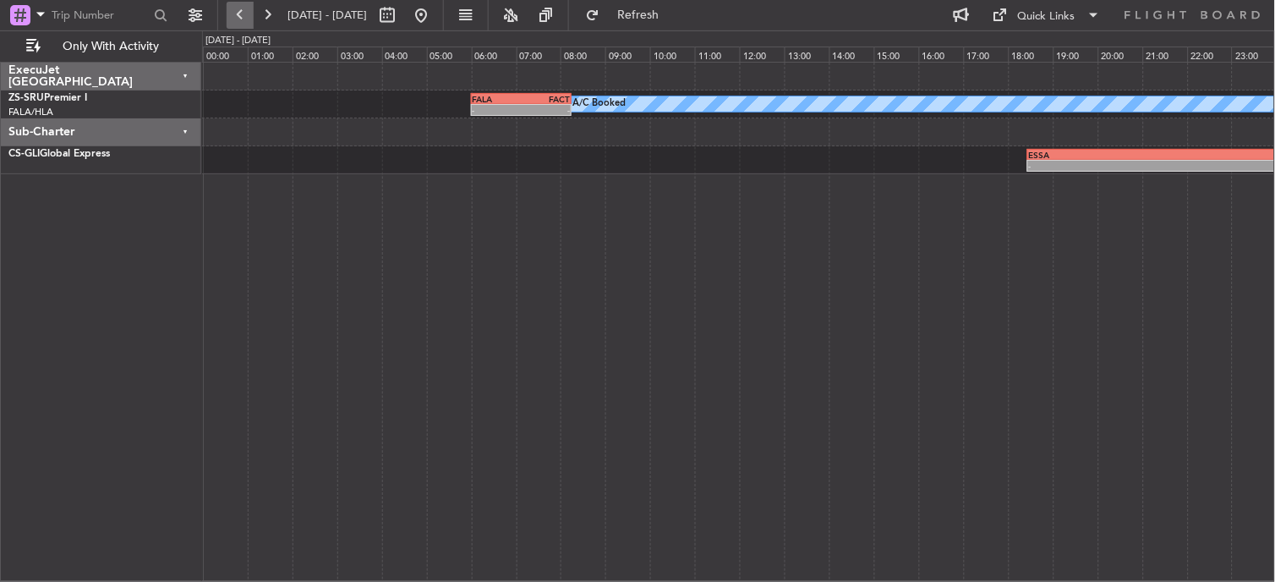
click at [244, 11] on button at bounding box center [240, 15] width 27 height 27
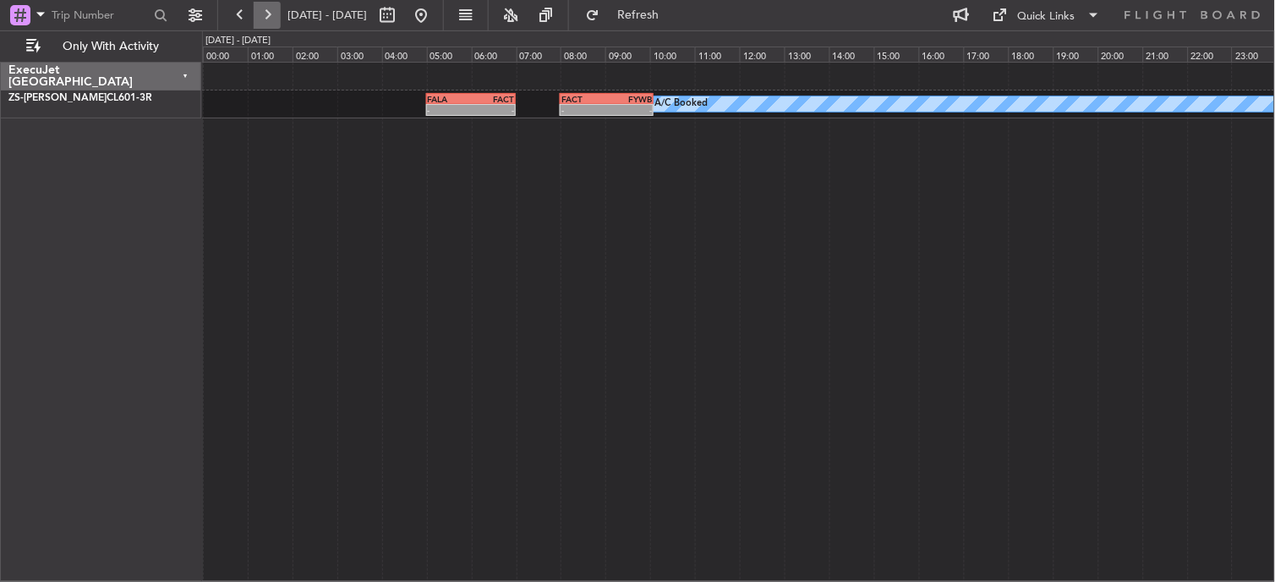
click at [273, 14] on button at bounding box center [267, 15] width 27 height 27
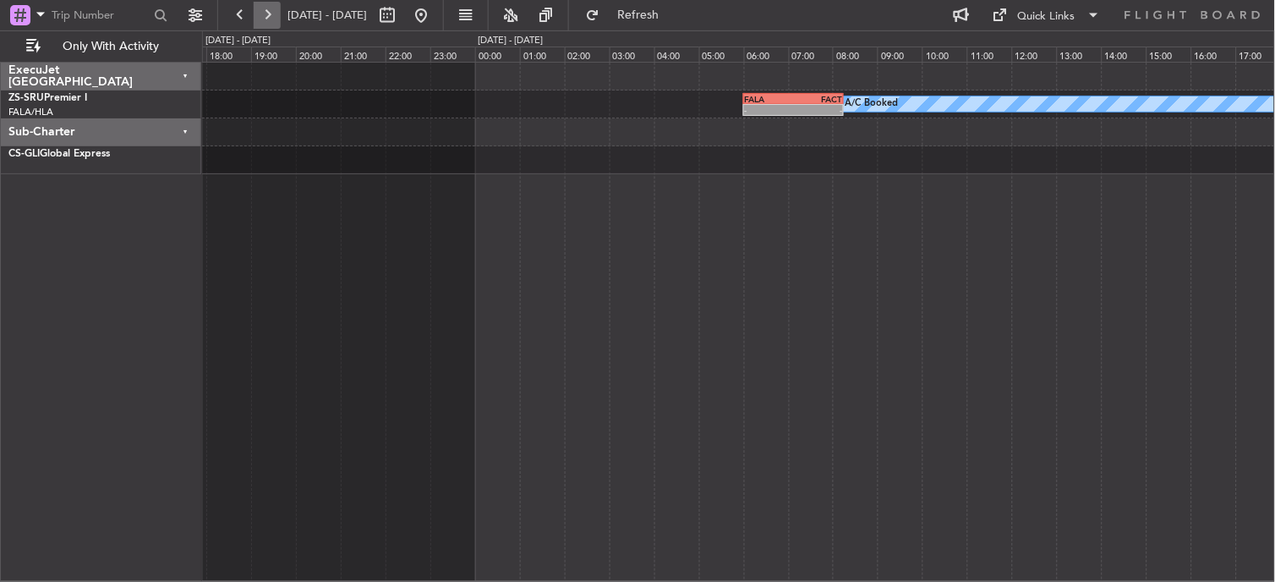
click at [273, 14] on button at bounding box center [267, 15] width 27 height 27
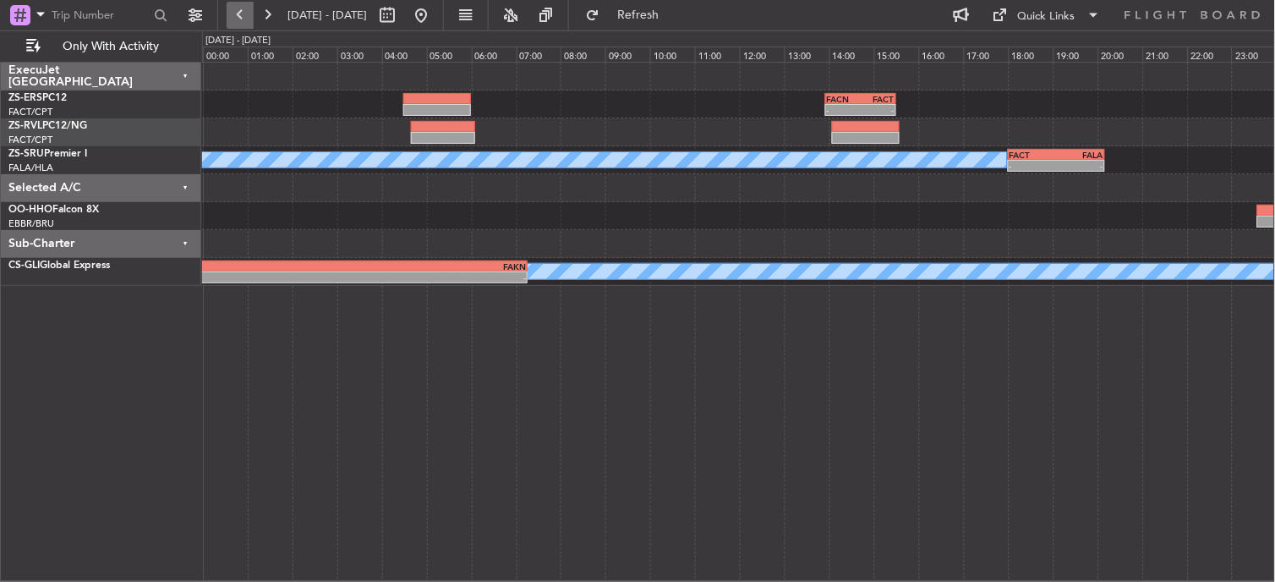
click at [242, 11] on button at bounding box center [240, 15] width 27 height 27
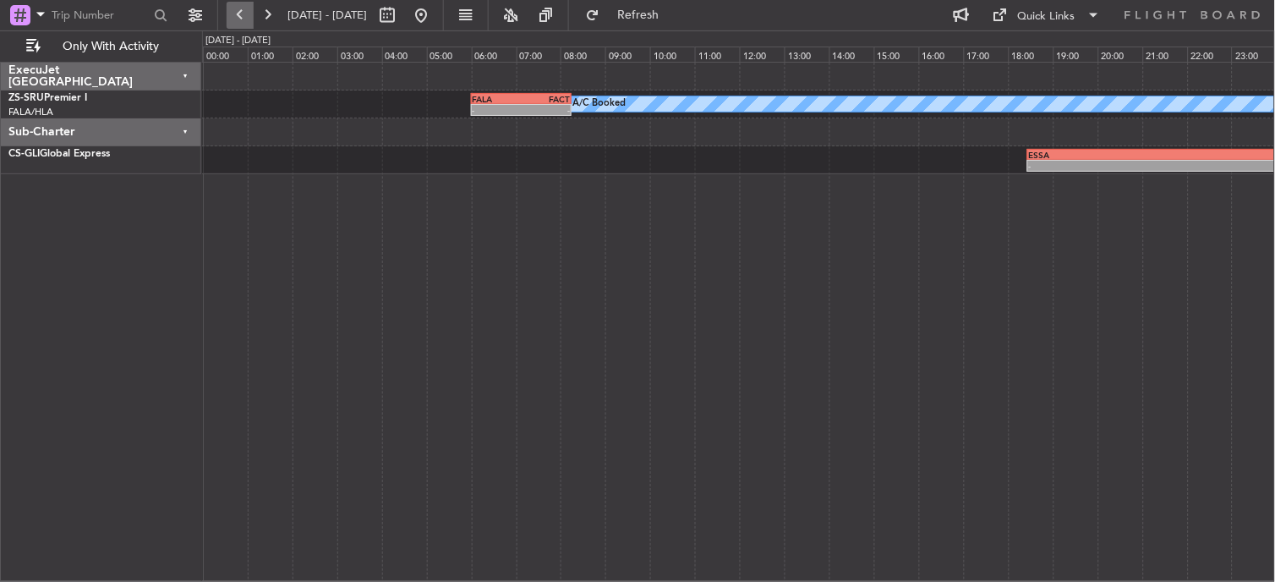
click at [237, 14] on button at bounding box center [240, 15] width 27 height 27
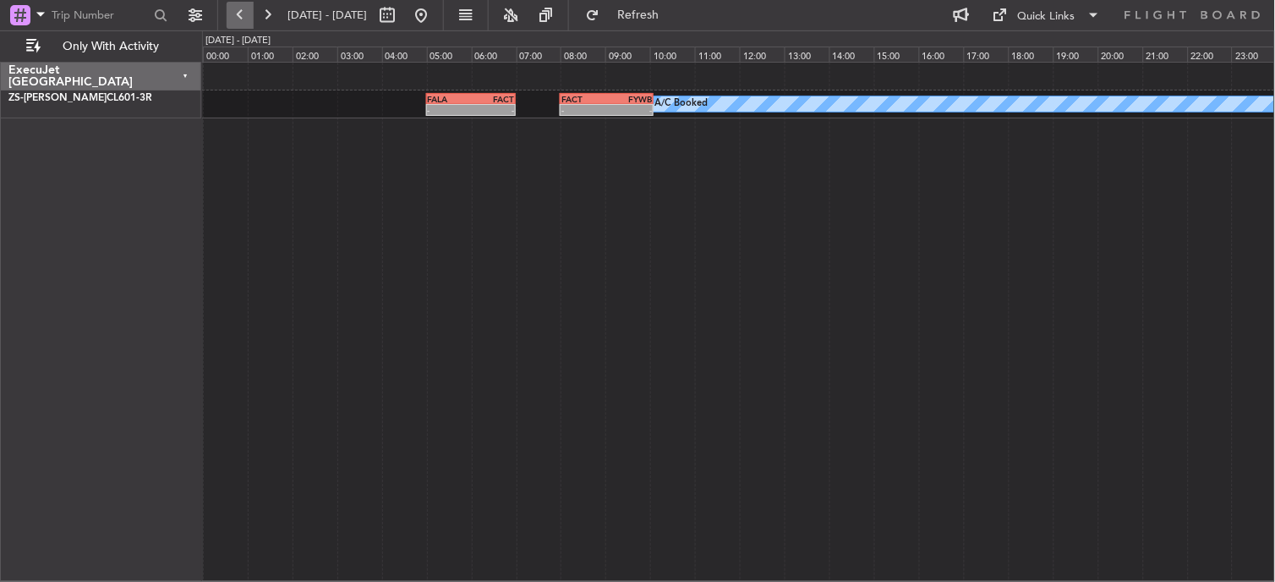
click at [239, 15] on button at bounding box center [240, 15] width 27 height 27
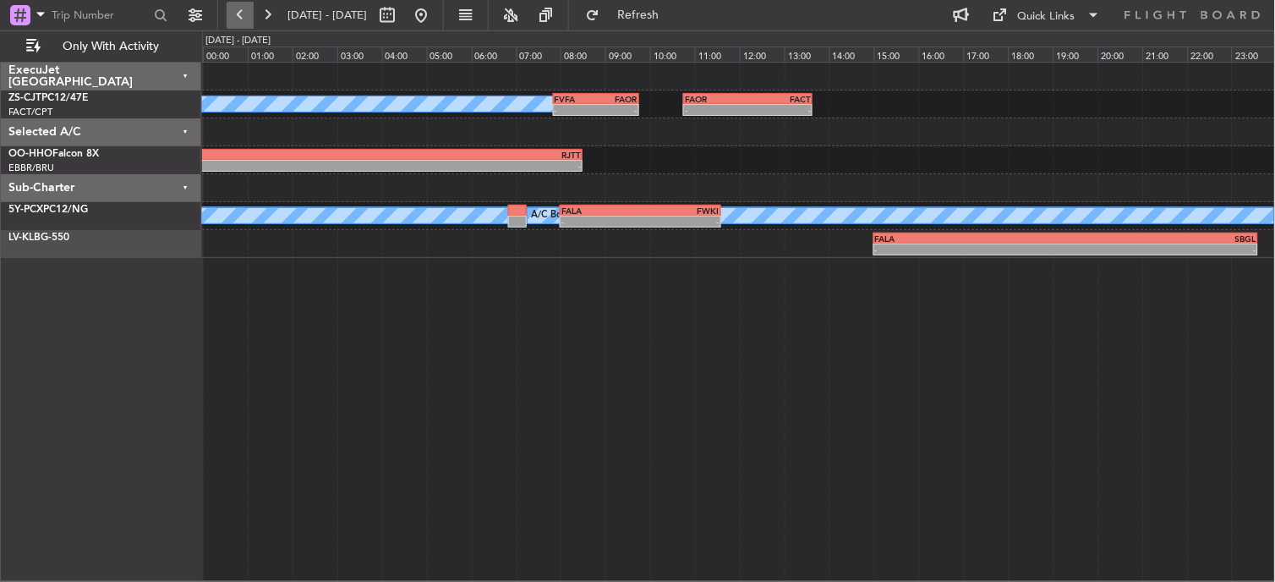
click at [239, 15] on button at bounding box center [240, 15] width 27 height 27
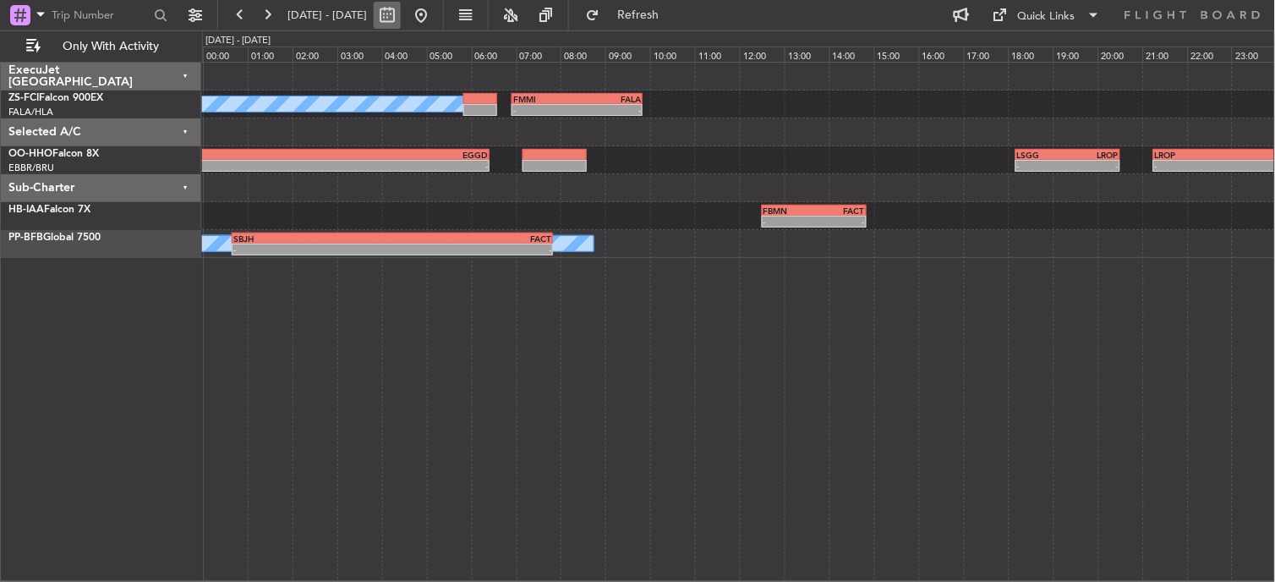
click at [401, 14] on button at bounding box center [387, 15] width 27 height 27
select select "10"
select select "2025"
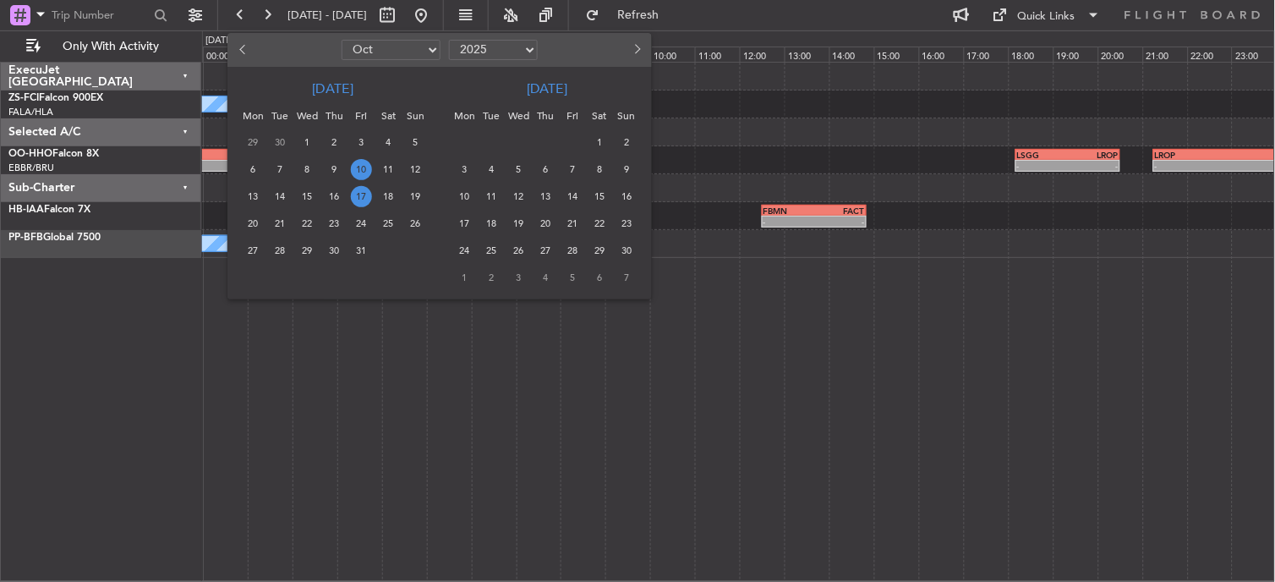
click at [359, 163] on span "10" at bounding box center [361, 169] width 21 height 21
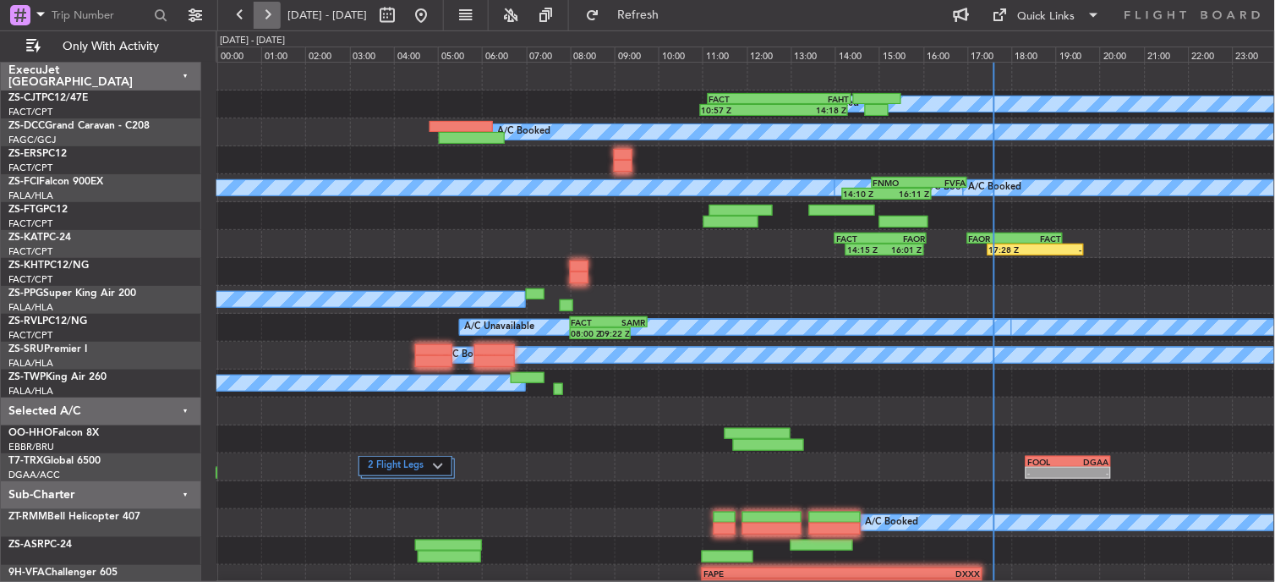
drag, startPoint x: 359, startPoint y: 163, endPoint x: 262, endPoint y: 11, distance: 180.2
click at [262, 11] on button at bounding box center [267, 15] width 27 height 27
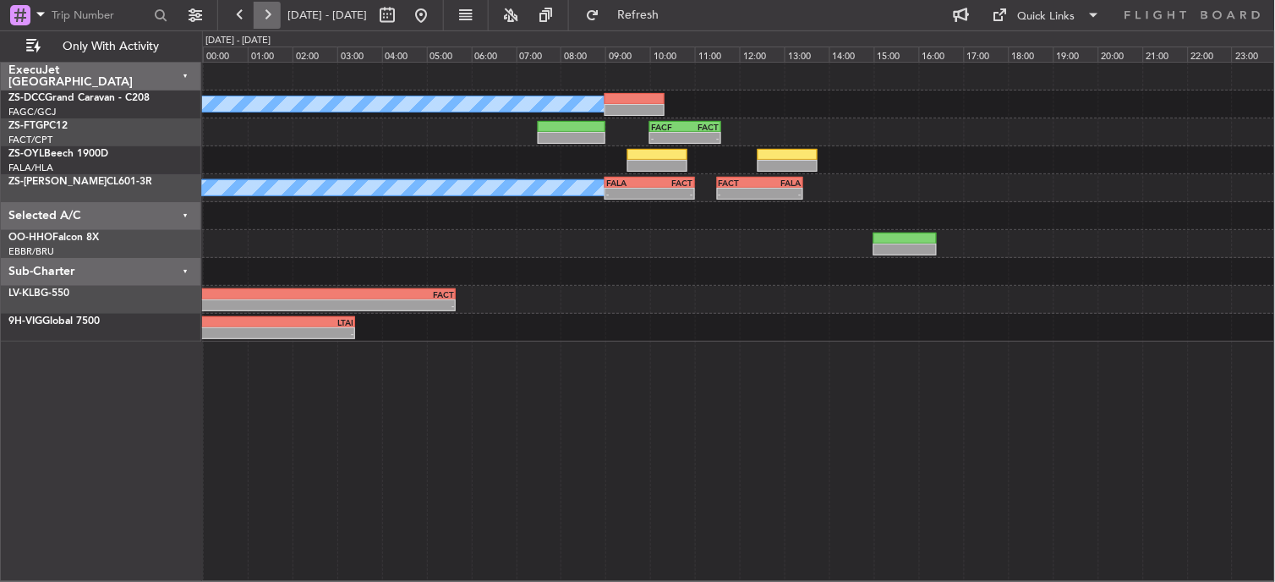
click at [264, 11] on button at bounding box center [267, 15] width 27 height 27
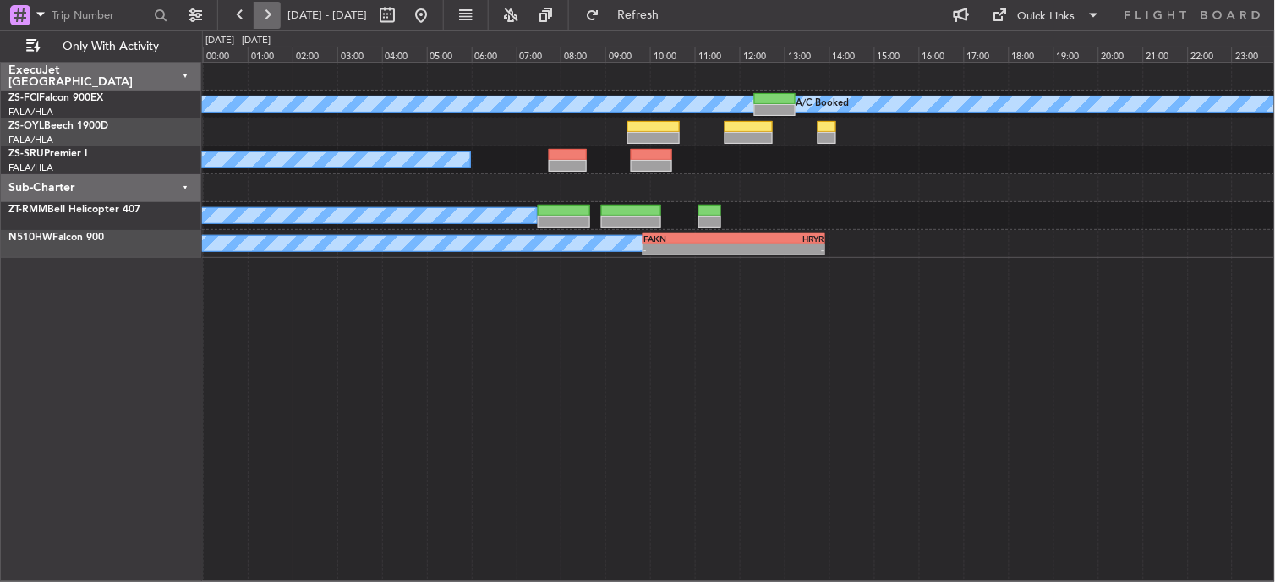
click at [260, 12] on button at bounding box center [267, 15] width 27 height 27
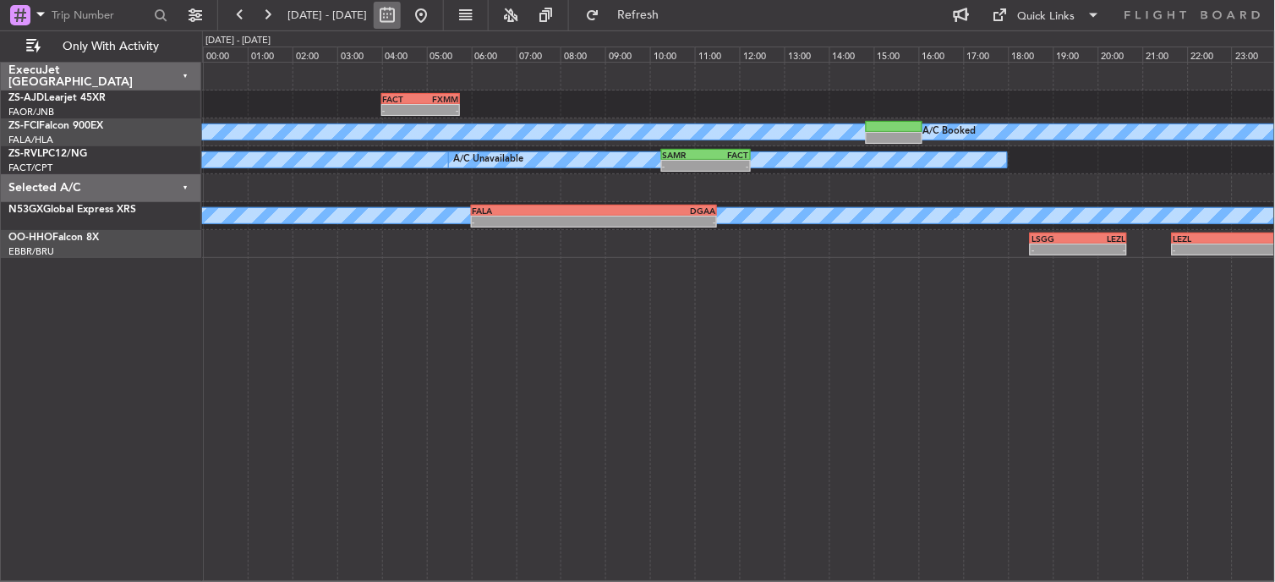
click at [401, 5] on button at bounding box center [387, 15] width 27 height 27
select select "10"
select select "2025"
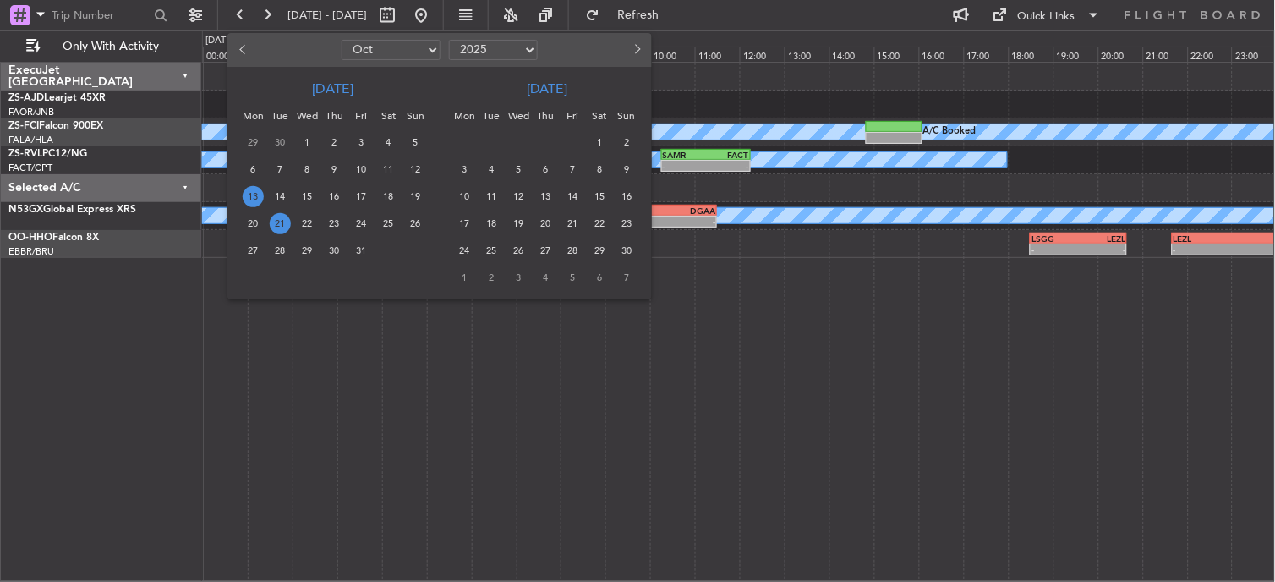
click at [288, 225] on span "21" at bounding box center [280, 223] width 21 height 21
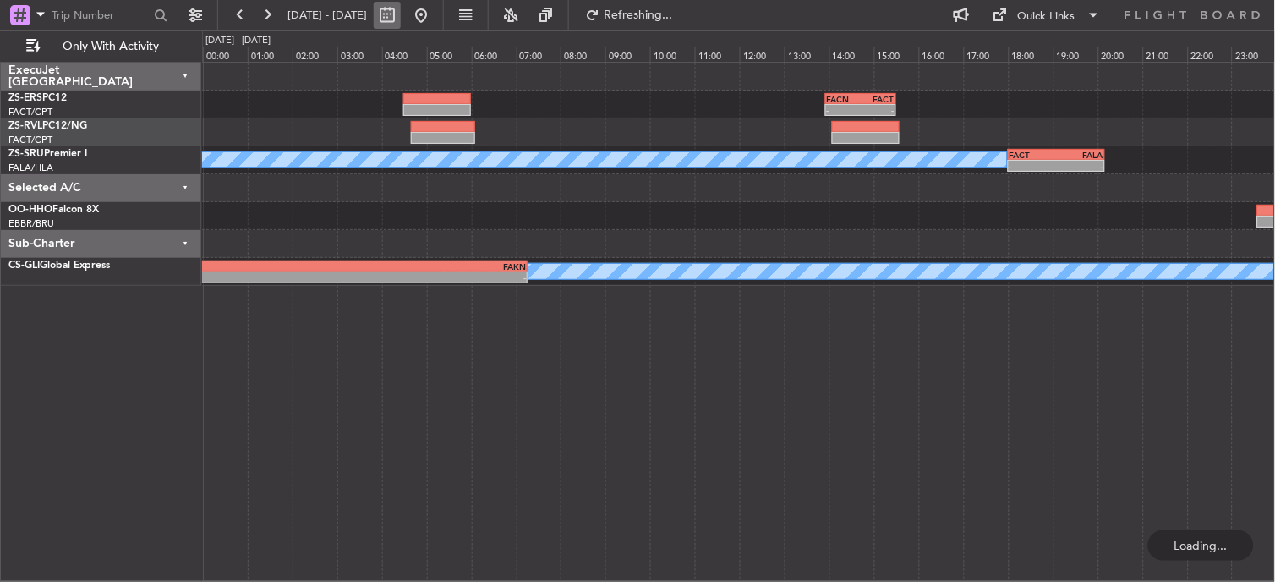
click at [401, 11] on button at bounding box center [387, 15] width 27 height 27
select select "10"
select select "2025"
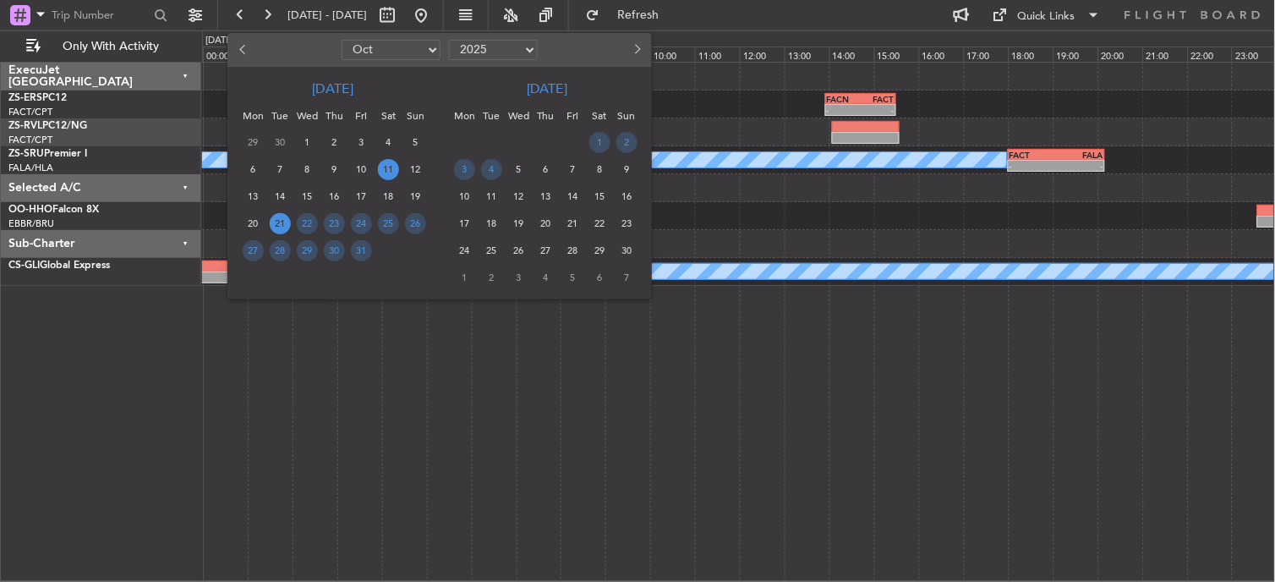
click at [383, 165] on span "11" at bounding box center [388, 169] width 21 height 21
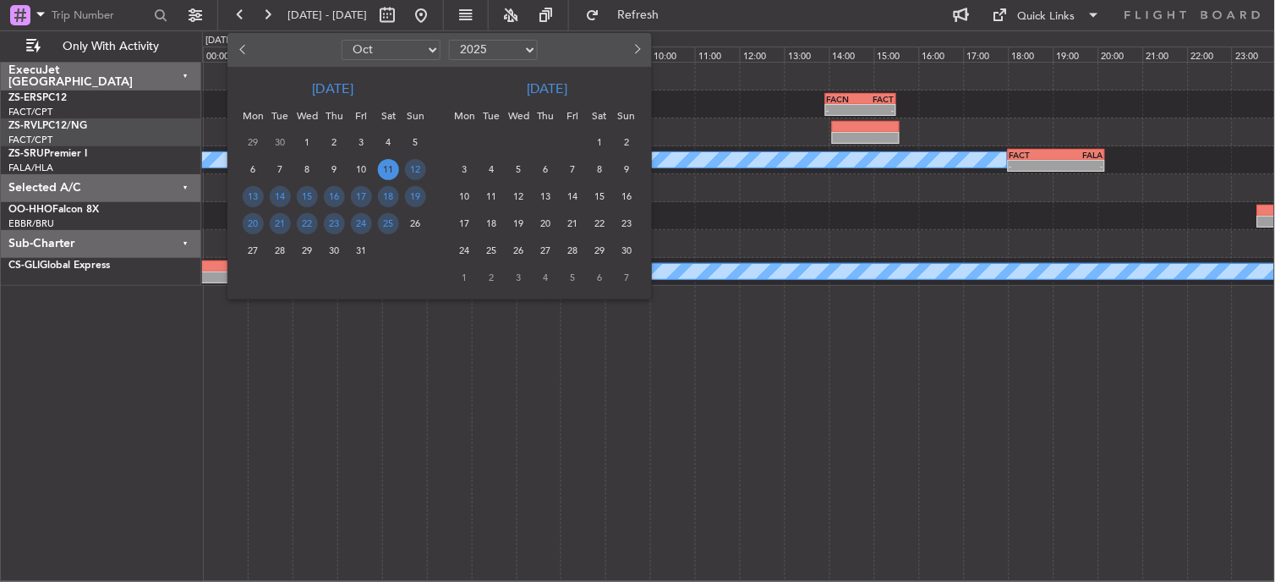
click at [383, 165] on span "11" at bounding box center [388, 169] width 21 height 21
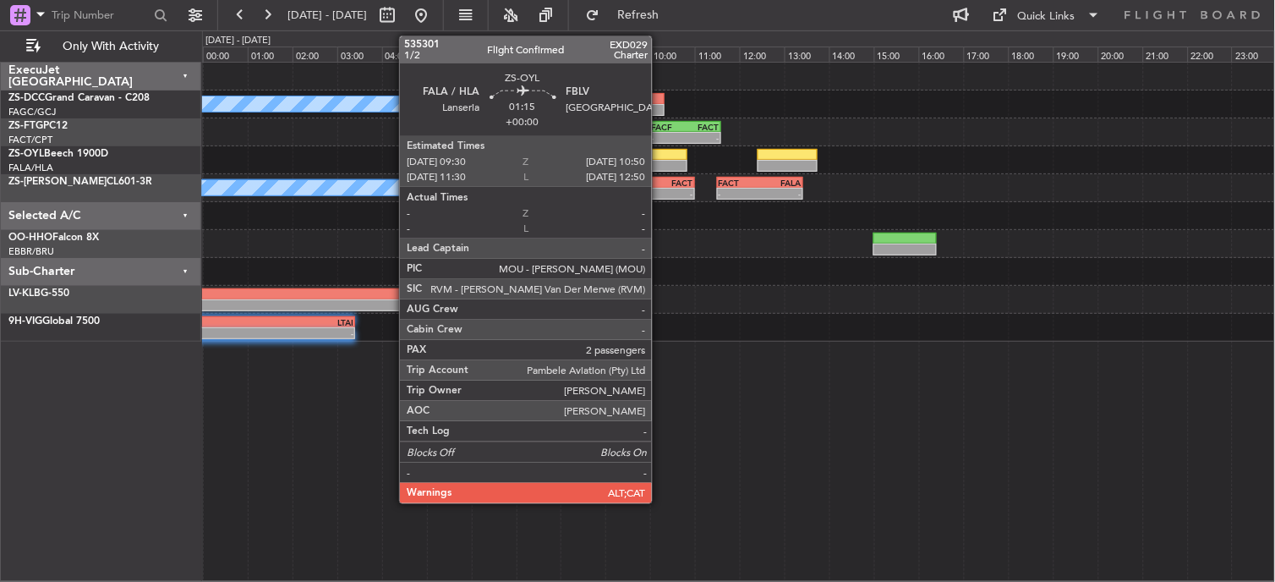
click at [660, 163] on div at bounding box center [657, 166] width 60 height 12
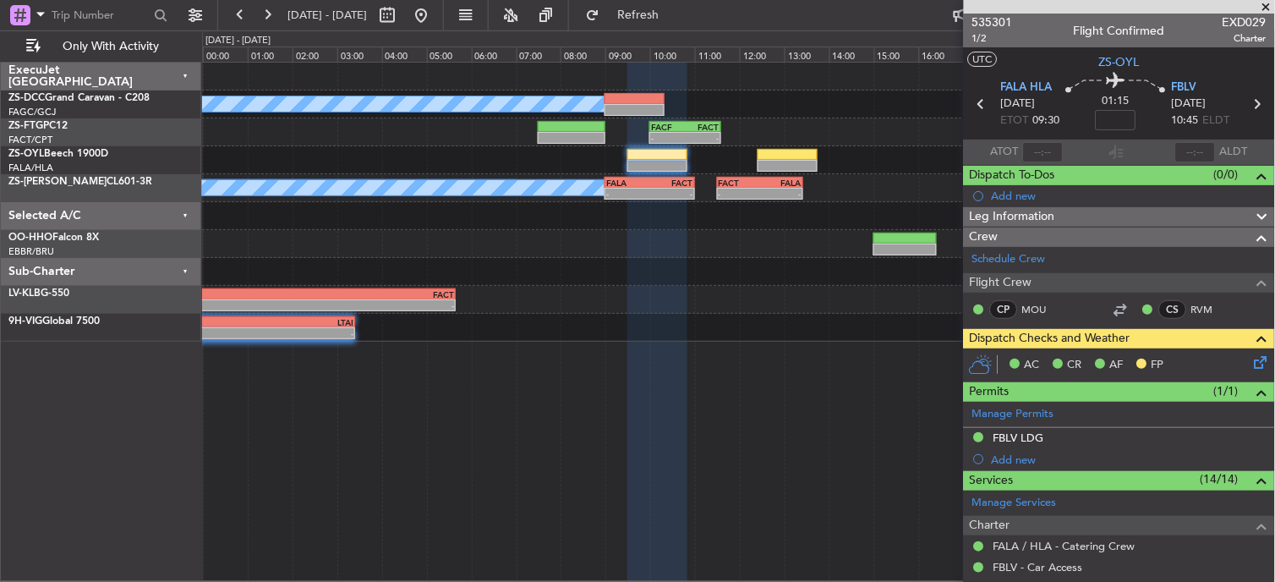
click at [1263, 3] on span at bounding box center [1266, 7] width 17 height 15
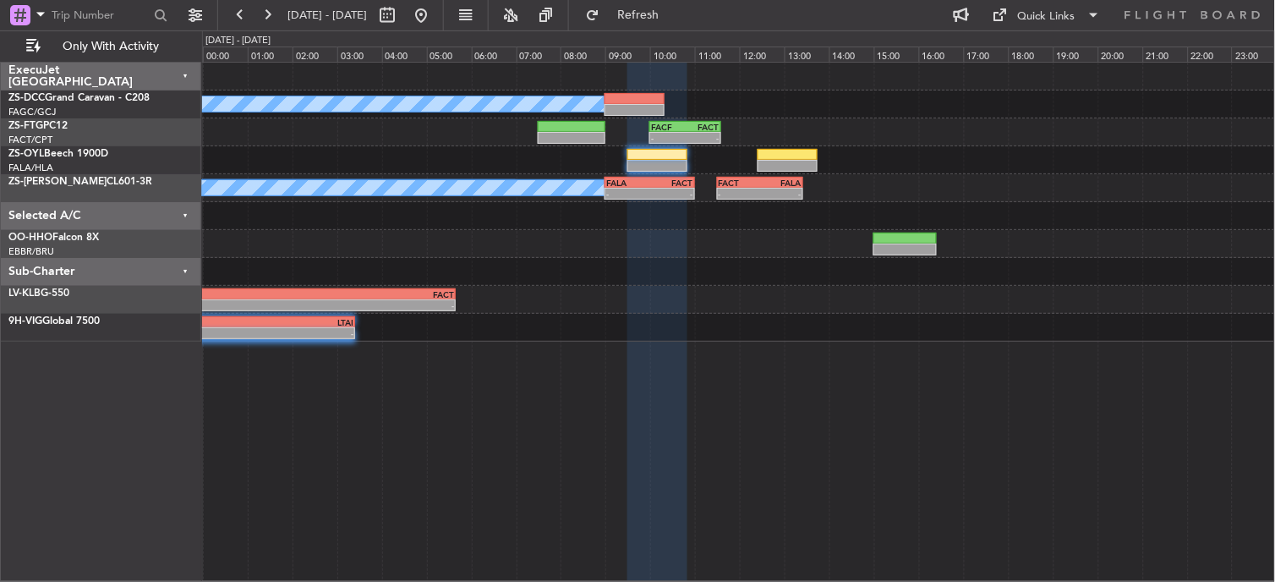
type input "0"
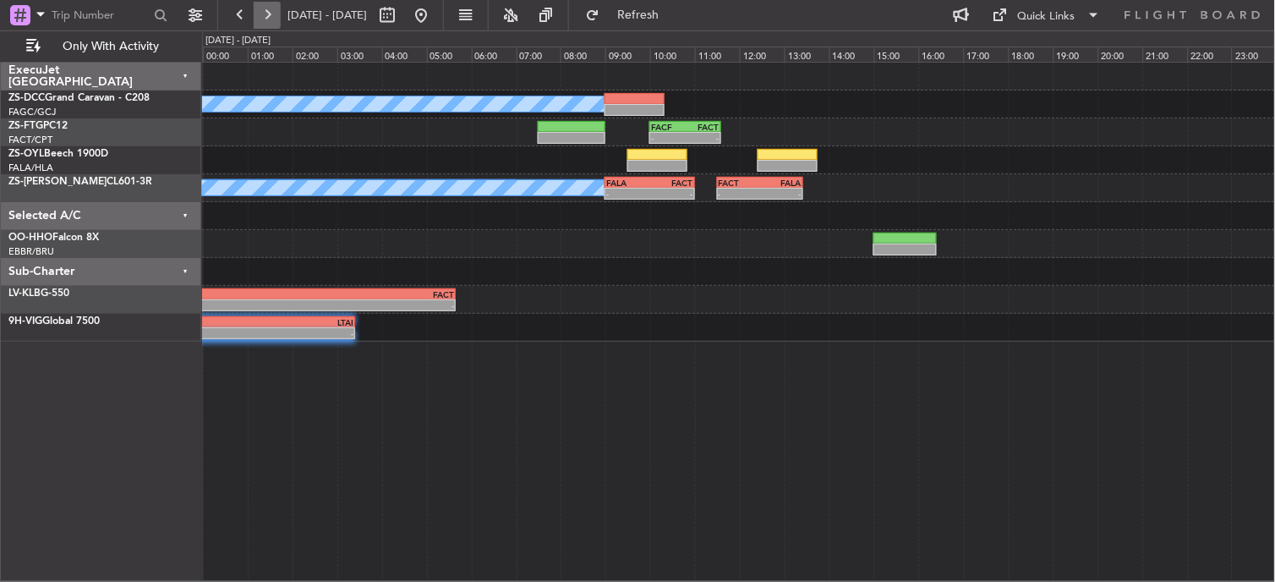
click at [271, 18] on button at bounding box center [267, 15] width 27 height 27
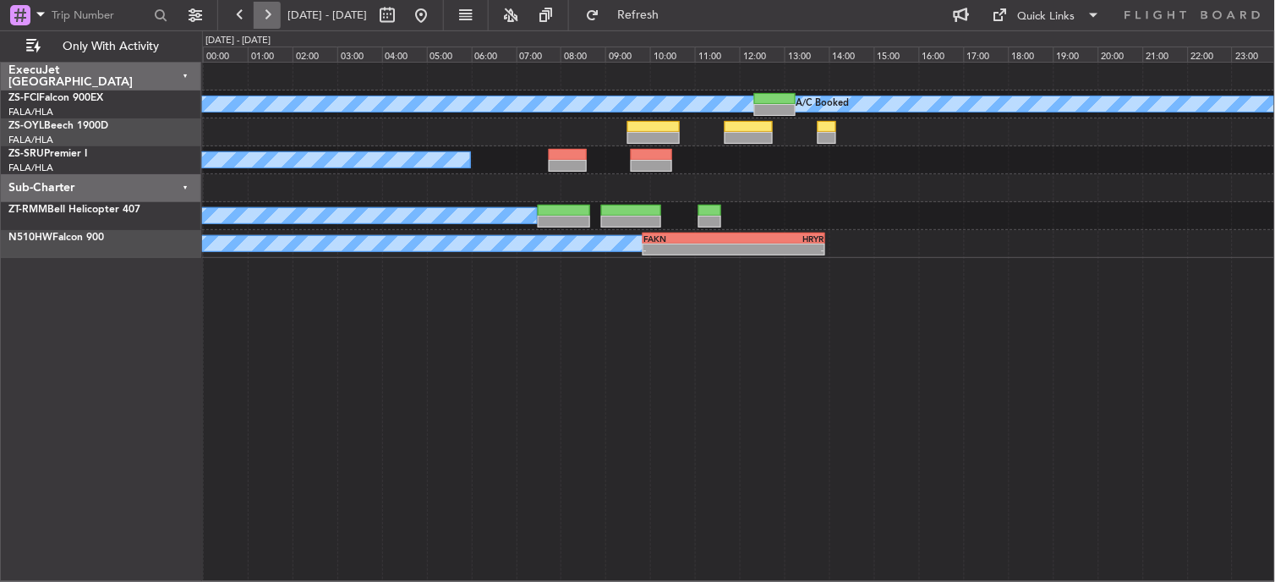
click at [257, 14] on button at bounding box center [267, 15] width 27 height 27
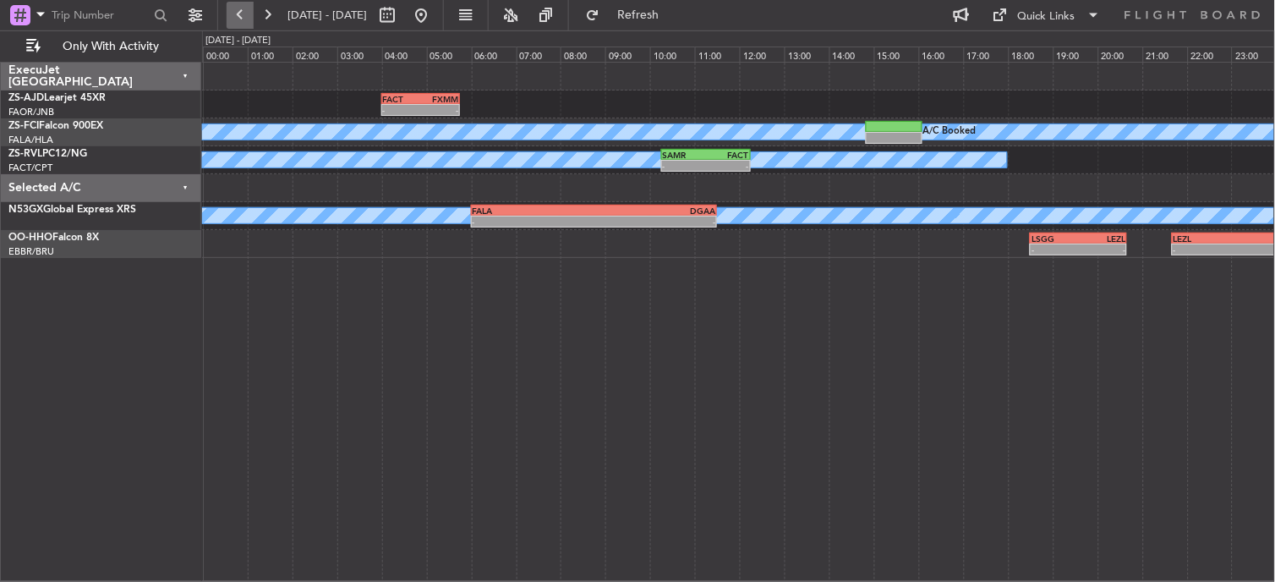
click at [234, 9] on button at bounding box center [240, 15] width 27 height 27
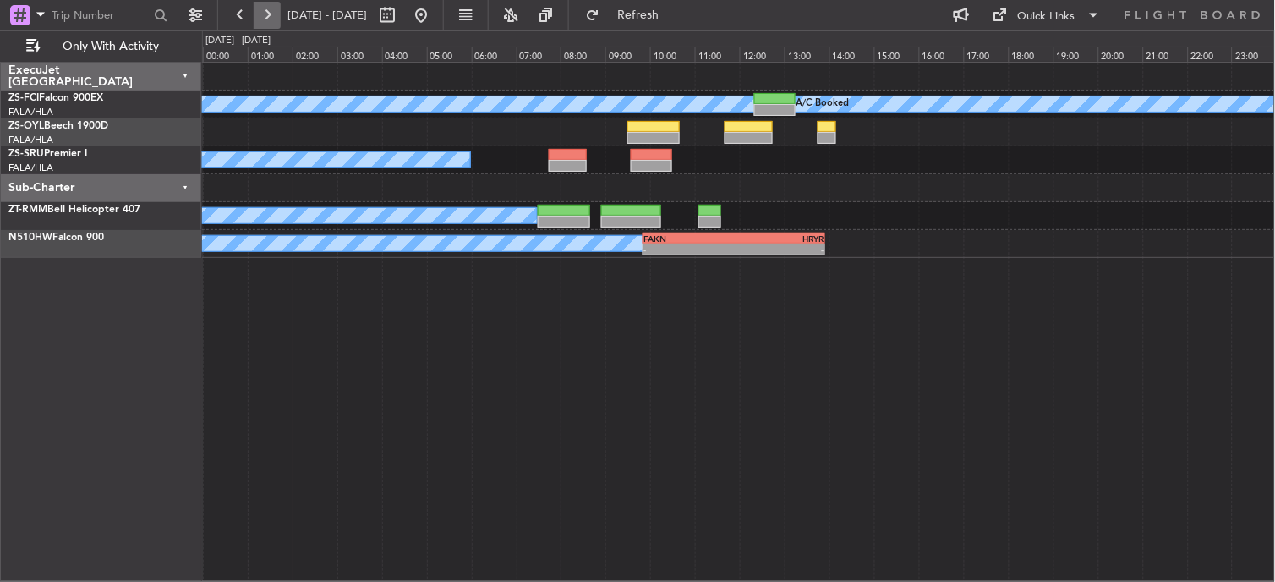
click at [271, 11] on button at bounding box center [267, 15] width 27 height 27
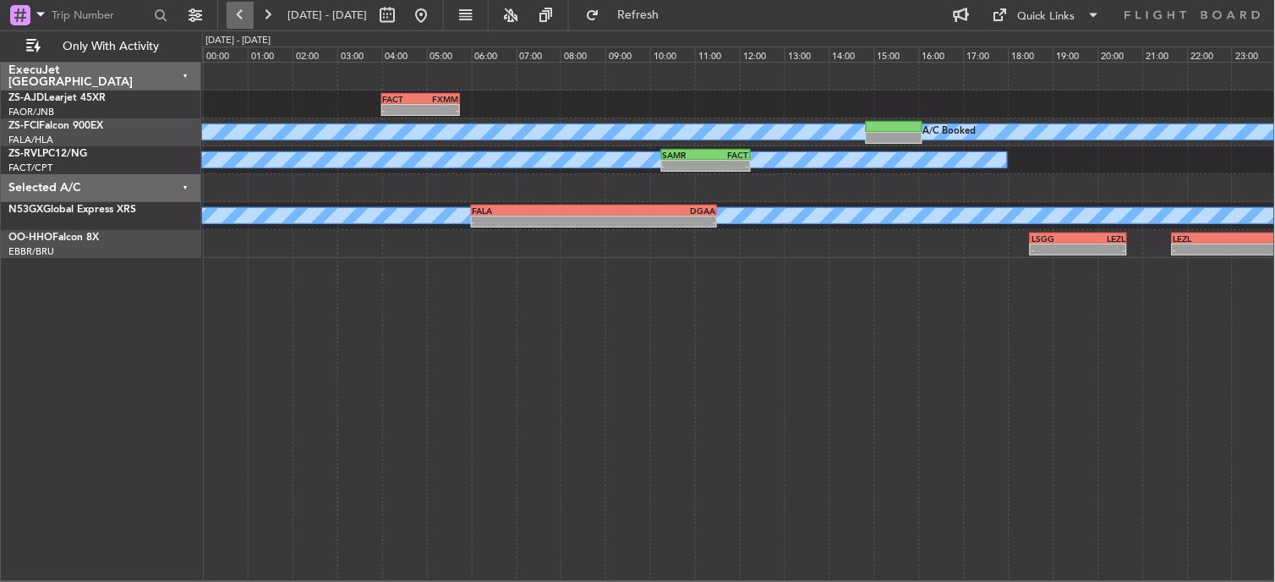
click at [241, 6] on button at bounding box center [240, 15] width 27 height 27
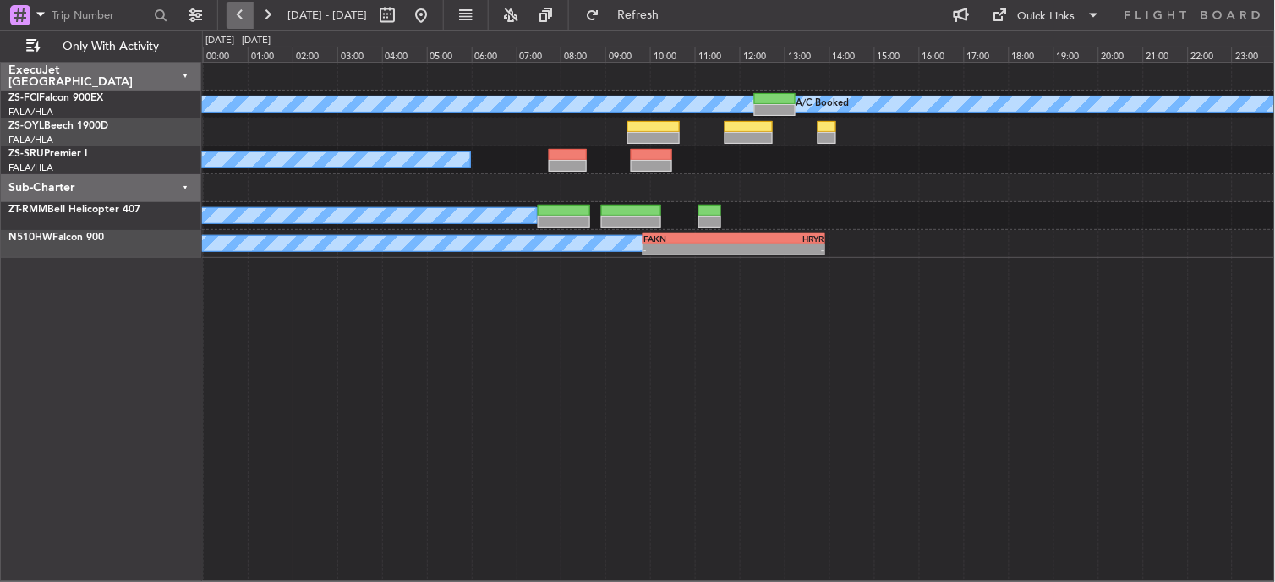
click at [250, 19] on button at bounding box center [240, 15] width 27 height 27
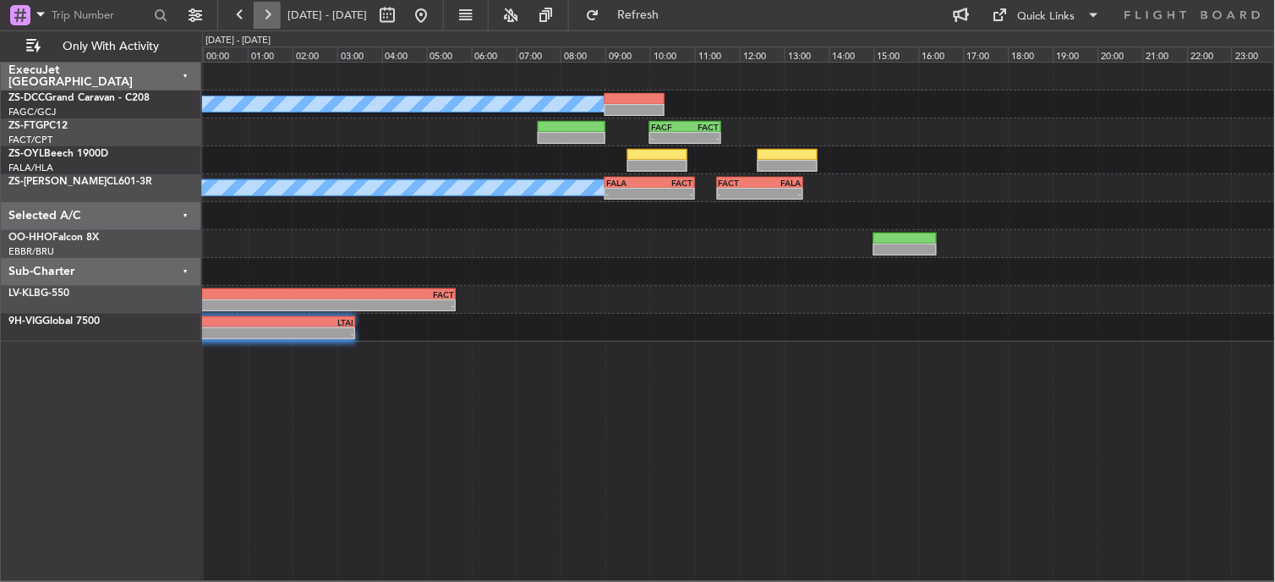
click at [272, 19] on button at bounding box center [267, 15] width 27 height 27
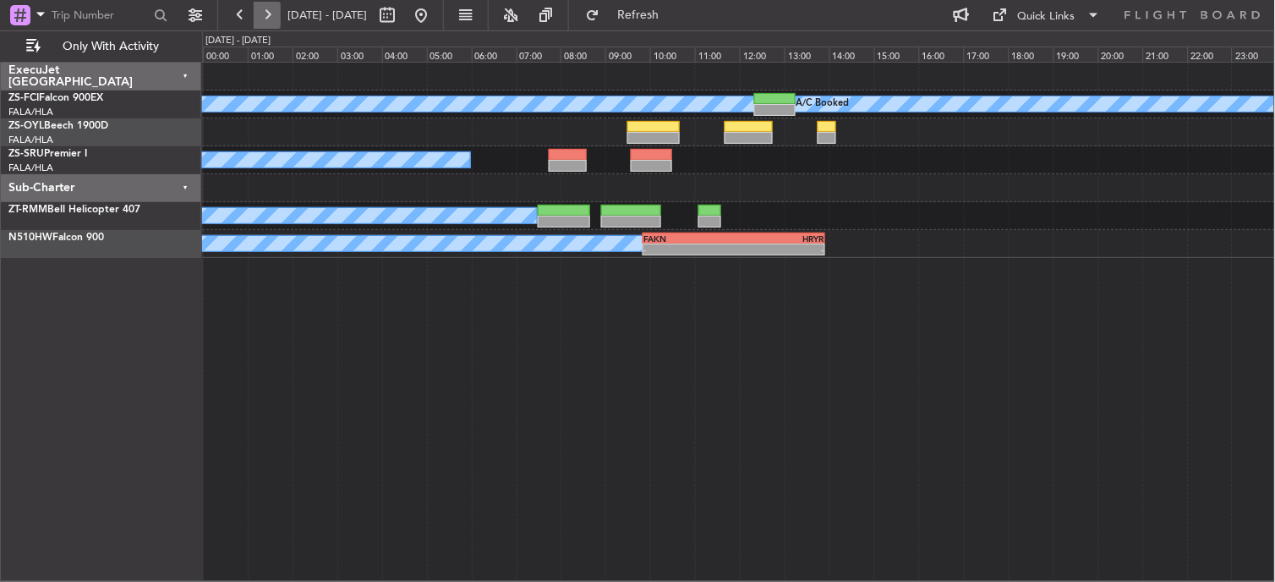
click at [269, 12] on button at bounding box center [267, 15] width 27 height 27
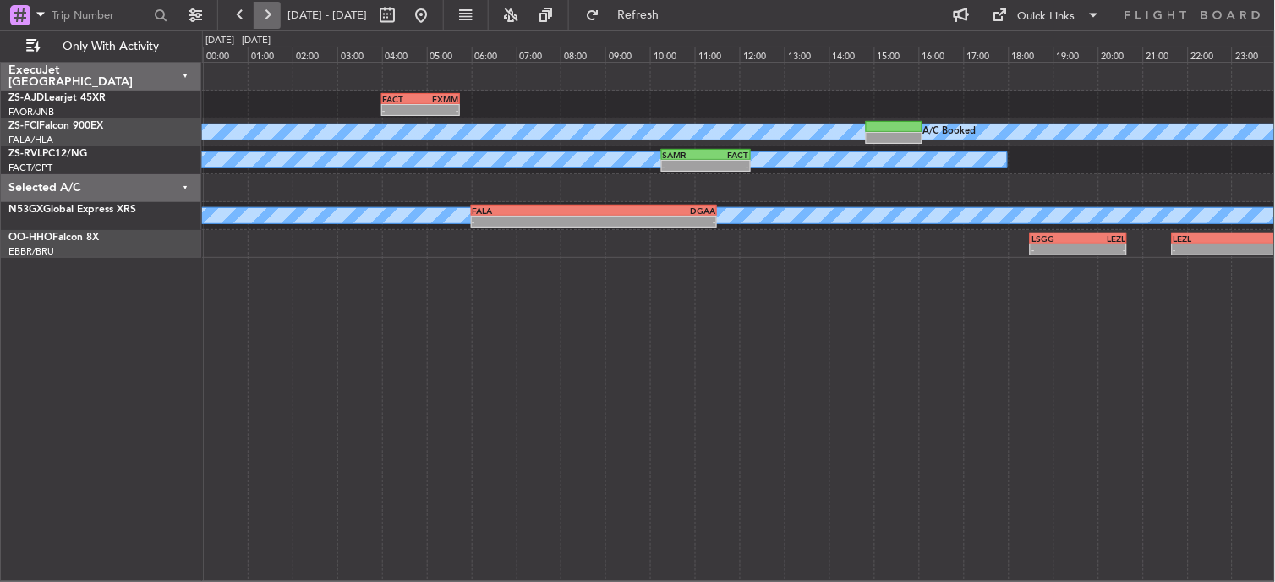
click at [267, 14] on button at bounding box center [267, 15] width 27 height 27
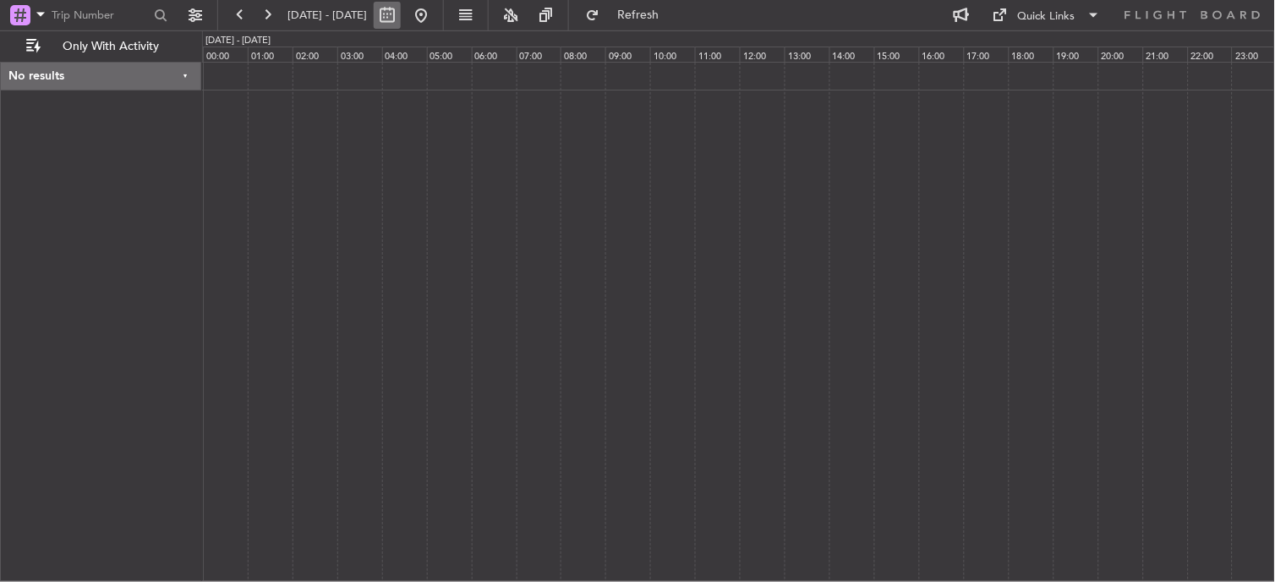
click at [401, 6] on button at bounding box center [387, 15] width 27 height 27
select select "10"
select select "2025"
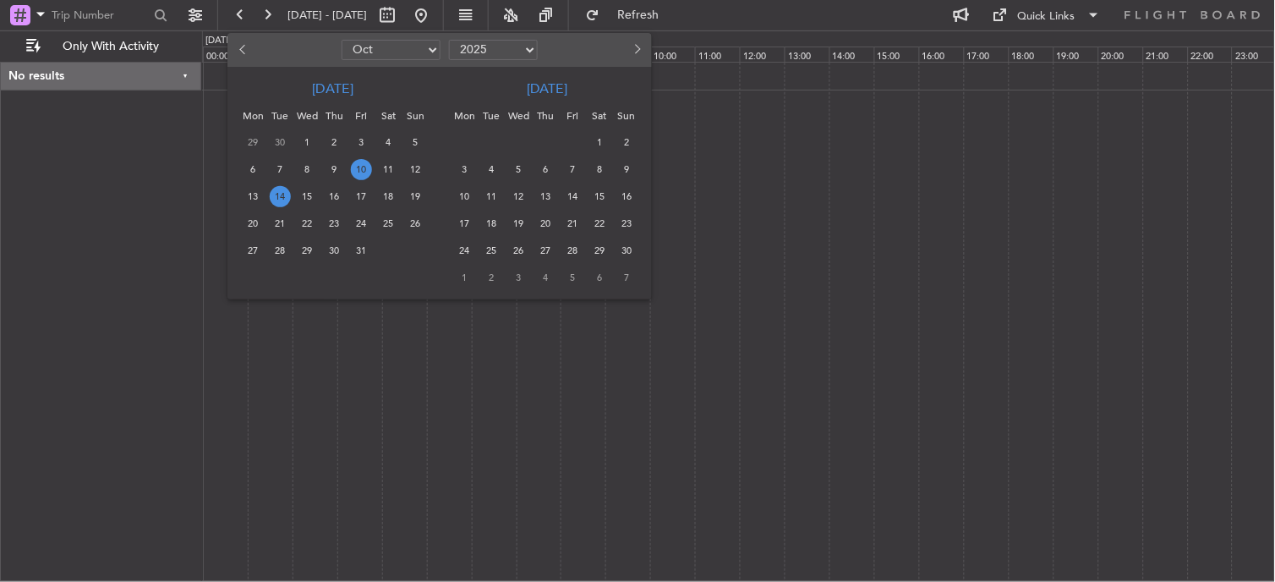
click at [353, 173] on span "10" at bounding box center [361, 169] width 21 height 21
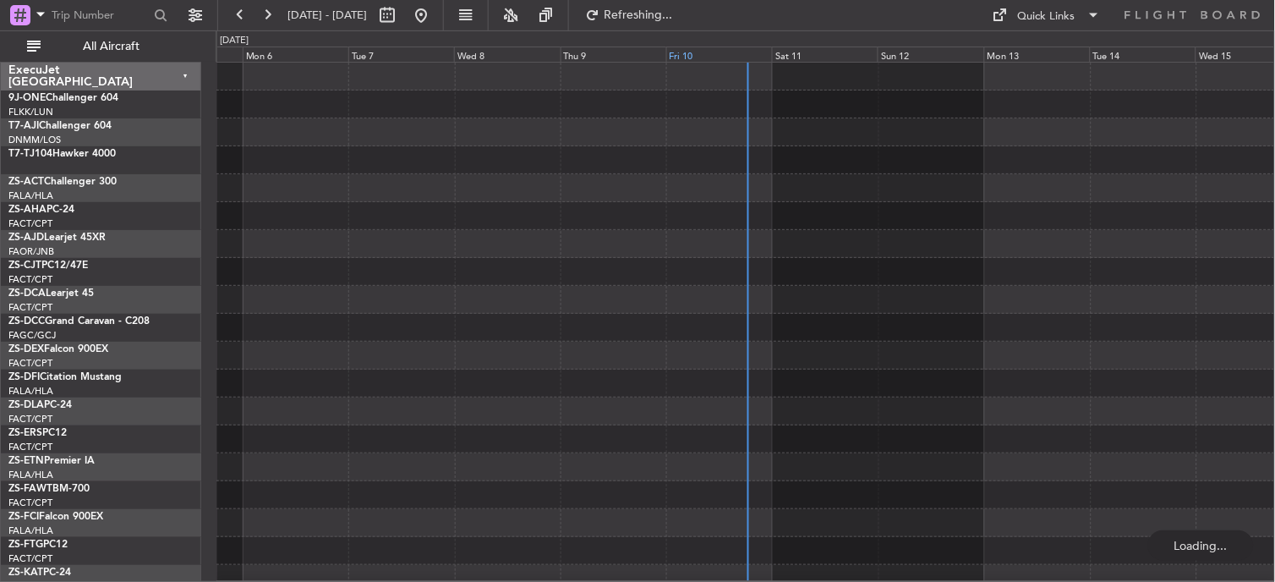
click at [696, 49] on div "Fri 10" at bounding box center [719, 54] width 106 height 15
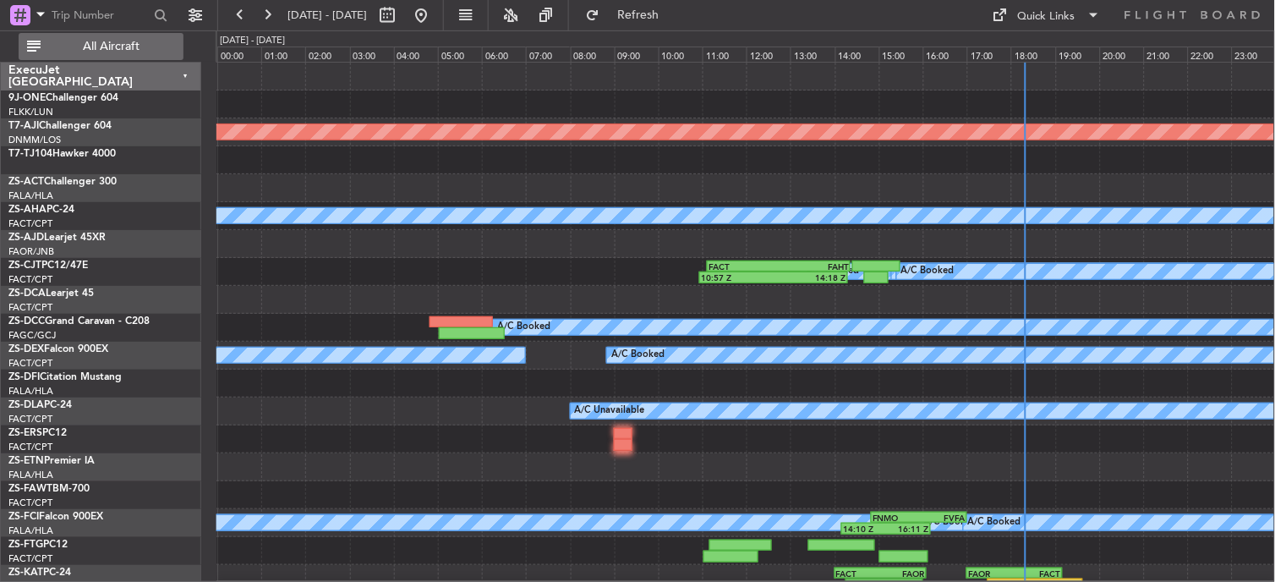
click at [90, 52] on span "All Aircraft" at bounding box center [111, 47] width 134 height 12
